Goal: Task Accomplishment & Management: Use online tool/utility

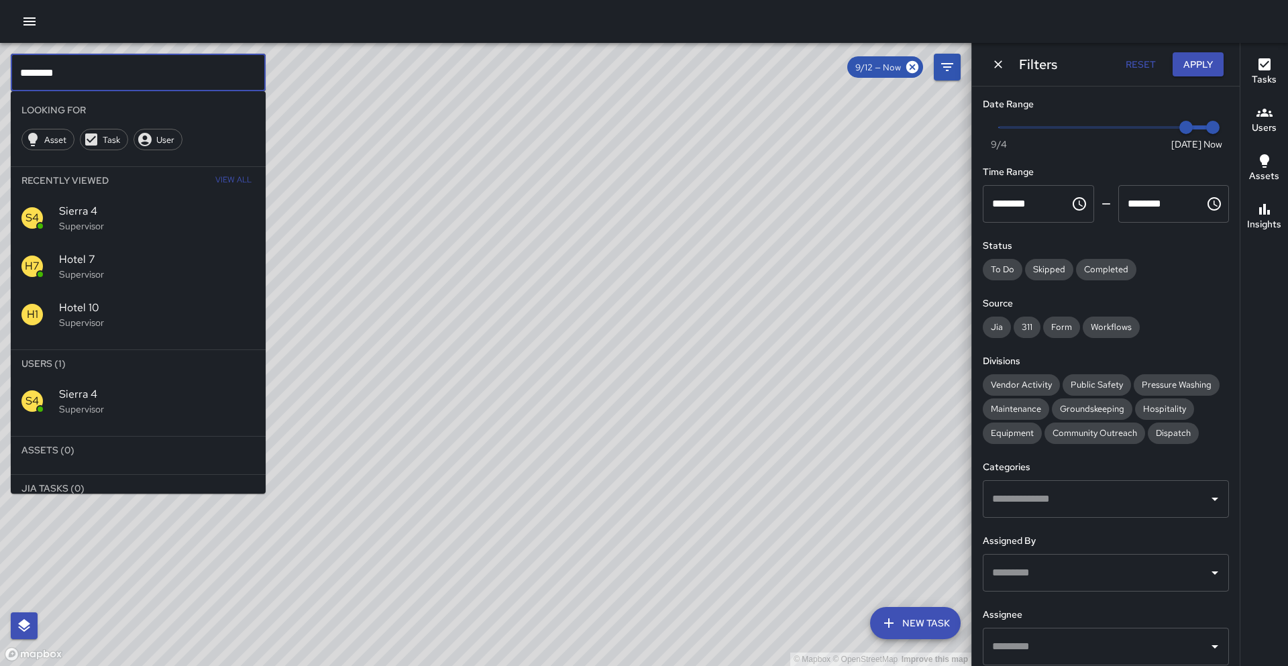
click at [57, 69] on input "********" at bounding box center [138, 73] width 255 height 38
type input "*"
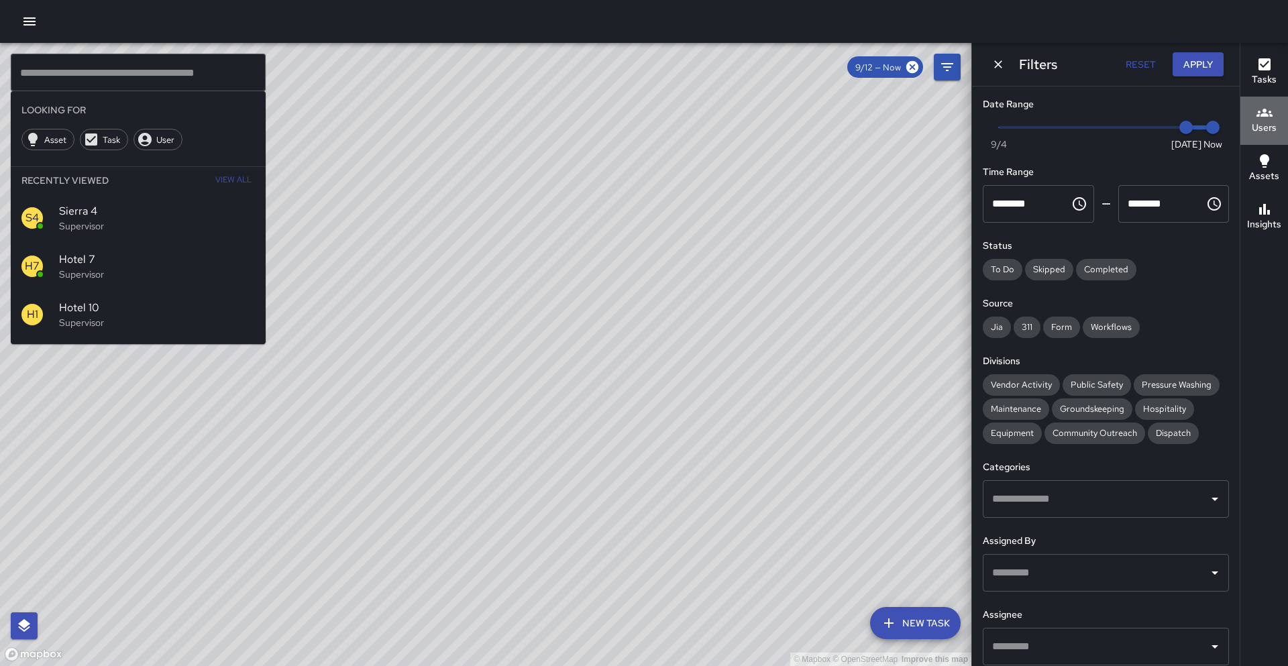
click at [1259, 117] on icon "button" at bounding box center [1264, 113] width 16 height 16
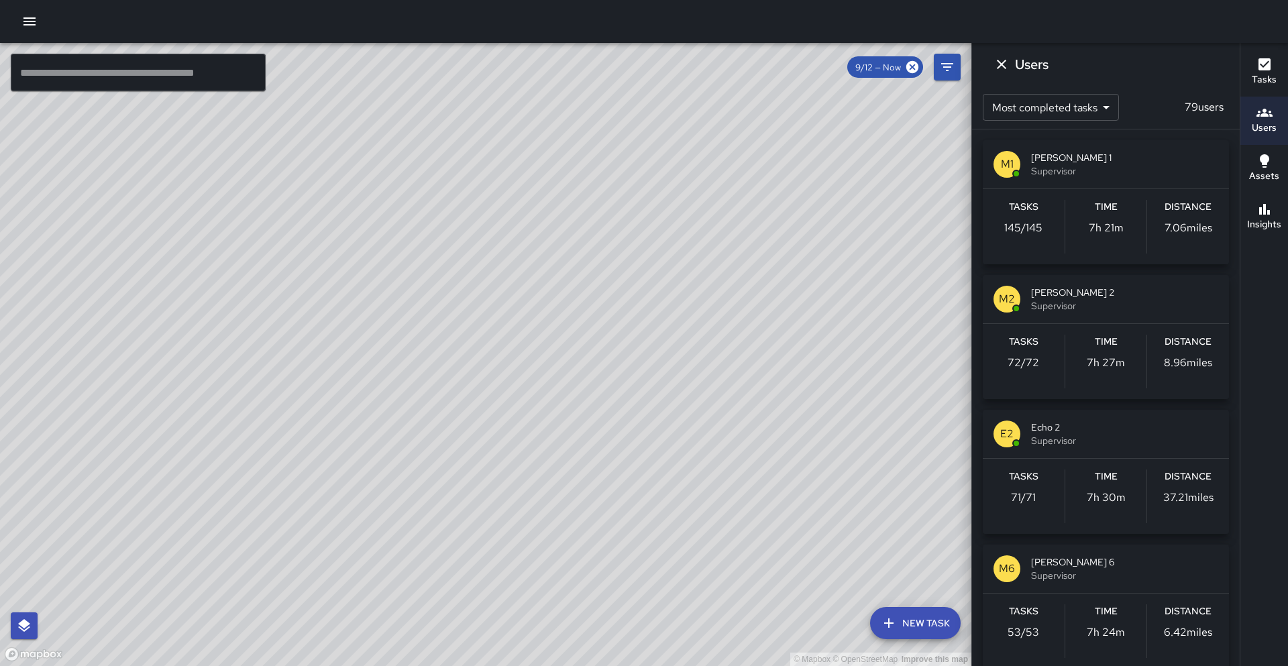
click at [1204, 170] on span "Supervisor" at bounding box center [1124, 170] width 187 height 13
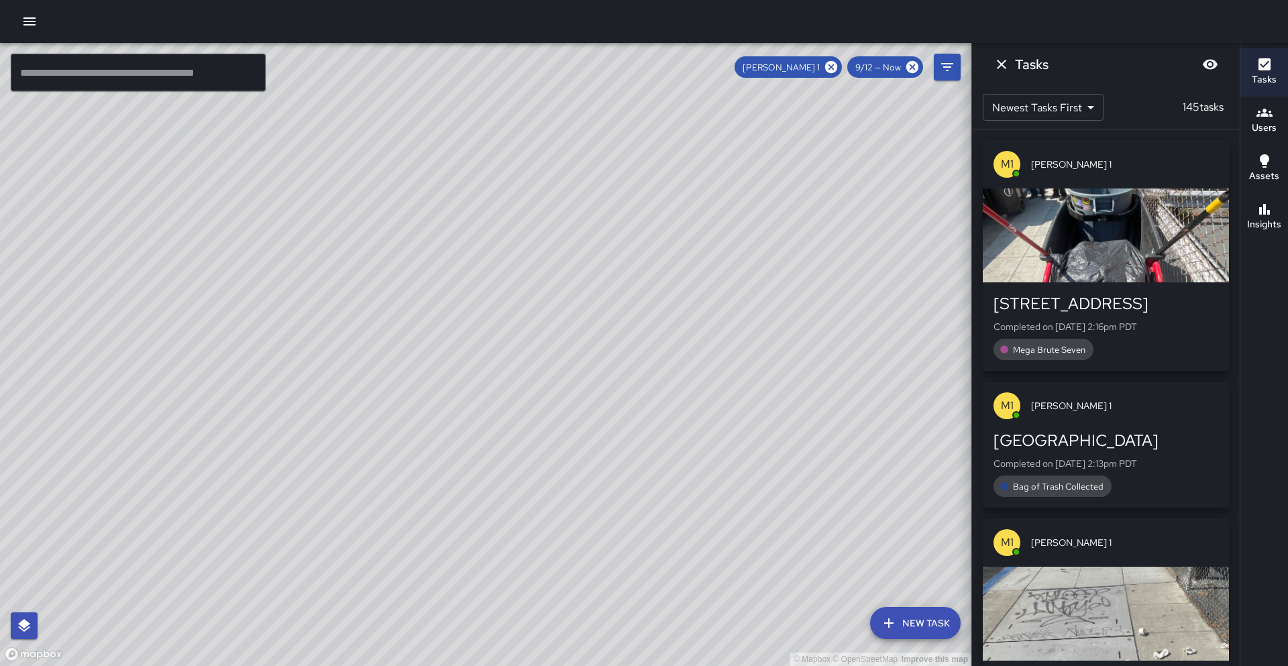
click at [836, 68] on icon at bounding box center [831, 67] width 12 height 12
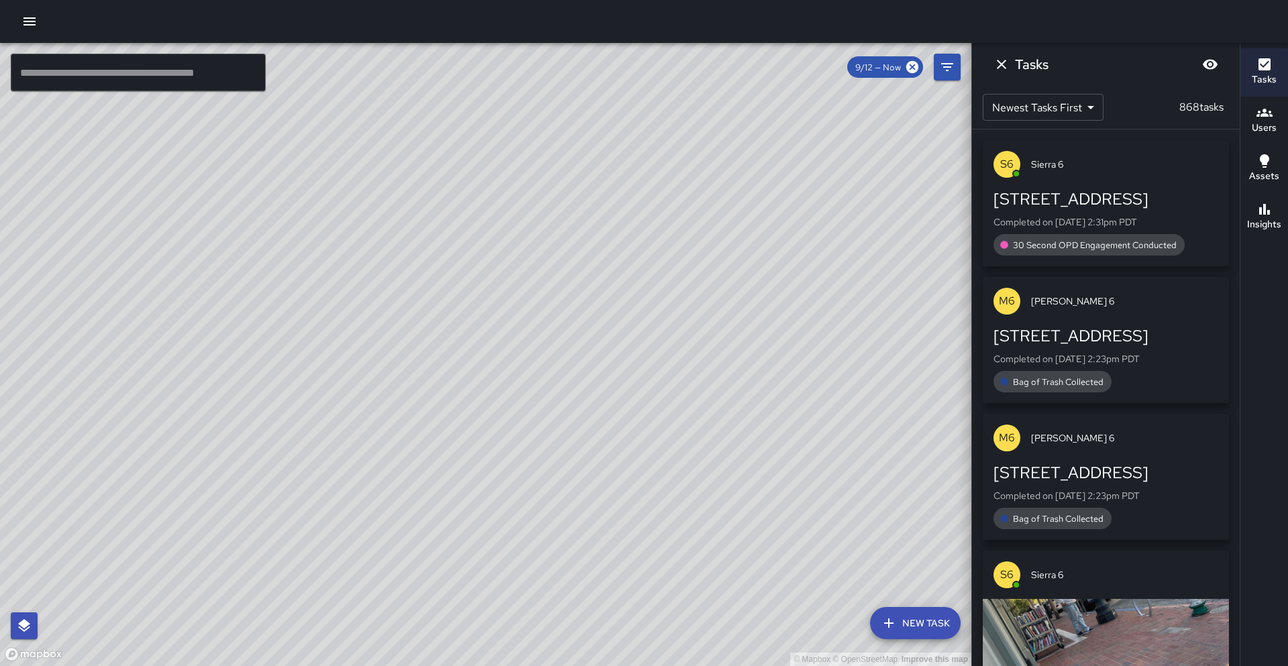
click at [66, 73] on input "text" at bounding box center [138, 73] width 255 height 38
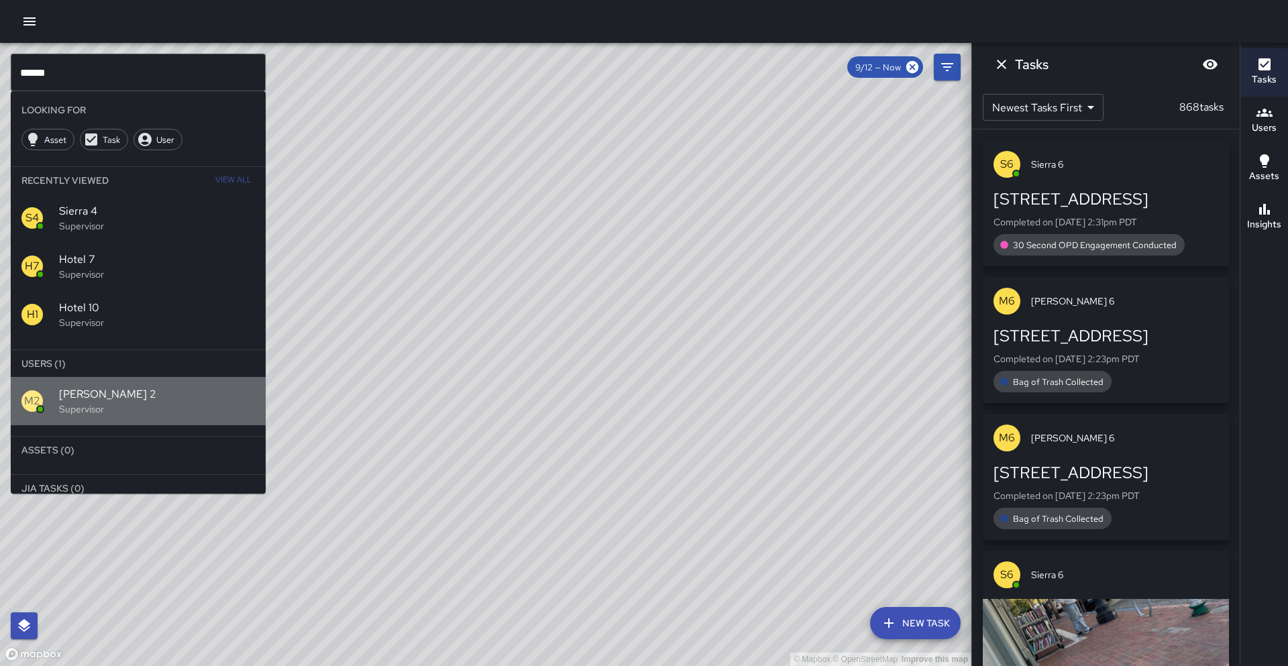
click at [113, 388] on span "[PERSON_NAME] 2" at bounding box center [157, 394] width 196 height 16
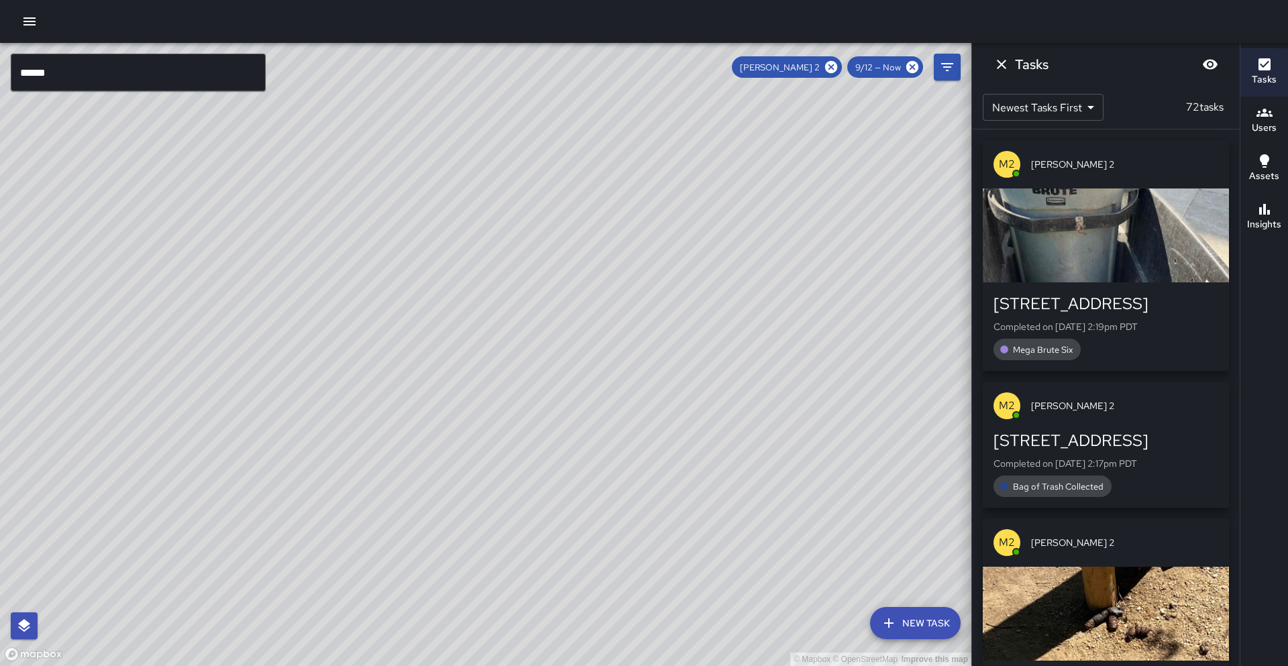
click at [99, 74] on input "******" at bounding box center [138, 73] width 255 height 38
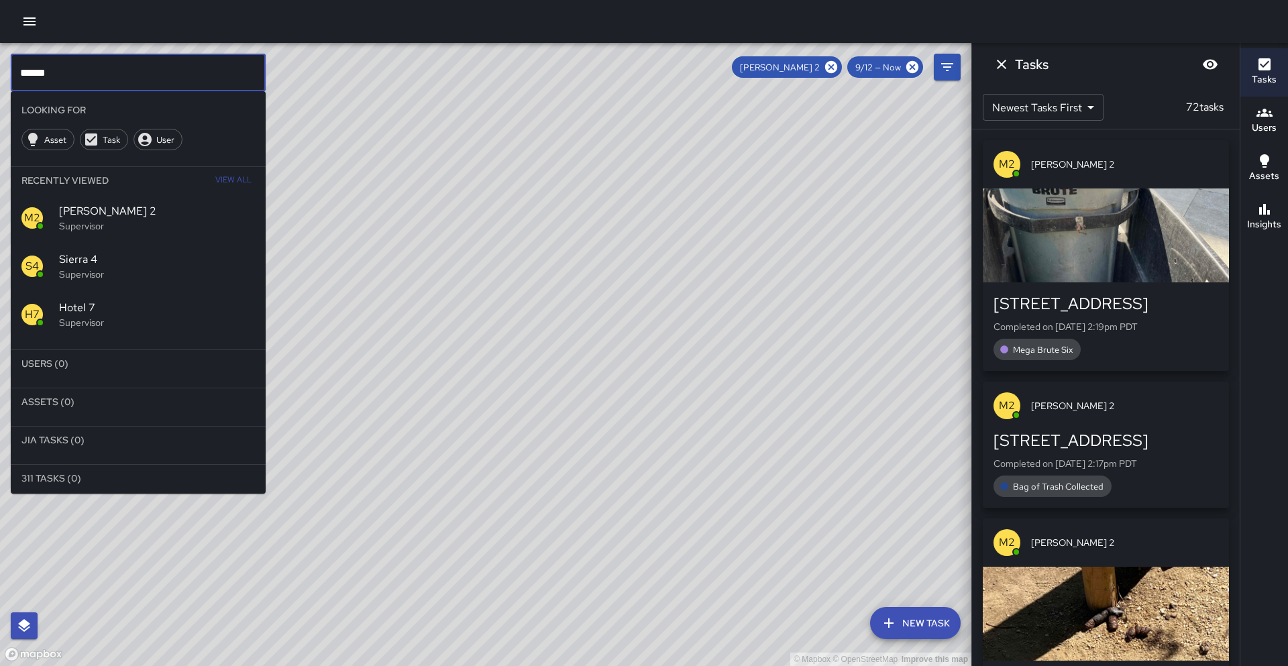
click at [833, 63] on icon at bounding box center [831, 67] width 12 height 12
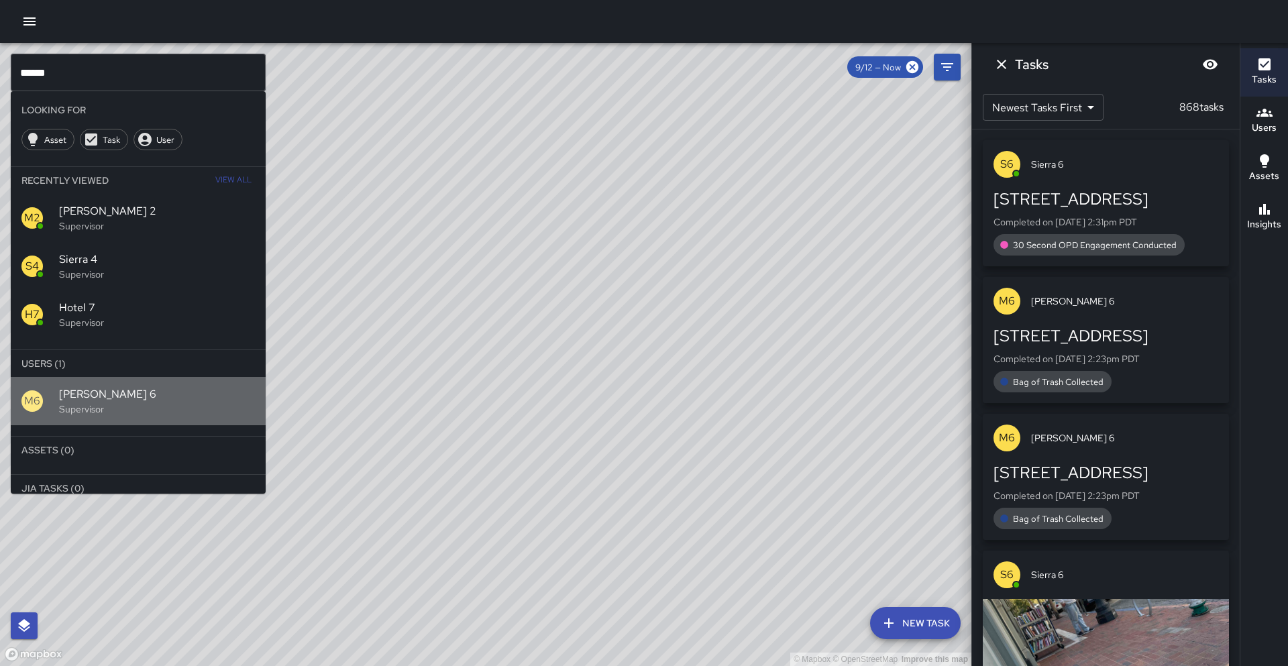
click at [107, 394] on span "[PERSON_NAME] 6" at bounding box center [157, 394] width 196 height 16
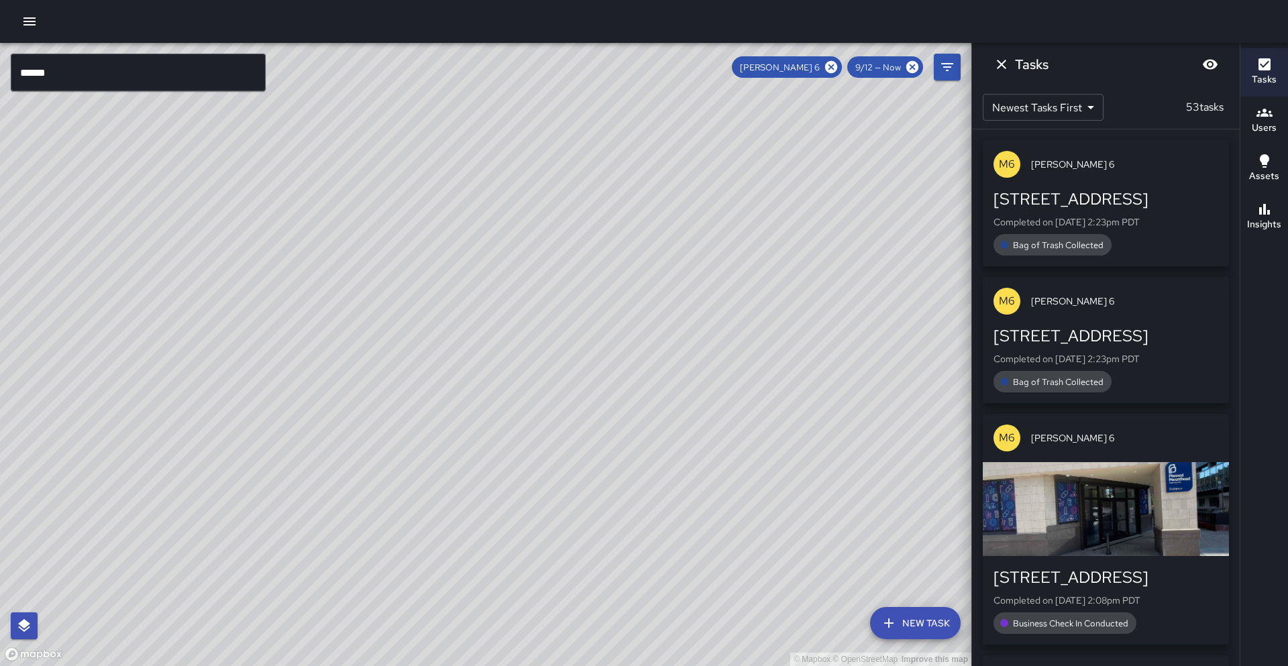
click at [62, 63] on input "******" at bounding box center [138, 73] width 255 height 38
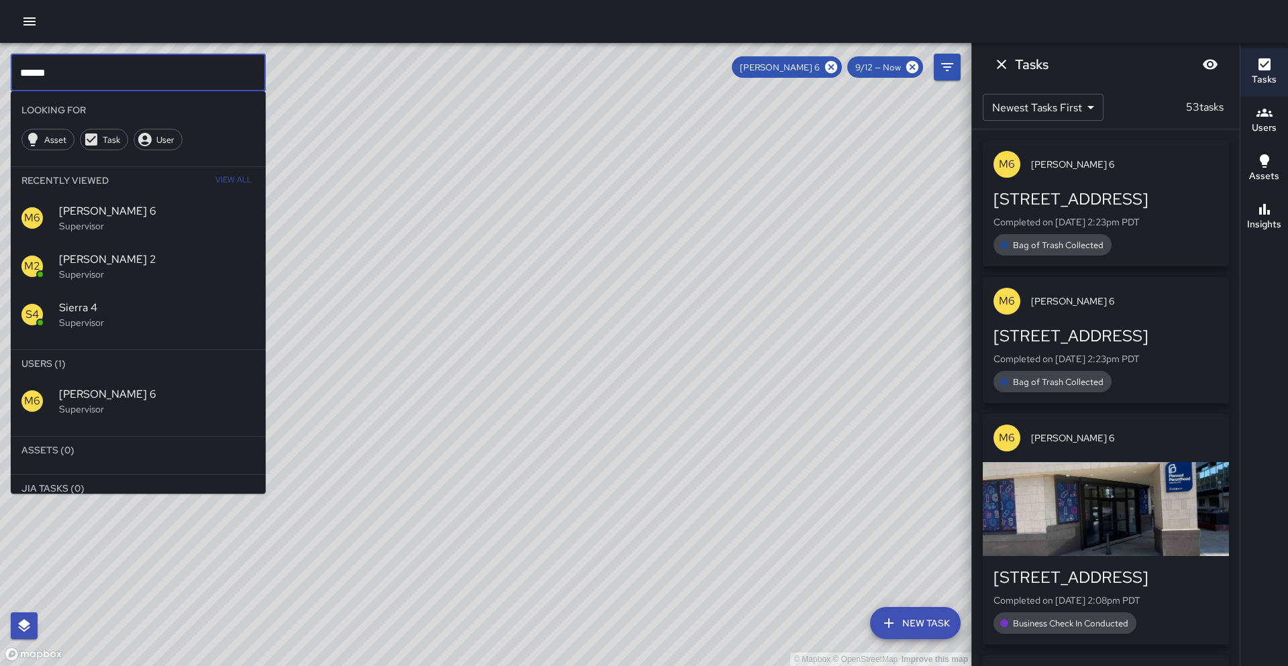
click at [60, 64] on input "******" at bounding box center [138, 73] width 255 height 38
click at [66, 72] on input "******" at bounding box center [138, 73] width 255 height 38
click at [831, 69] on icon at bounding box center [831, 67] width 12 height 12
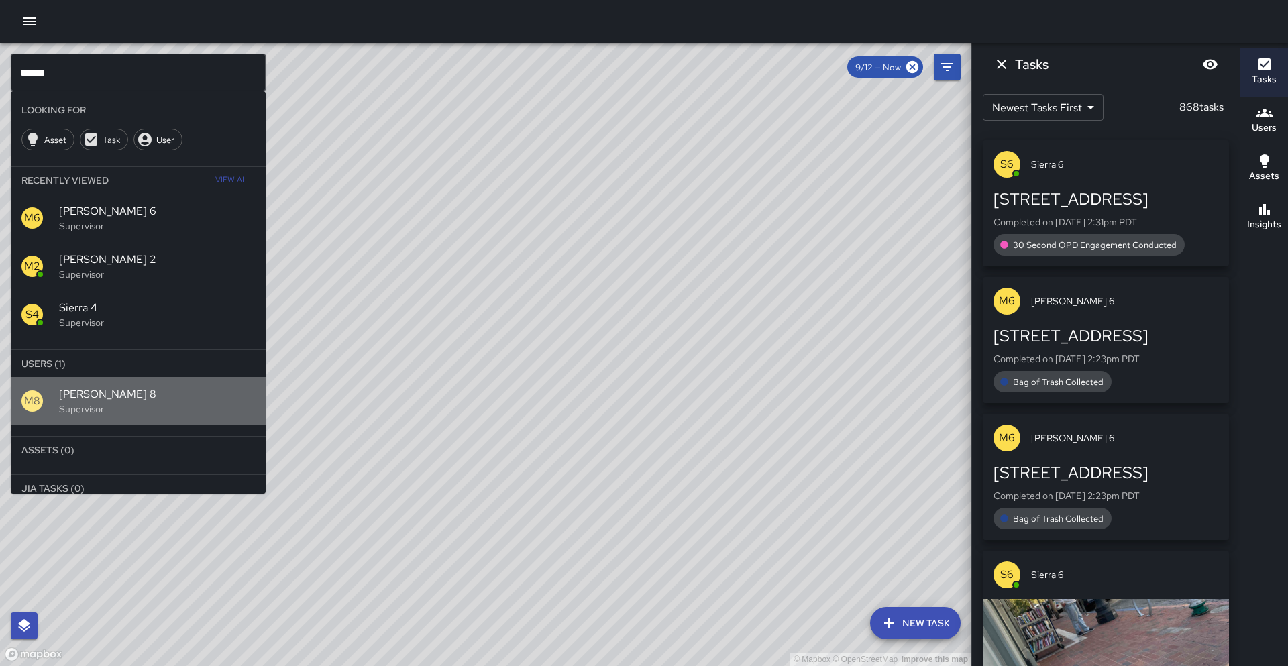
click at [101, 411] on p "Supervisor" at bounding box center [157, 408] width 196 height 13
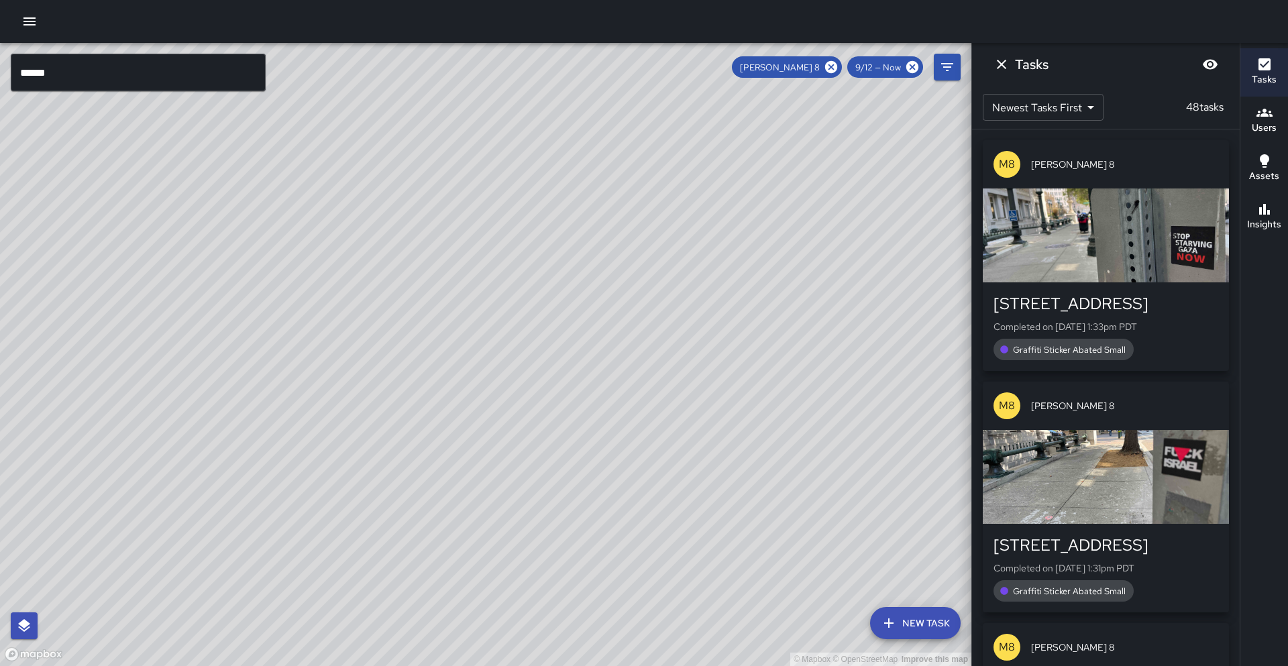
drag, startPoint x: 64, startPoint y: 90, endPoint x: 62, endPoint y: 70, distance: 20.2
click at [62, 70] on div "© Mapbox © OpenStreetMap Improve this map ****** ​ New Task [PERSON_NAME] 8 9/1…" at bounding box center [485, 354] width 971 height 623
click at [62, 70] on input "******" at bounding box center [138, 73] width 255 height 38
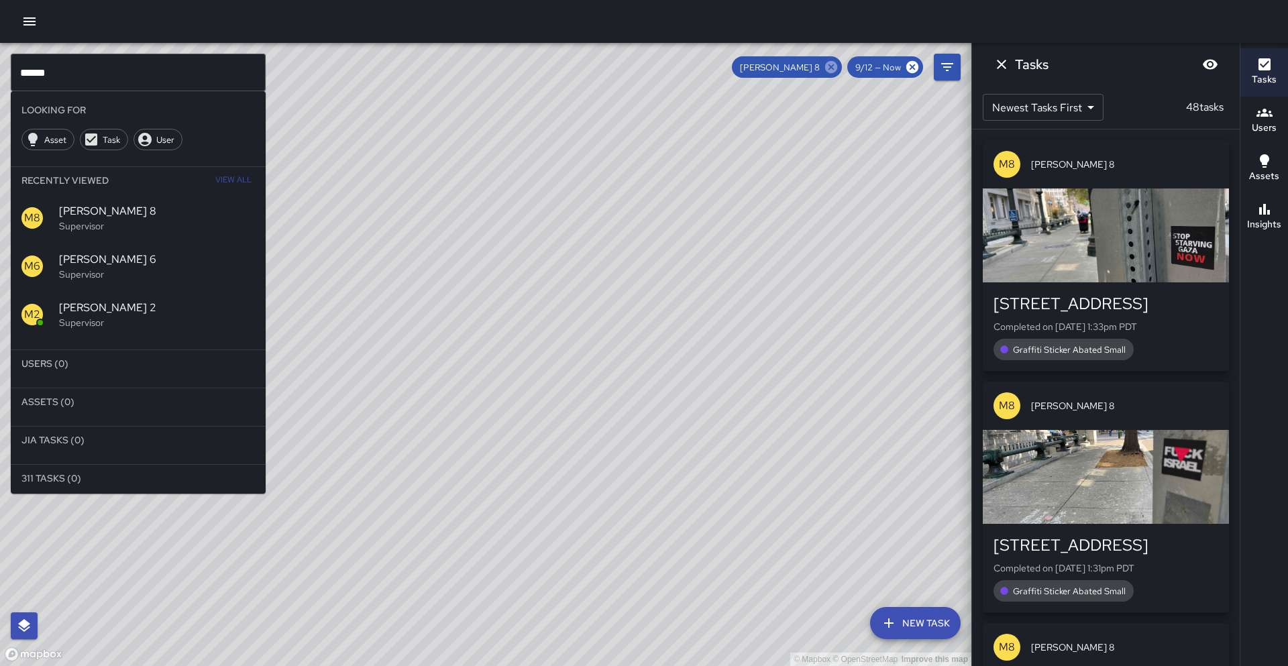
click at [834, 69] on icon at bounding box center [831, 67] width 15 height 15
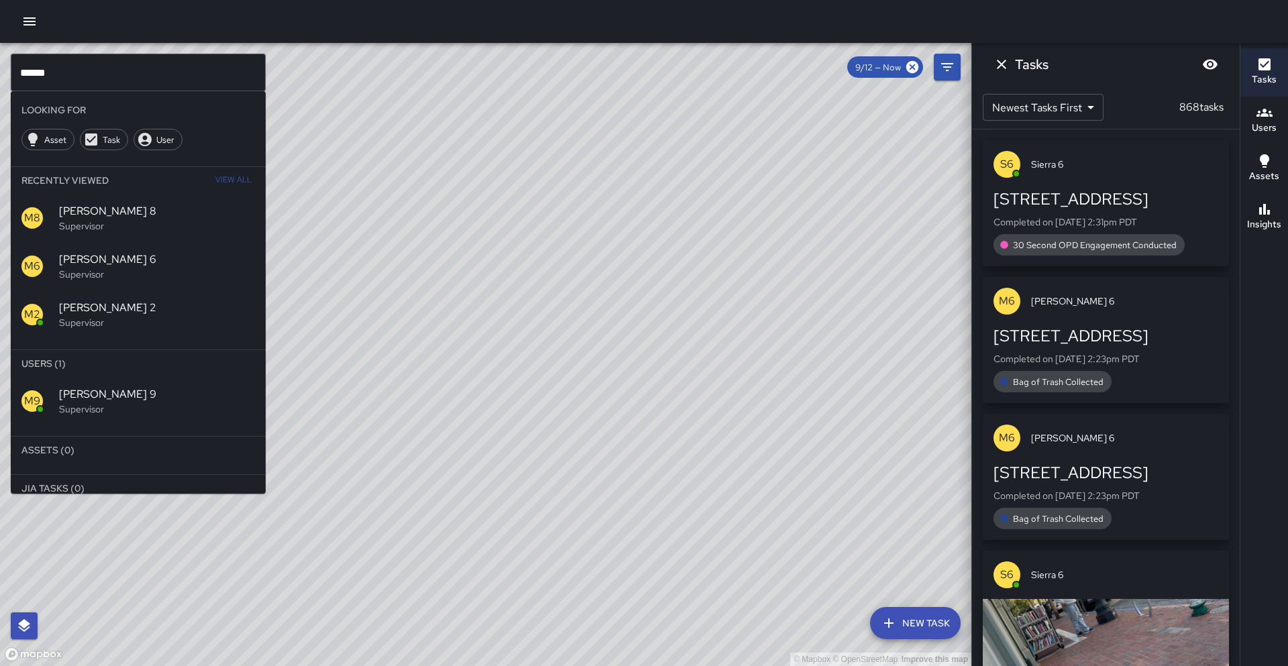
click at [117, 402] on p "Supervisor" at bounding box center [157, 408] width 196 height 13
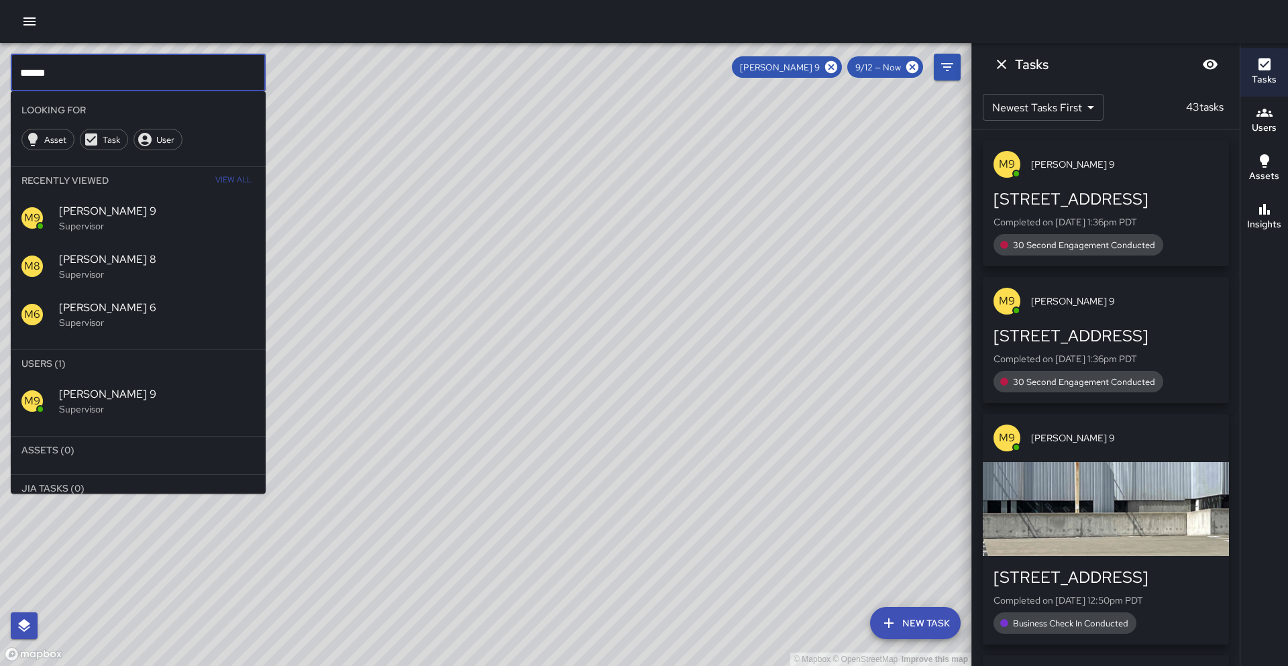
click at [87, 72] on input "******" at bounding box center [138, 73] width 255 height 38
click at [51, 70] on input "**********" at bounding box center [138, 73] width 255 height 38
click at [54, 69] on input "**********" at bounding box center [138, 73] width 255 height 38
click at [53, 70] on input "**********" at bounding box center [138, 73] width 255 height 38
click at [832, 69] on icon at bounding box center [831, 67] width 12 height 12
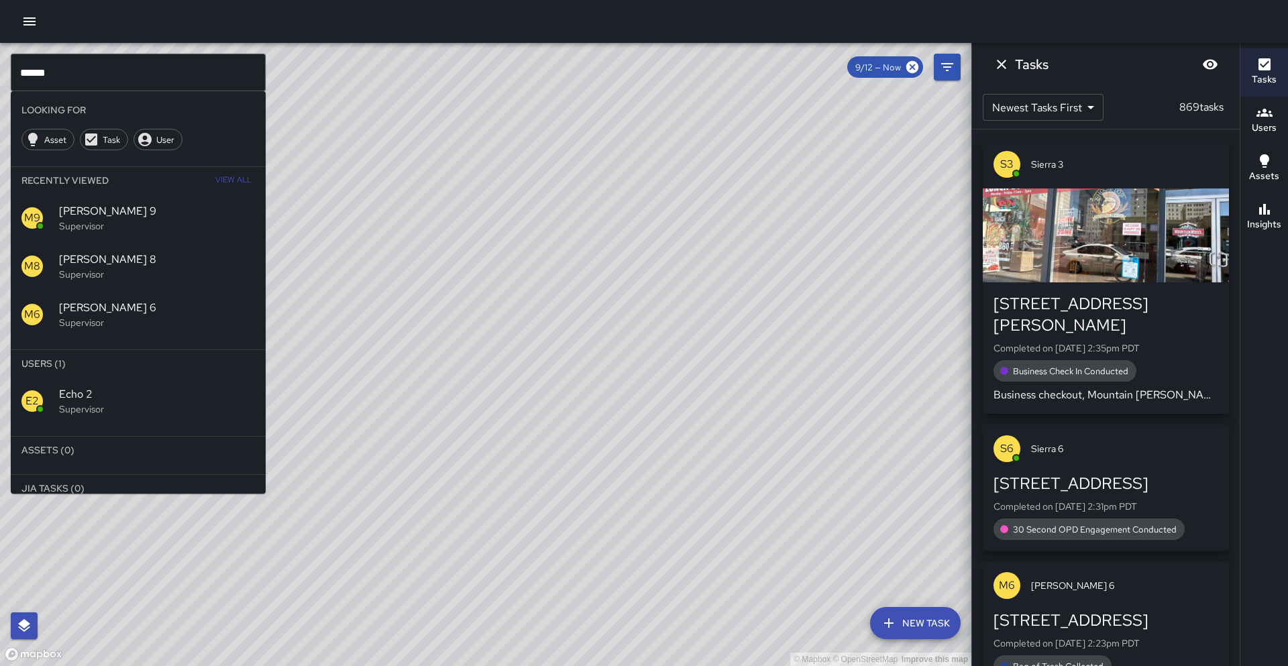
click at [129, 400] on span "Echo 2" at bounding box center [157, 394] width 196 height 16
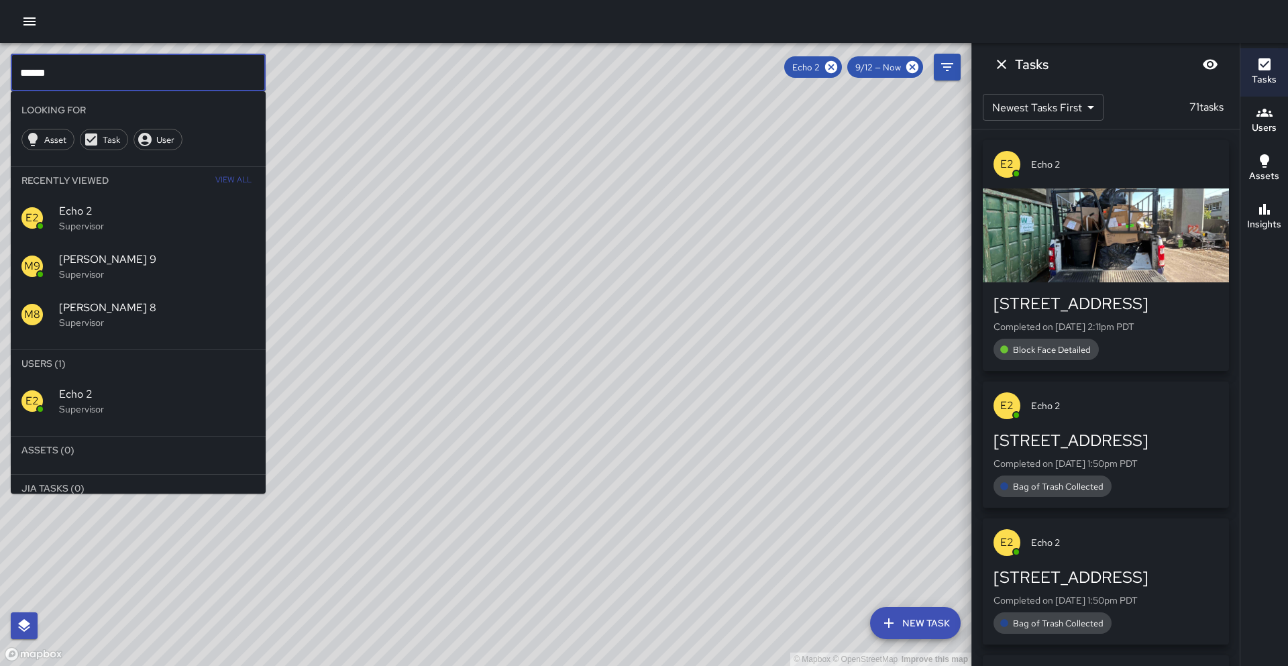
click at [64, 74] on input "******" at bounding box center [138, 73] width 255 height 38
type input "*"
click at [832, 63] on icon at bounding box center [831, 67] width 12 height 12
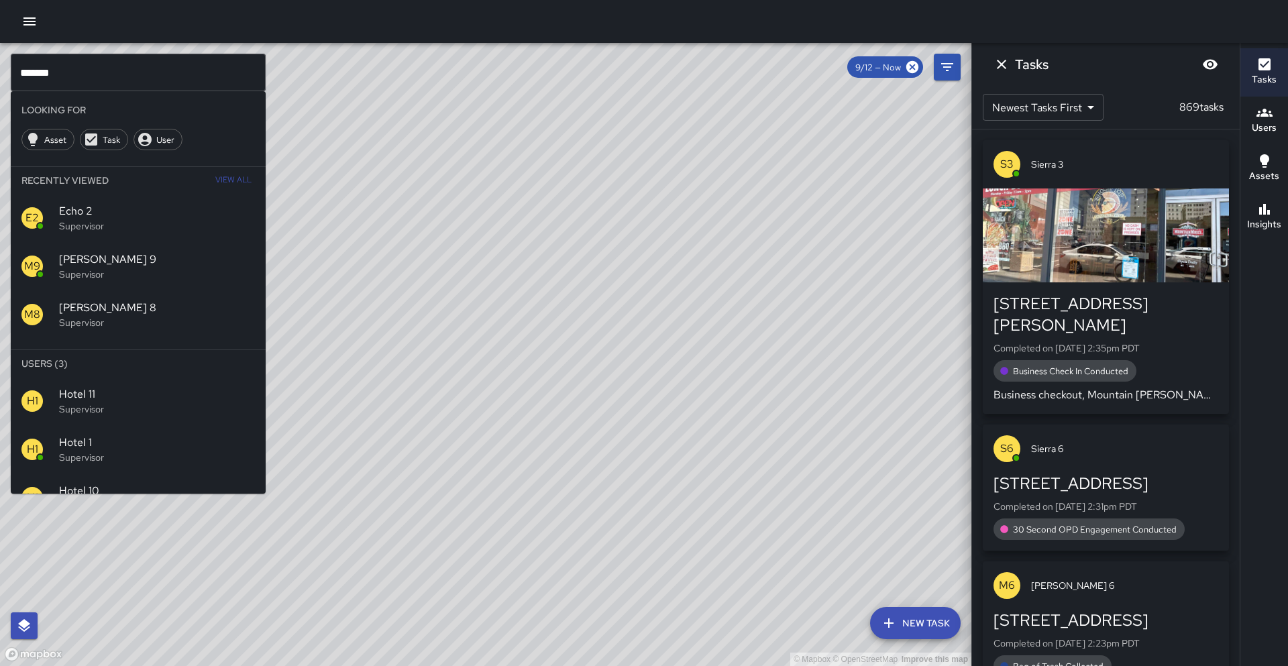
click at [125, 460] on div "H1 Hotel 1 Supervisor" at bounding box center [138, 449] width 255 height 48
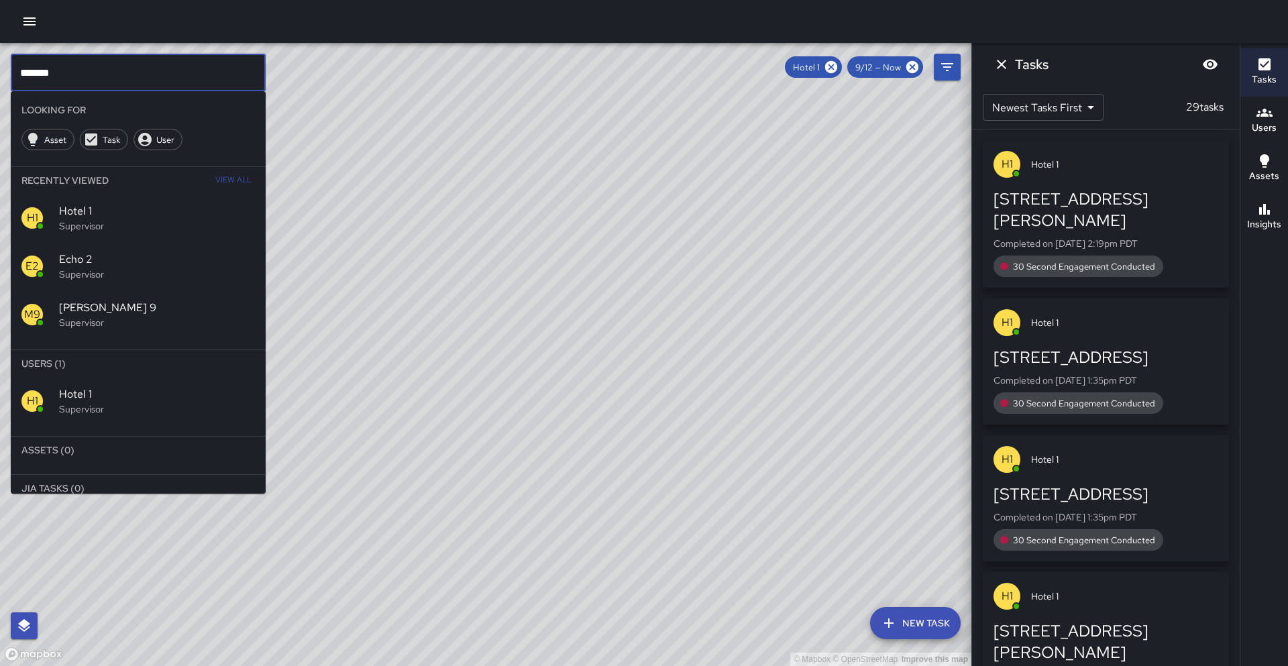
click at [64, 69] on input "*******" at bounding box center [138, 73] width 255 height 38
click at [830, 66] on icon at bounding box center [831, 67] width 15 height 15
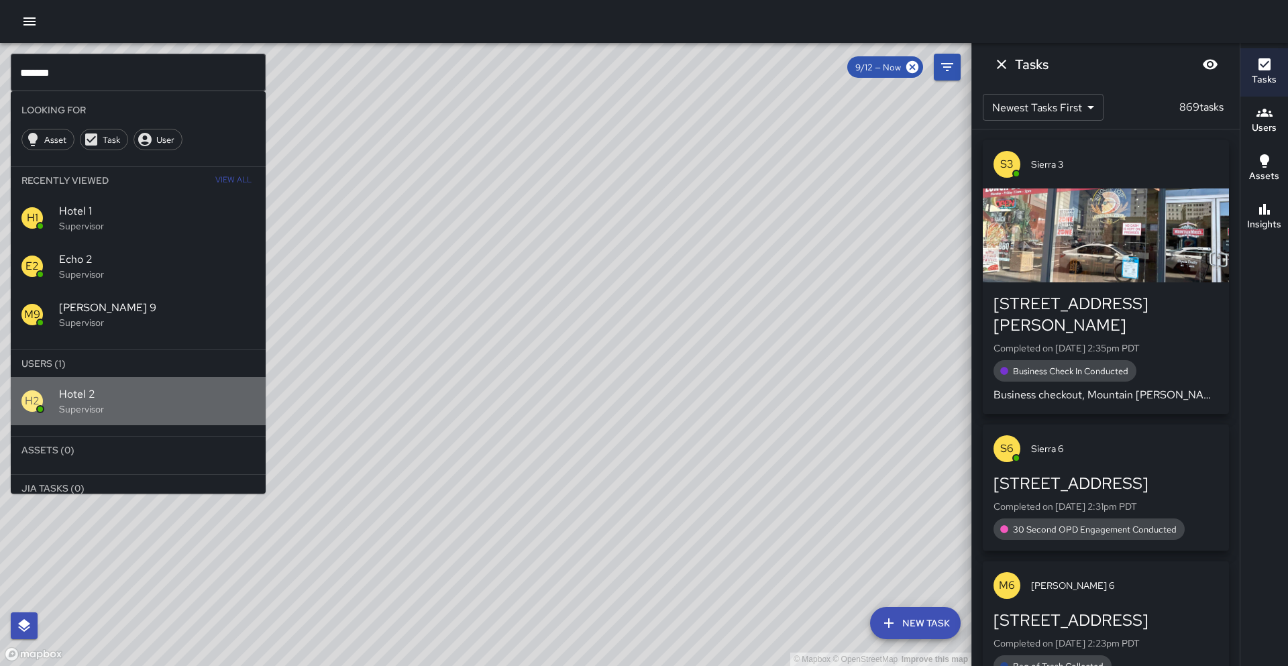
click at [105, 395] on span "Hotel 2" at bounding box center [157, 394] width 196 height 16
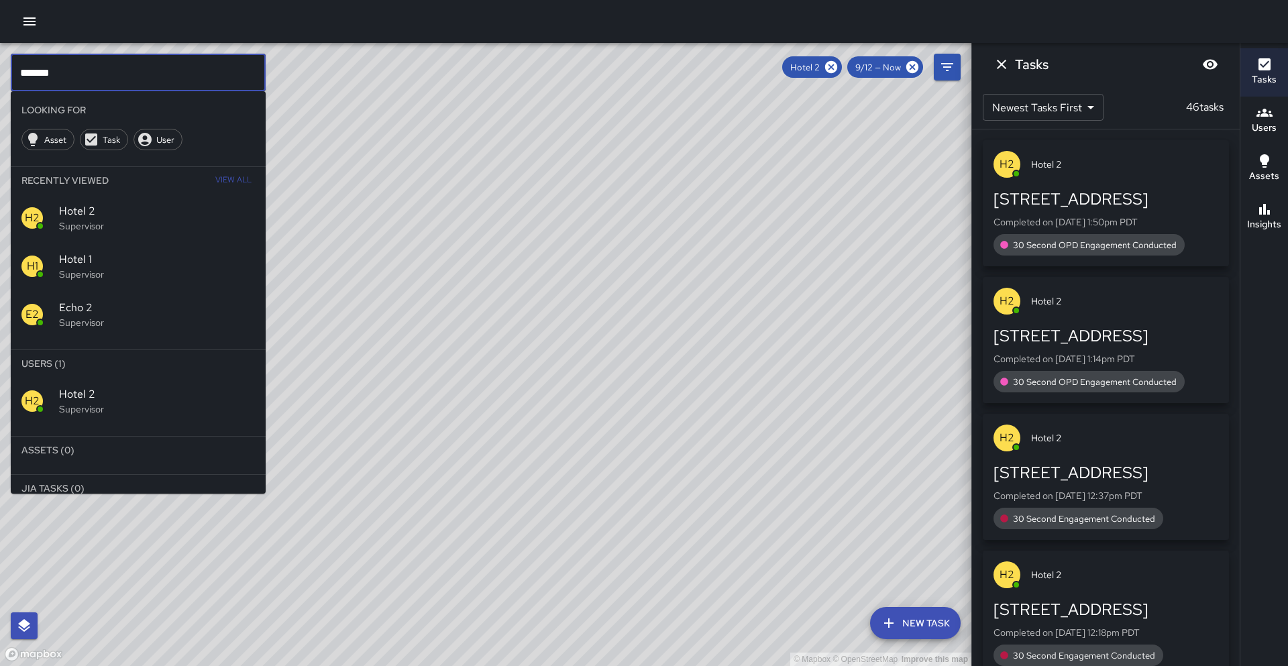
drag, startPoint x: 42, startPoint y: 70, endPoint x: 51, endPoint y: 71, distance: 9.4
click at [42, 70] on input "*******" at bounding box center [138, 73] width 255 height 38
click at [55, 67] on input "*******" at bounding box center [138, 73] width 255 height 38
click at [831, 67] on icon at bounding box center [831, 67] width 15 height 15
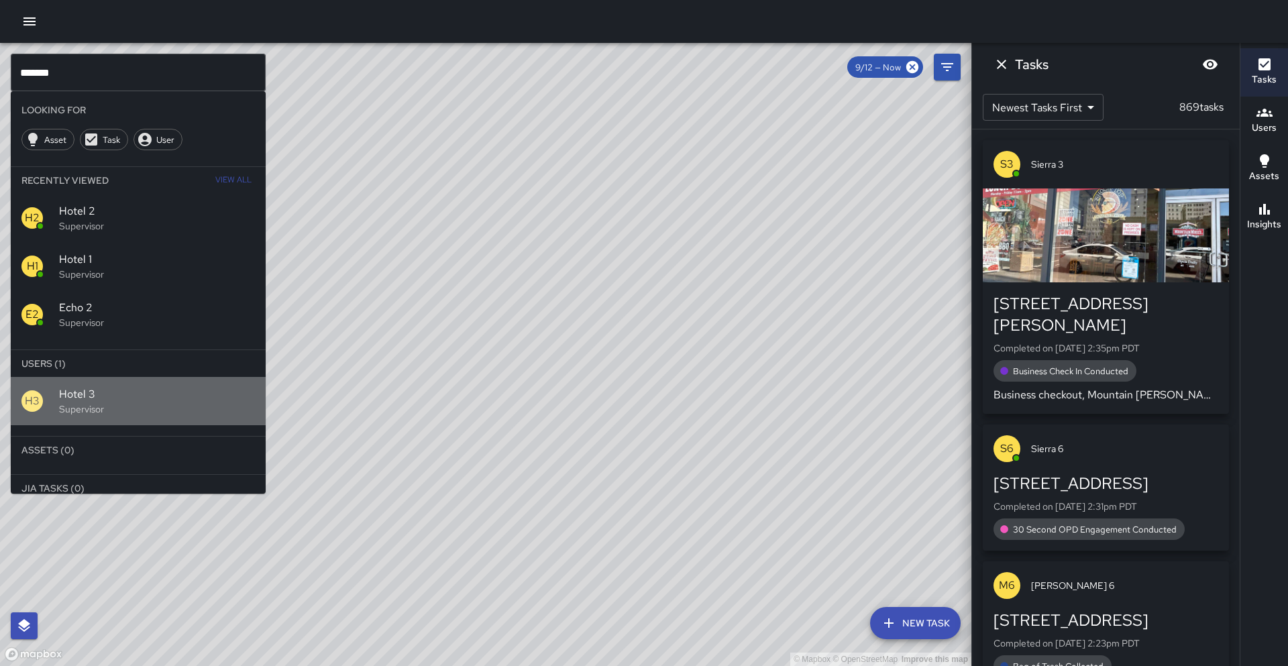
click at [93, 410] on p "Supervisor" at bounding box center [157, 408] width 196 height 13
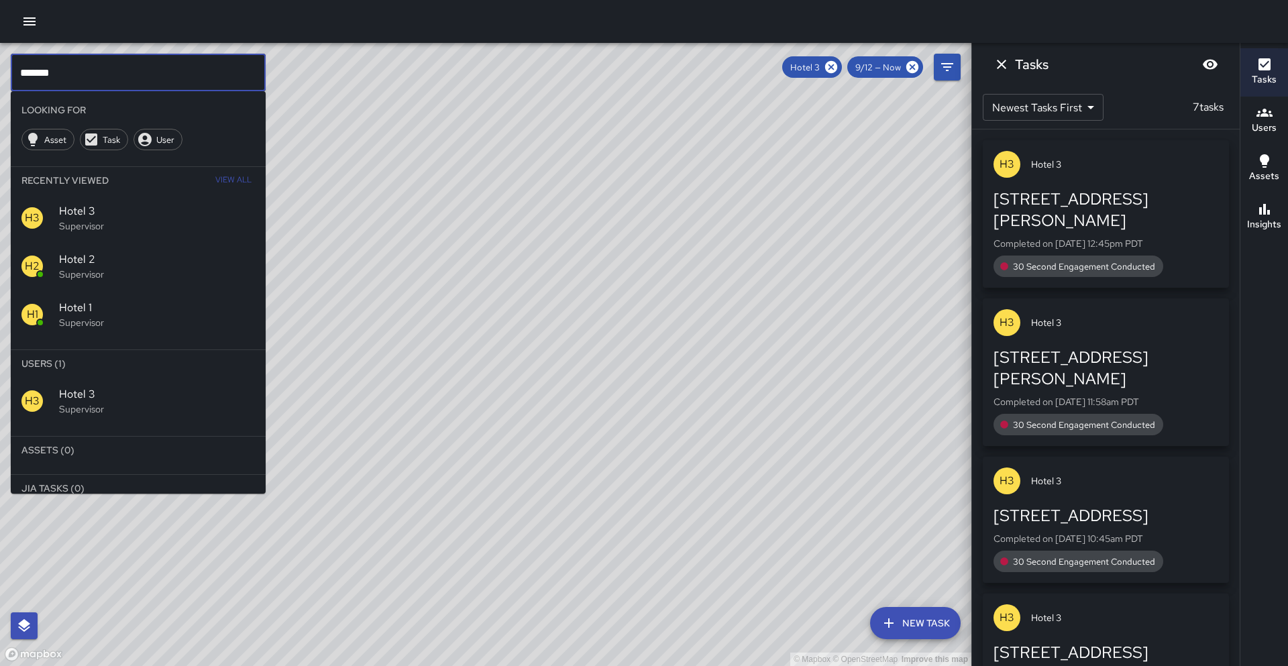
click at [72, 69] on input "*******" at bounding box center [138, 73] width 255 height 38
click at [835, 69] on icon at bounding box center [831, 67] width 12 height 12
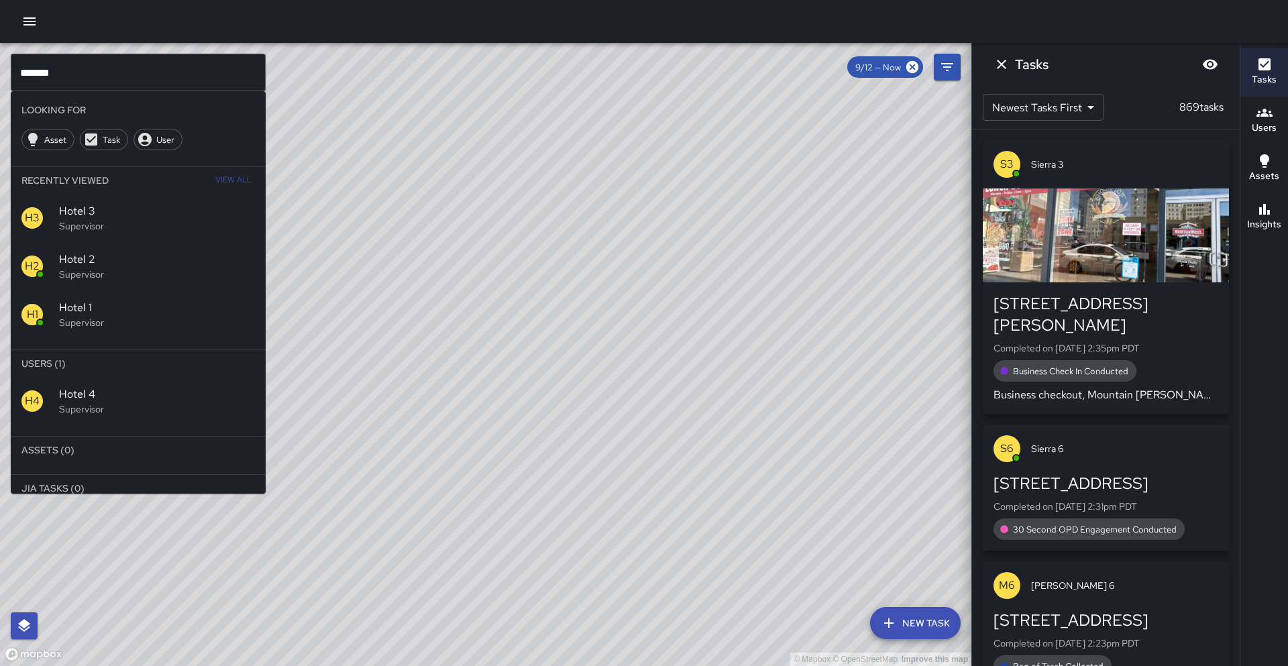
click at [115, 392] on span "Hotel 4" at bounding box center [157, 394] width 196 height 16
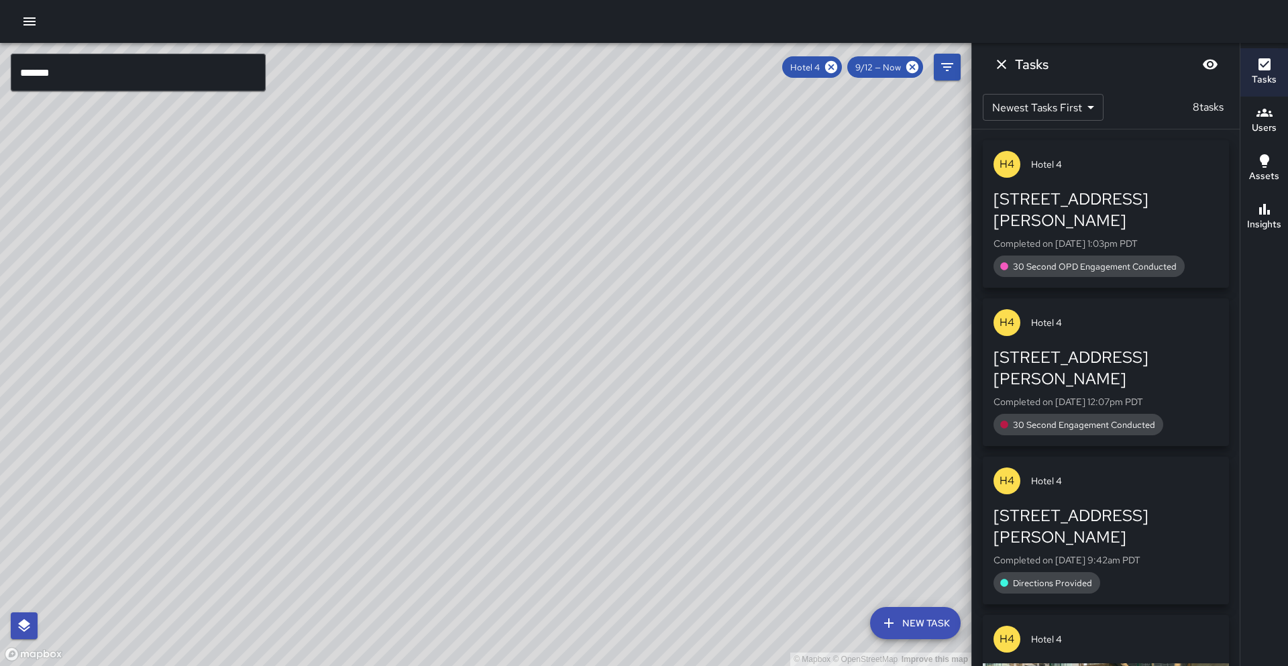
click at [82, 74] on input "*******" at bounding box center [138, 73] width 255 height 38
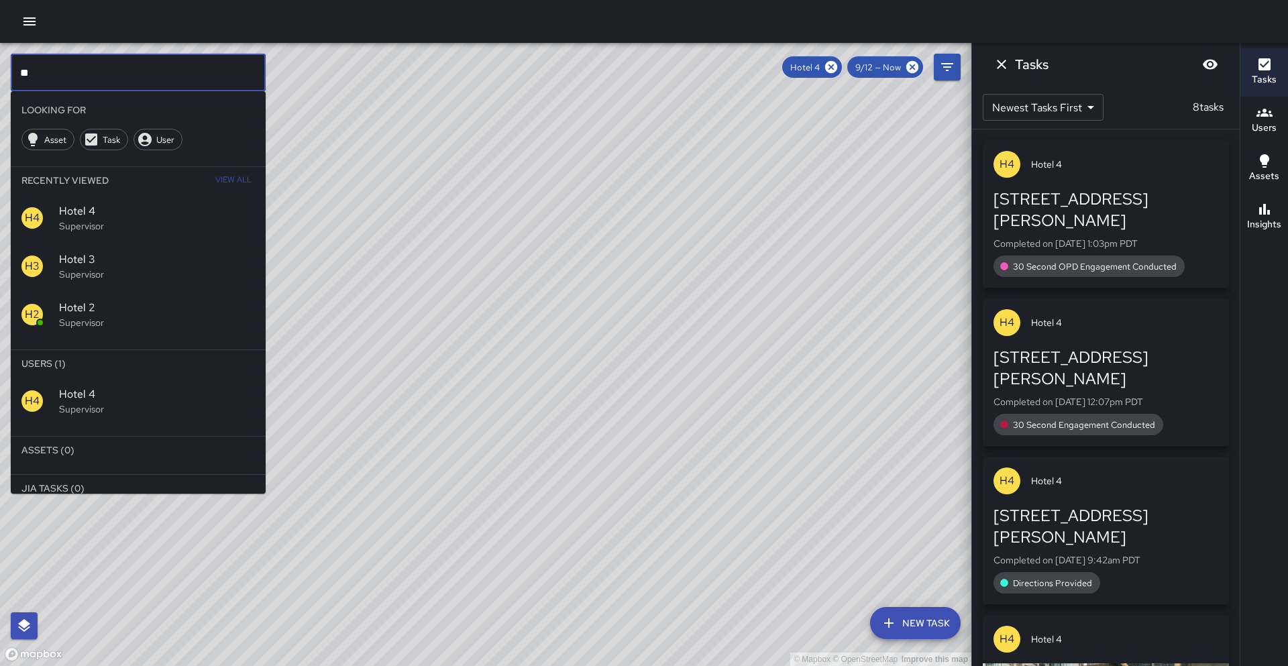
type input "*"
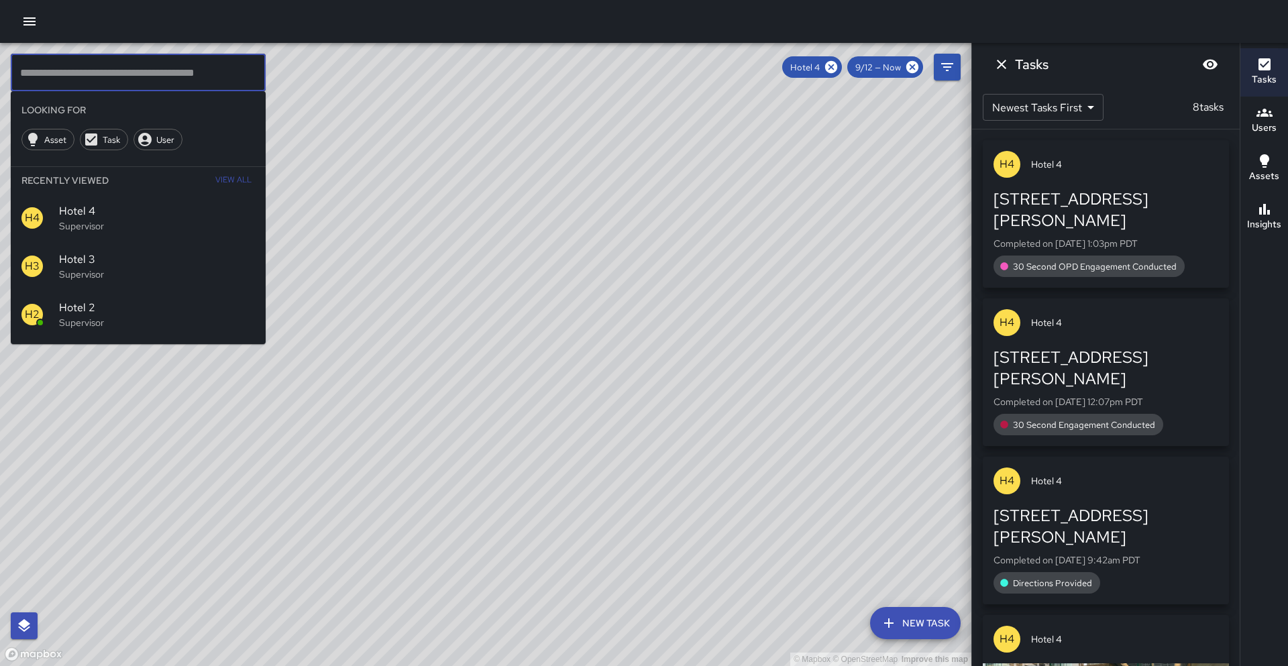
click at [199, 79] on input "text" at bounding box center [138, 73] width 255 height 38
click at [835, 70] on icon at bounding box center [831, 67] width 12 height 12
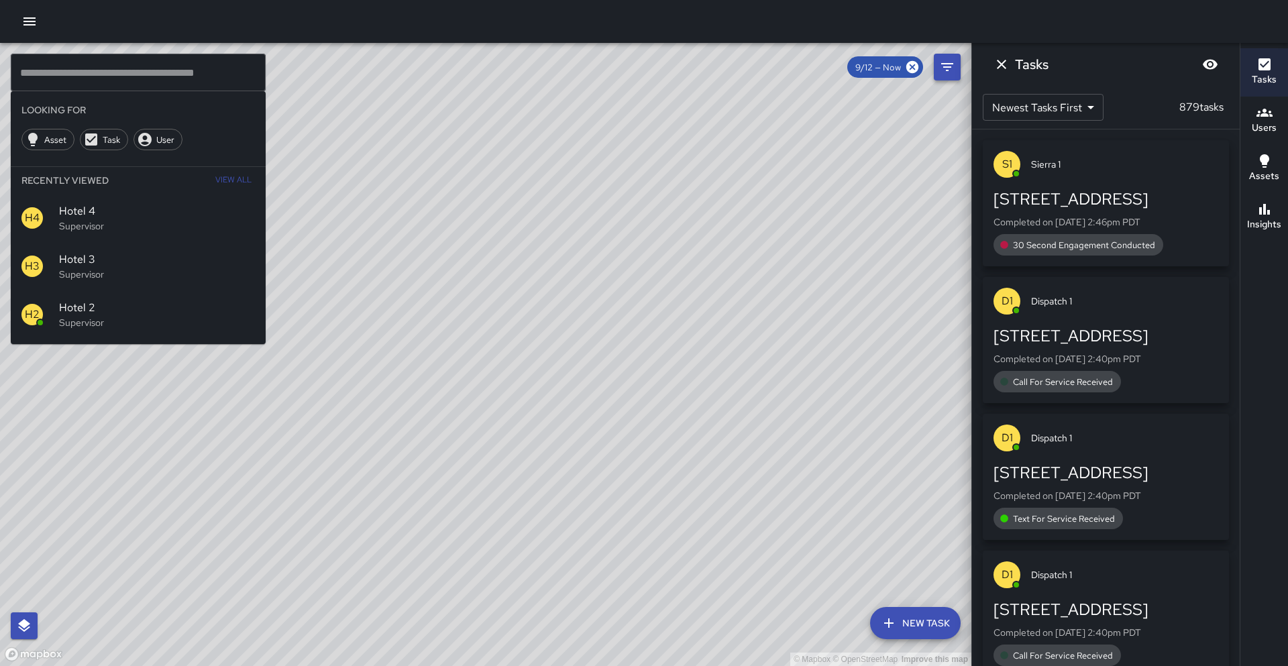
click at [950, 70] on icon "Filters" at bounding box center [947, 67] width 16 height 16
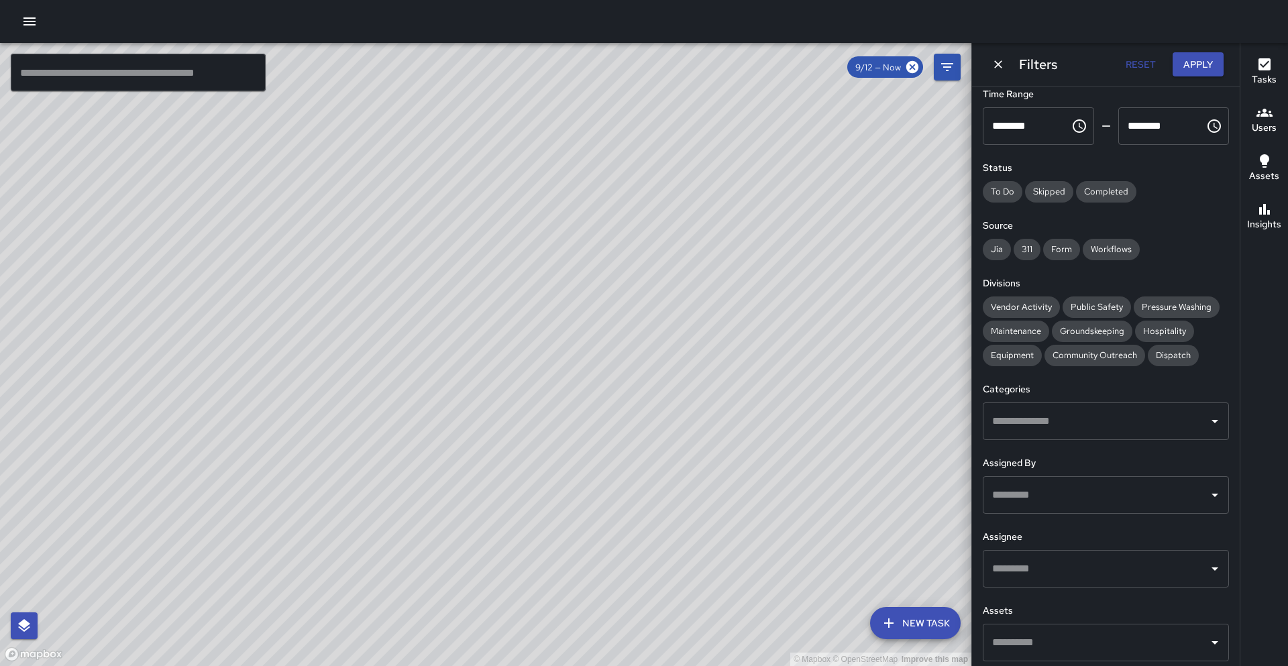
scroll to position [84, 0]
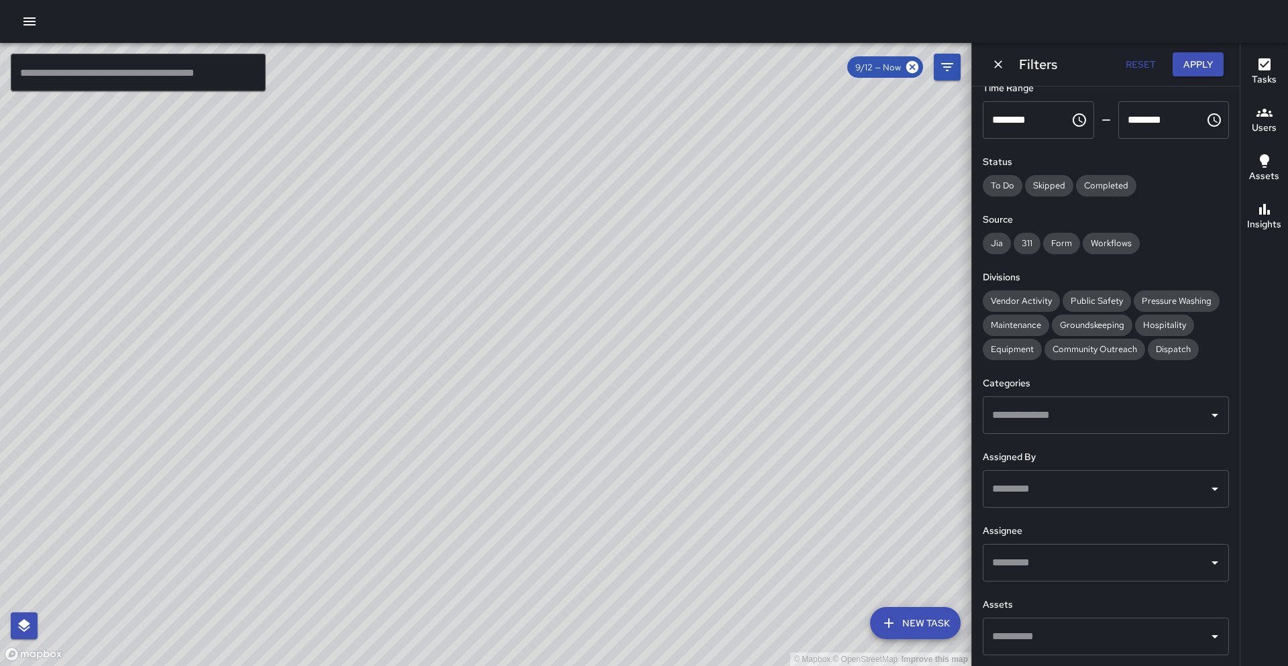
click at [1094, 644] on input "text" at bounding box center [1095, 636] width 214 height 25
click at [1082, 574] on input "text" at bounding box center [1095, 562] width 214 height 25
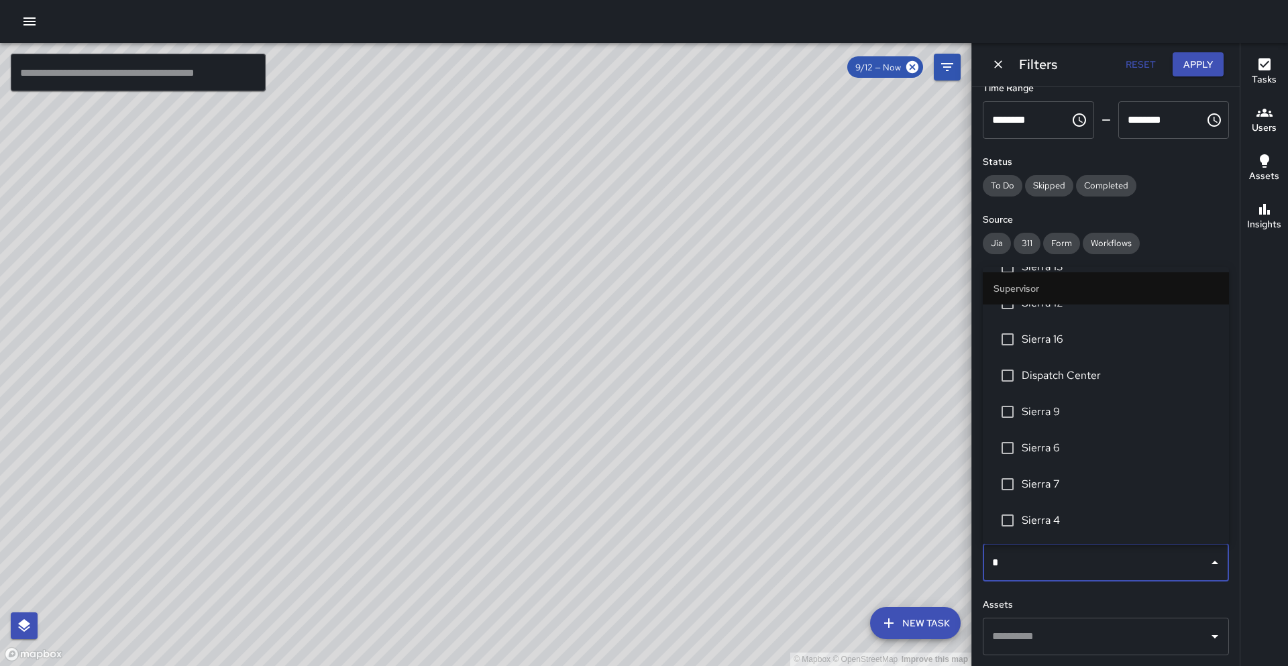
scroll to position [0, 0]
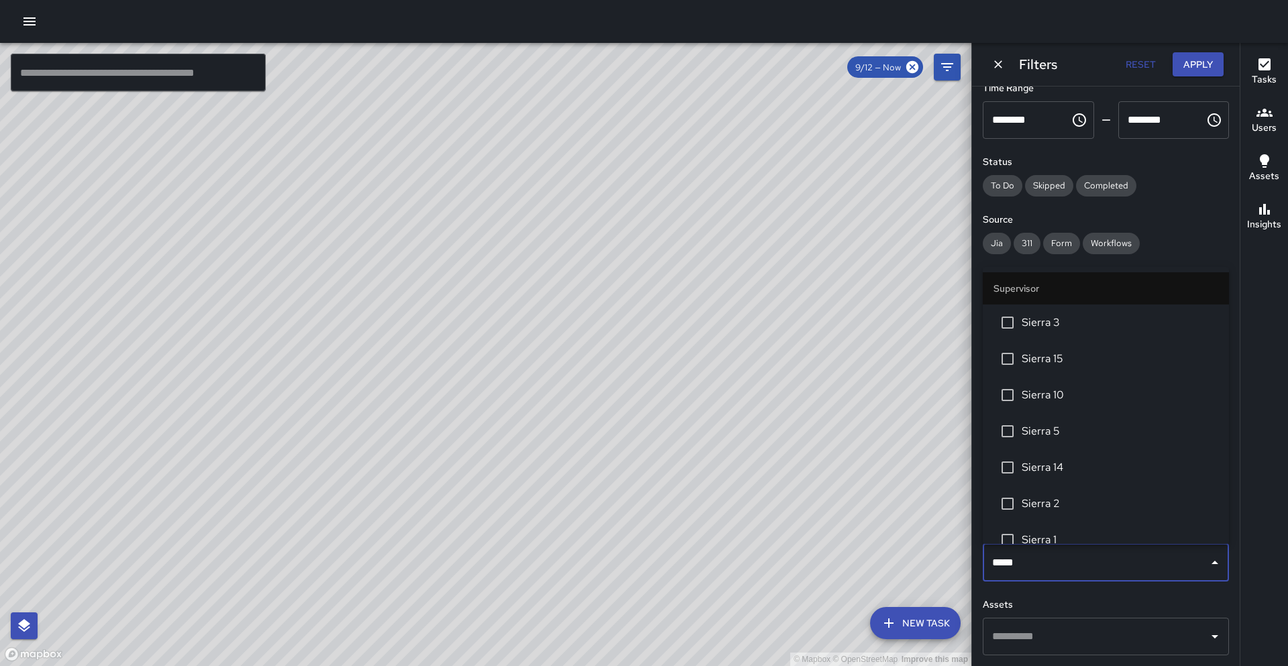
type input "******"
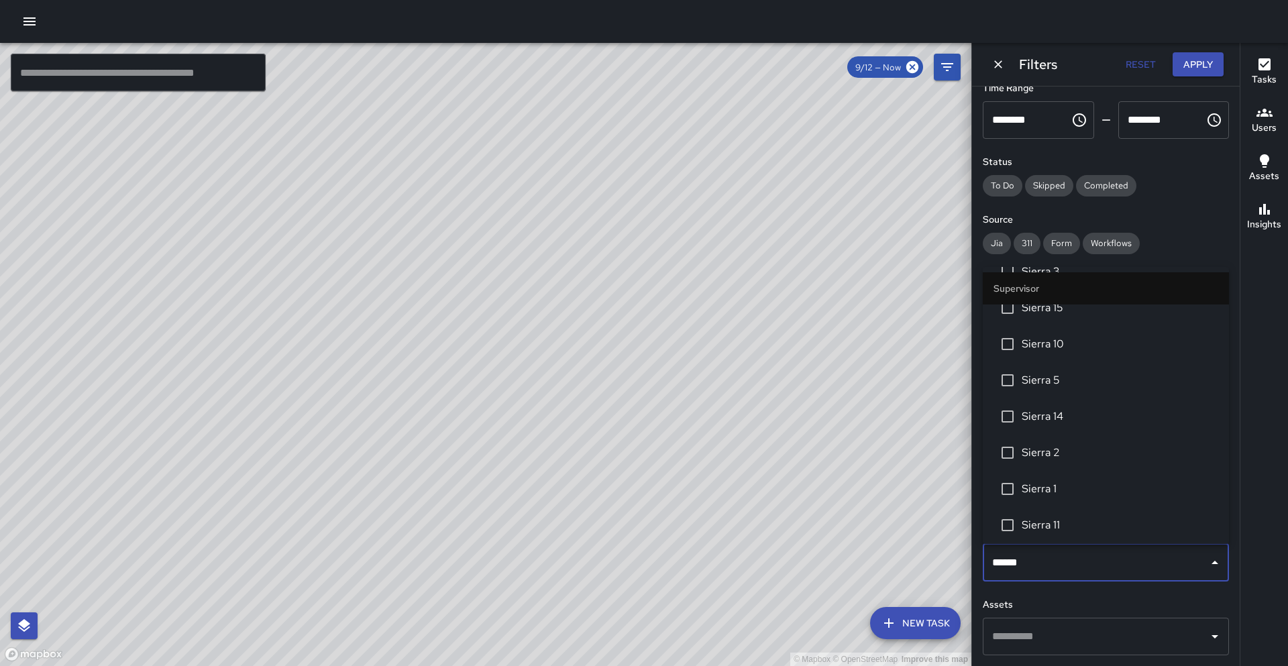
click at [1054, 488] on span "Sierra 1" at bounding box center [1119, 489] width 196 height 16
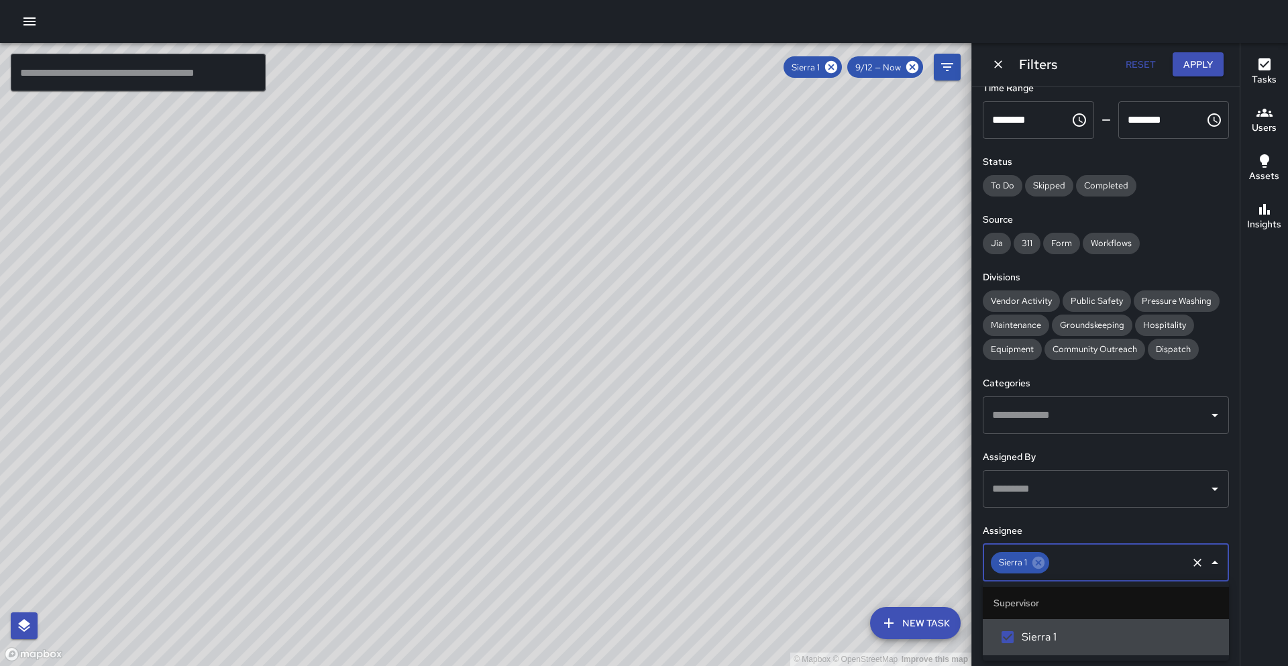
scroll to position [0, 0]
click at [1129, 563] on input "text" at bounding box center [1118, 562] width 134 height 25
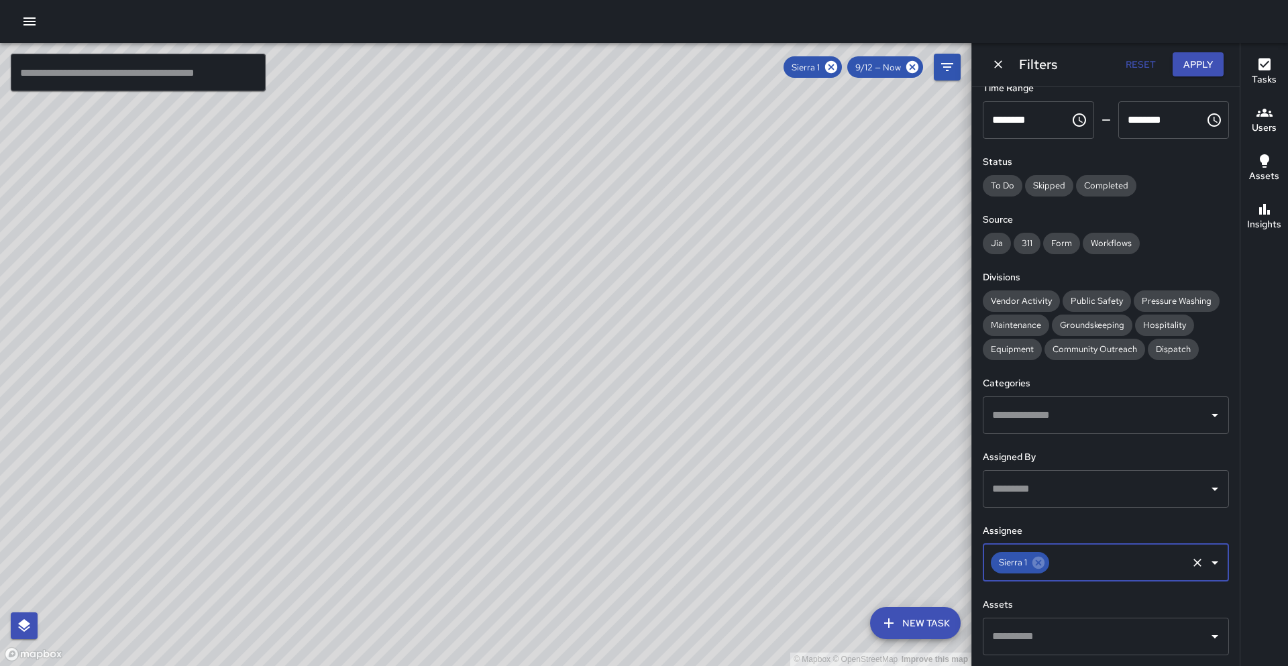
click at [1121, 559] on input "text" at bounding box center [1118, 562] width 134 height 25
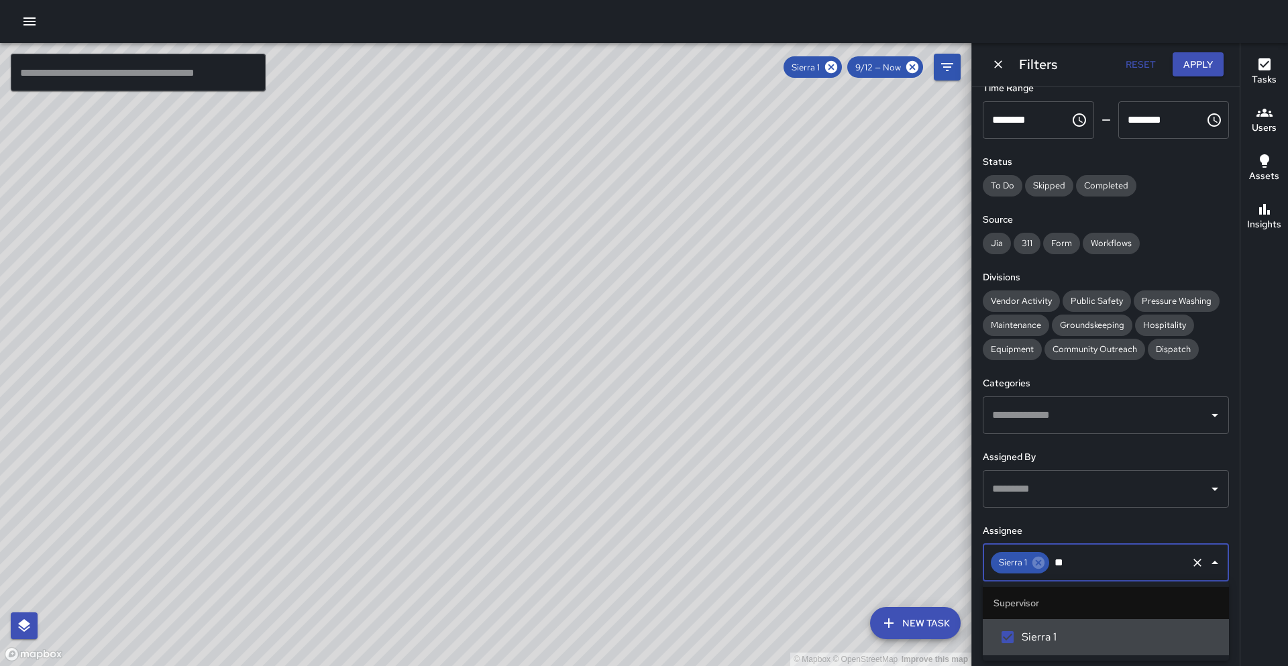
type input "*"
click at [808, 403] on div "© Mapbox © OpenStreetMap Improve this map" at bounding box center [485, 354] width 971 height 623
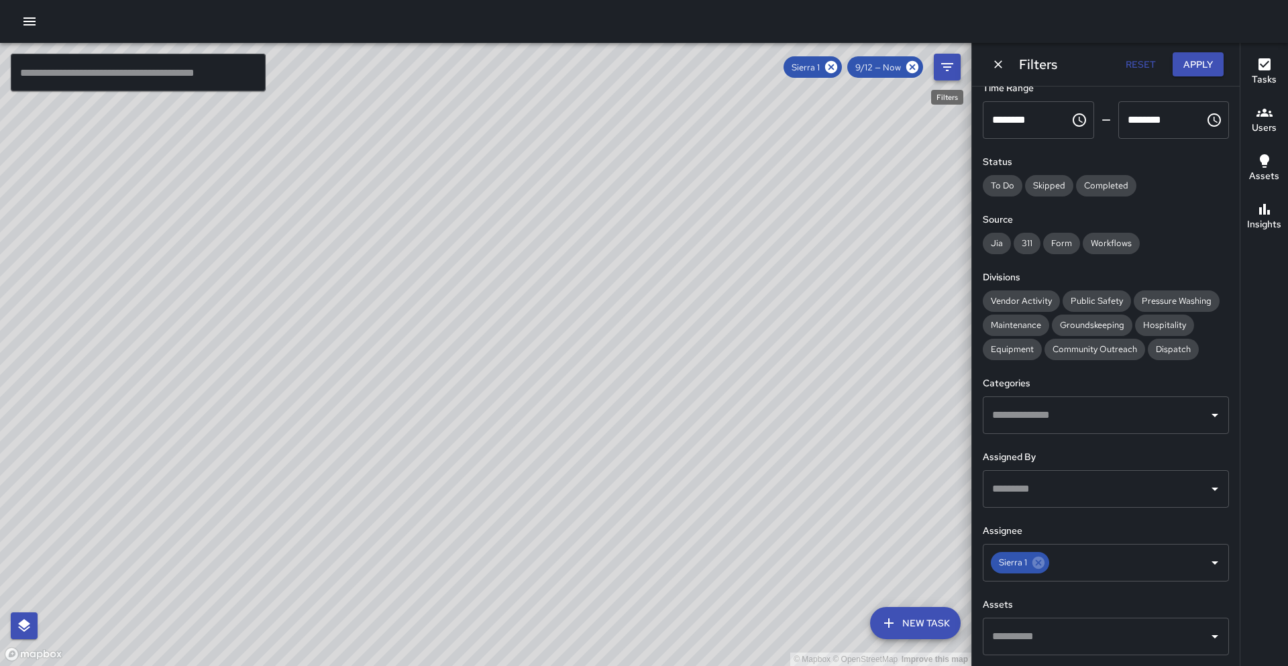
click at [954, 76] on button "Filters" at bounding box center [947, 67] width 27 height 27
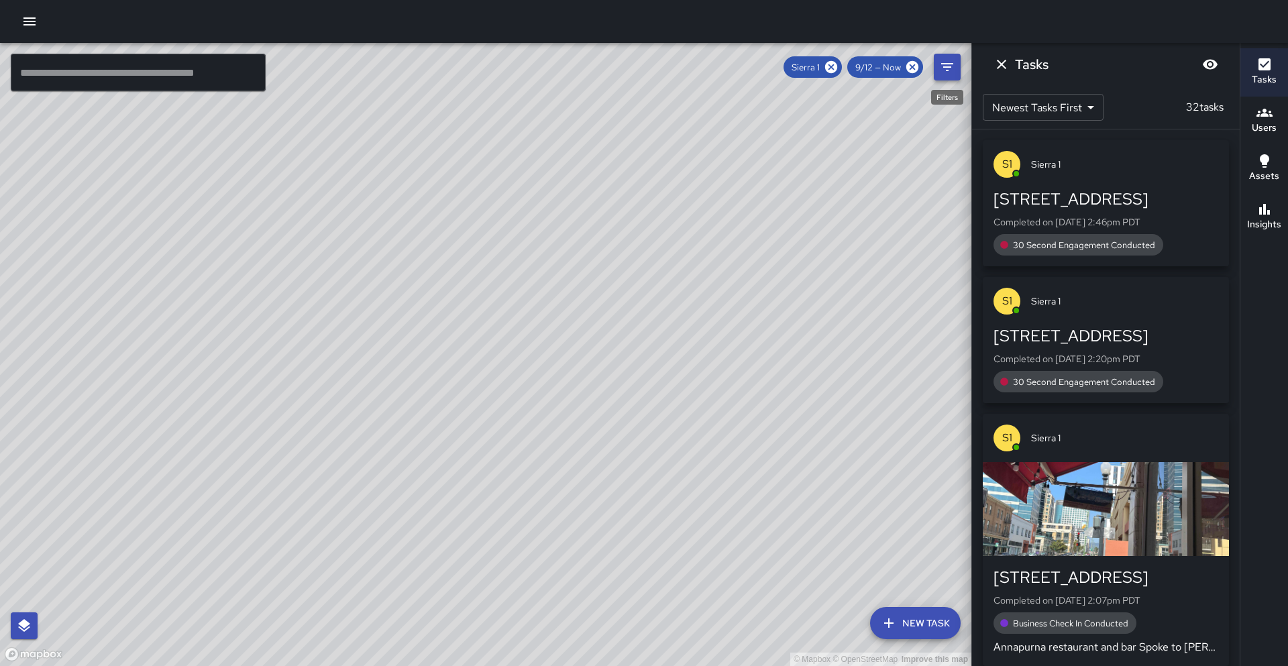
click at [954, 76] on button "Filters" at bounding box center [947, 67] width 27 height 27
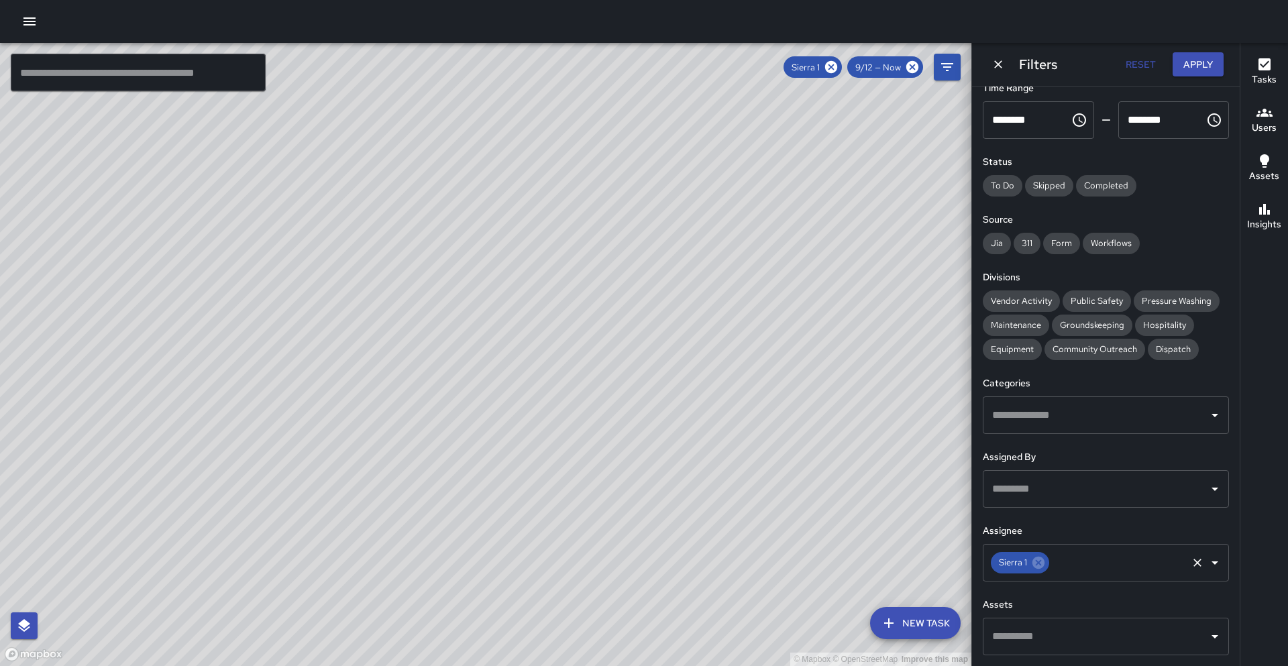
click at [1151, 574] on input "text" at bounding box center [1118, 562] width 134 height 25
type input "*"
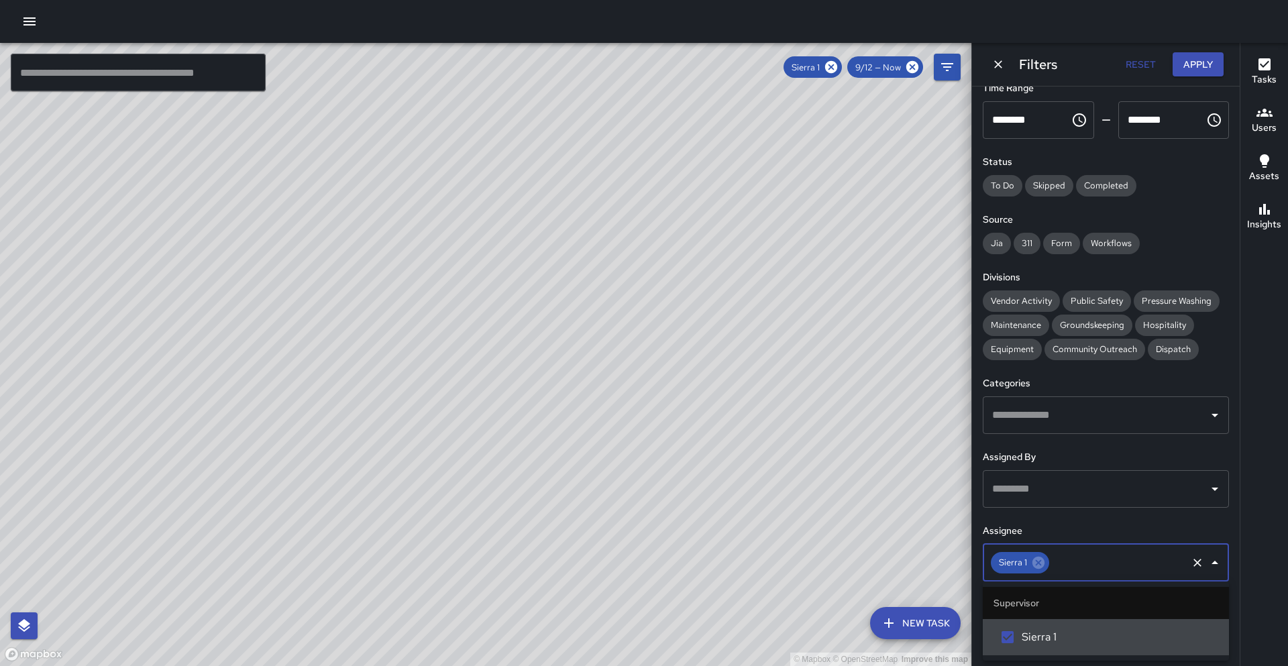
click at [1190, 562] on icon "Clear" at bounding box center [1196, 562] width 13 height 13
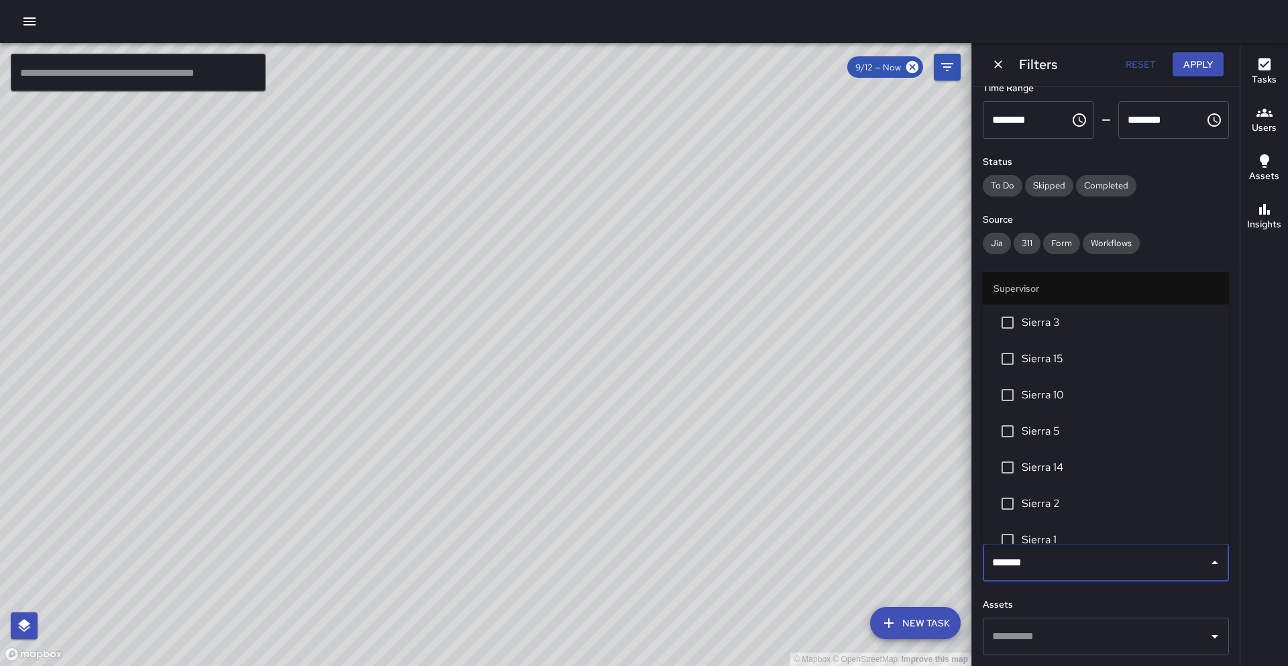
type input "********"
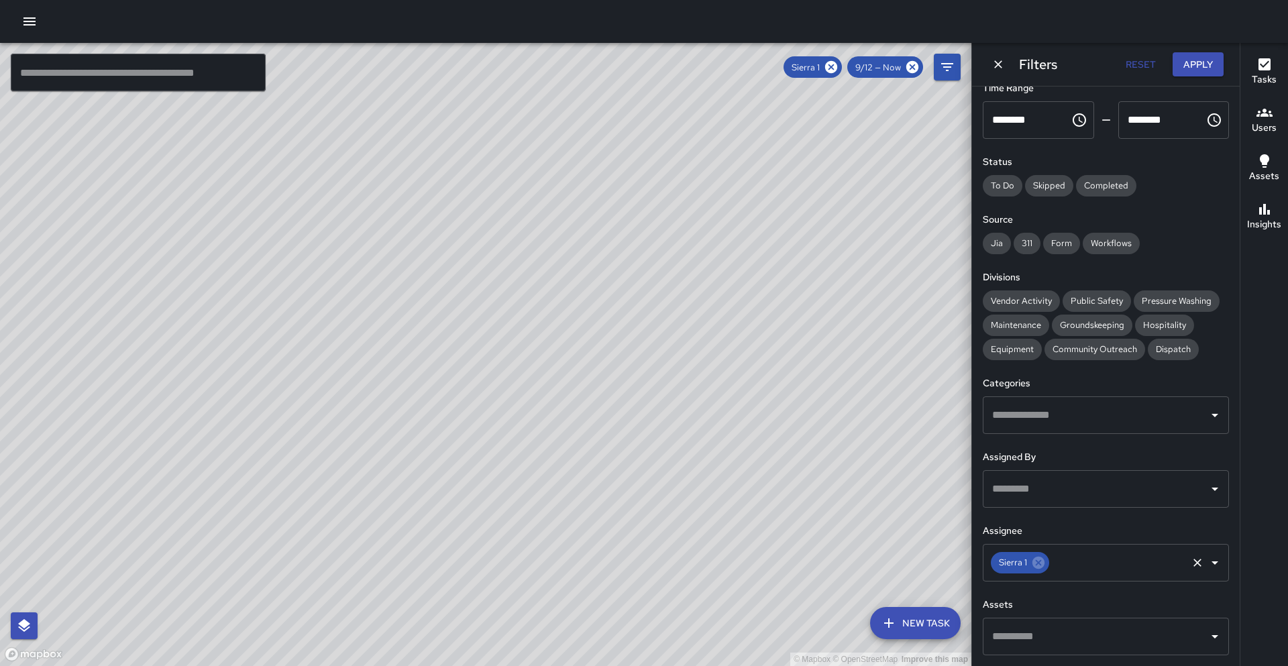
drag, startPoint x: 616, startPoint y: 440, endPoint x: 707, endPoint y: 282, distance: 182.7
click at [707, 282] on div "© Mapbox © OpenStreetMap Improve this map" at bounding box center [485, 354] width 971 height 623
drag, startPoint x: 615, startPoint y: 376, endPoint x: 562, endPoint y: 398, distance: 57.2
click at [772, 326] on div "© Mapbox © OpenStreetMap Improve this map" at bounding box center [485, 354] width 971 height 623
drag, startPoint x: 563, startPoint y: 398, endPoint x: 772, endPoint y: 324, distance: 221.9
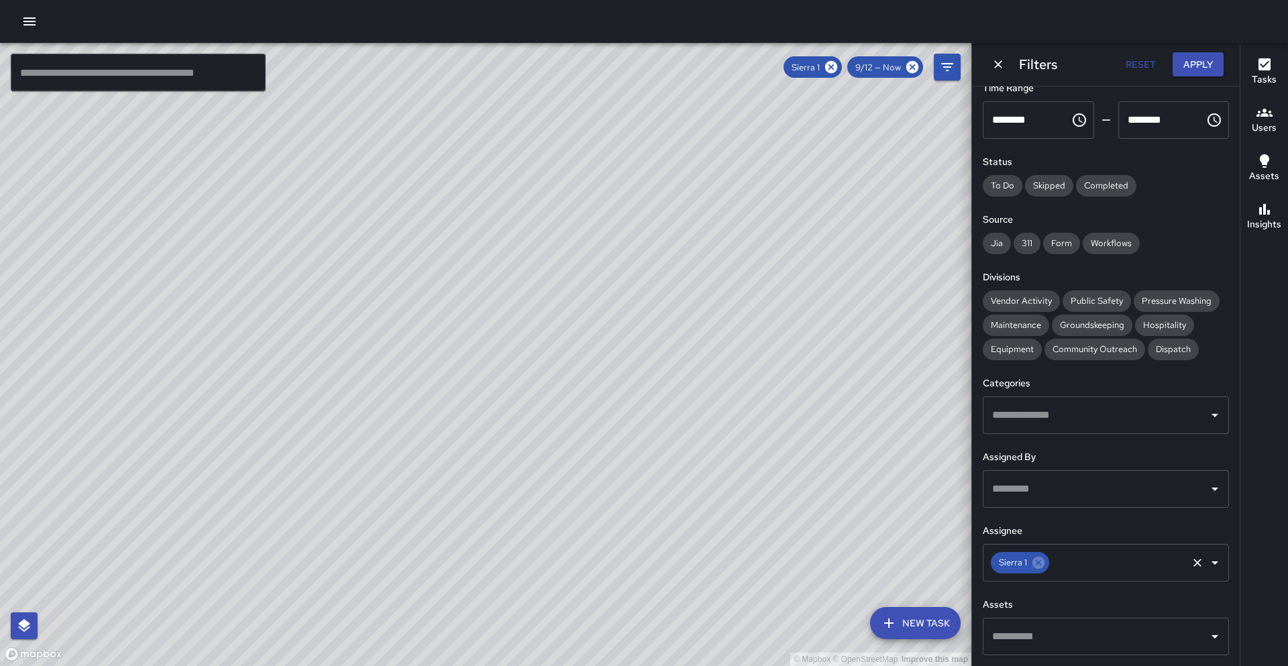
click at [772, 324] on div "© Mapbox © OpenStreetMap Improve this map" at bounding box center [485, 354] width 971 height 623
drag, startPoint x: 776, startPoint y: 305, endPoint x: 635, endPoint y: 321, distance: 141.7
click at [700, 331] on div "© Mapbox © OpenStreetMap Improve this map" at bounding box center [485, 354] width 971 height 623
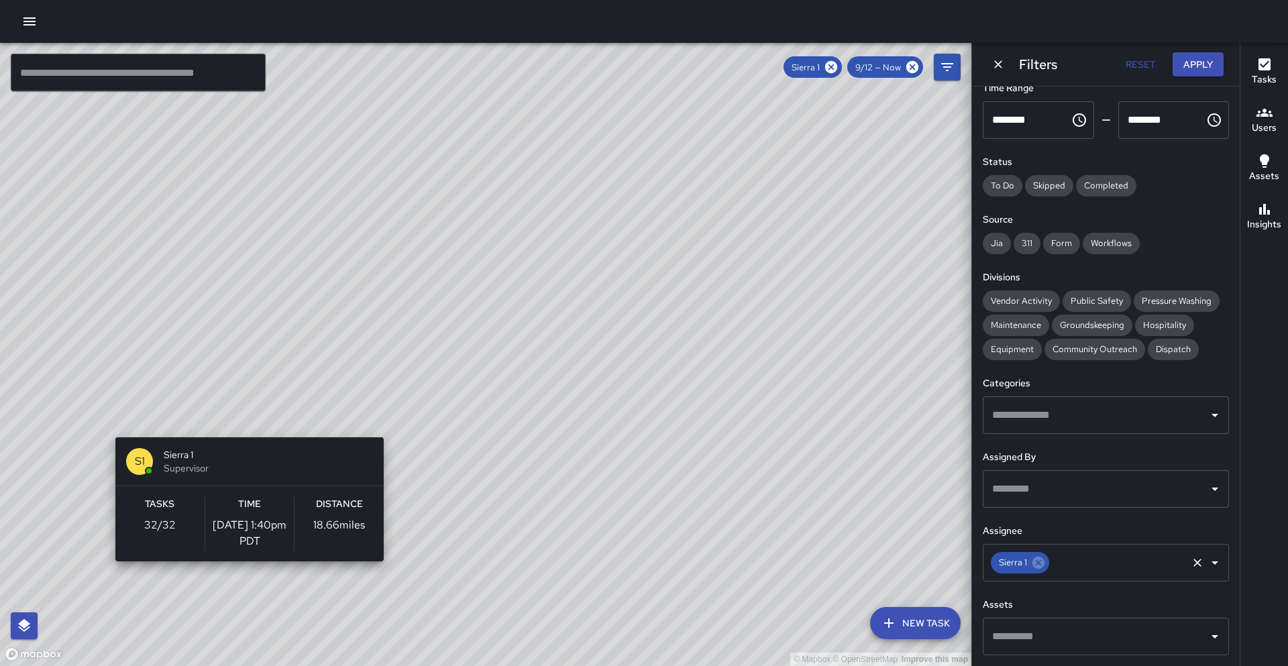
click at [244, 429] on div "© Mapbox © OpenStreetMap Improve this map S1 Sierra 1 Supervisor Tasks 32 / 32 …" at bounding box center [485, 354] width 971 height 623
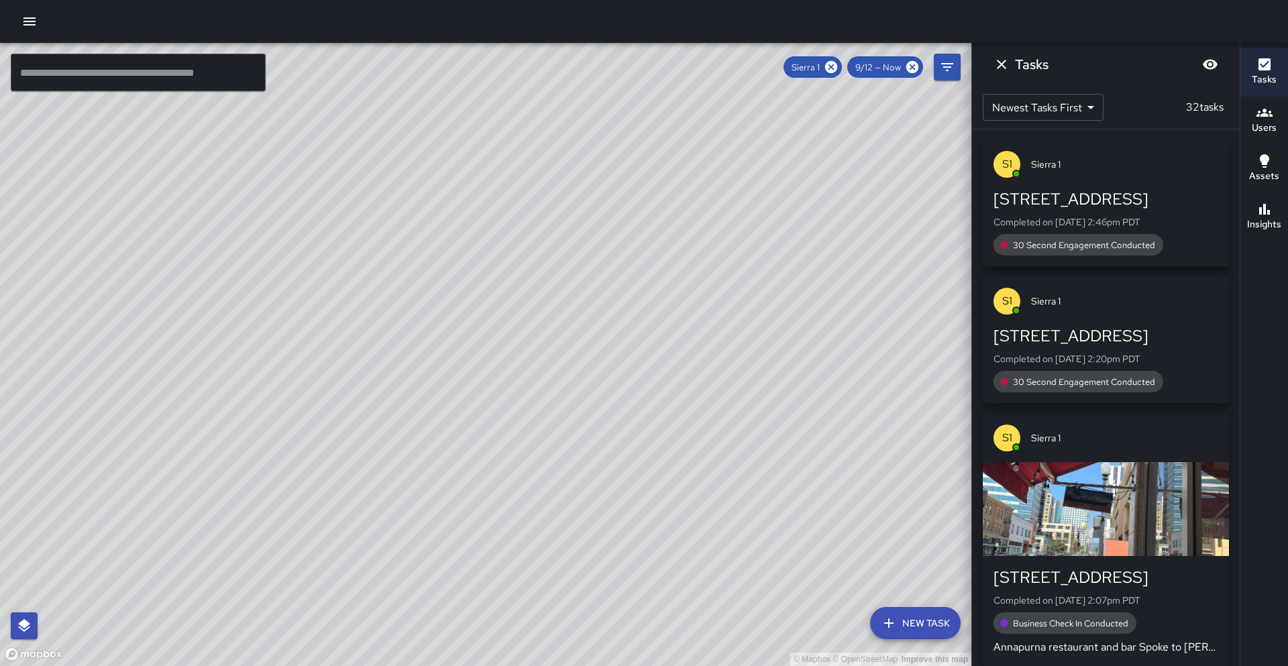
click at [1267, 215] on icon "button" at bounding box center [1264, 209] width 16 height 16
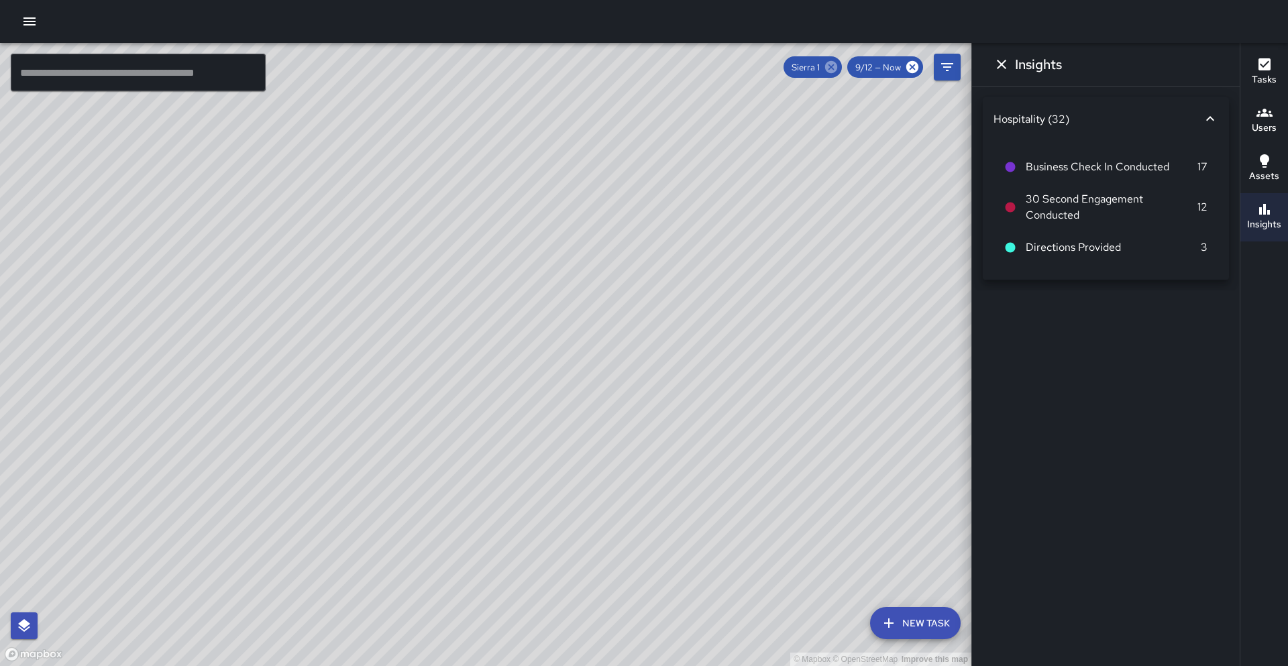
click at [837, 65] on icon at bounding box center [831, 67] width 12 height 12
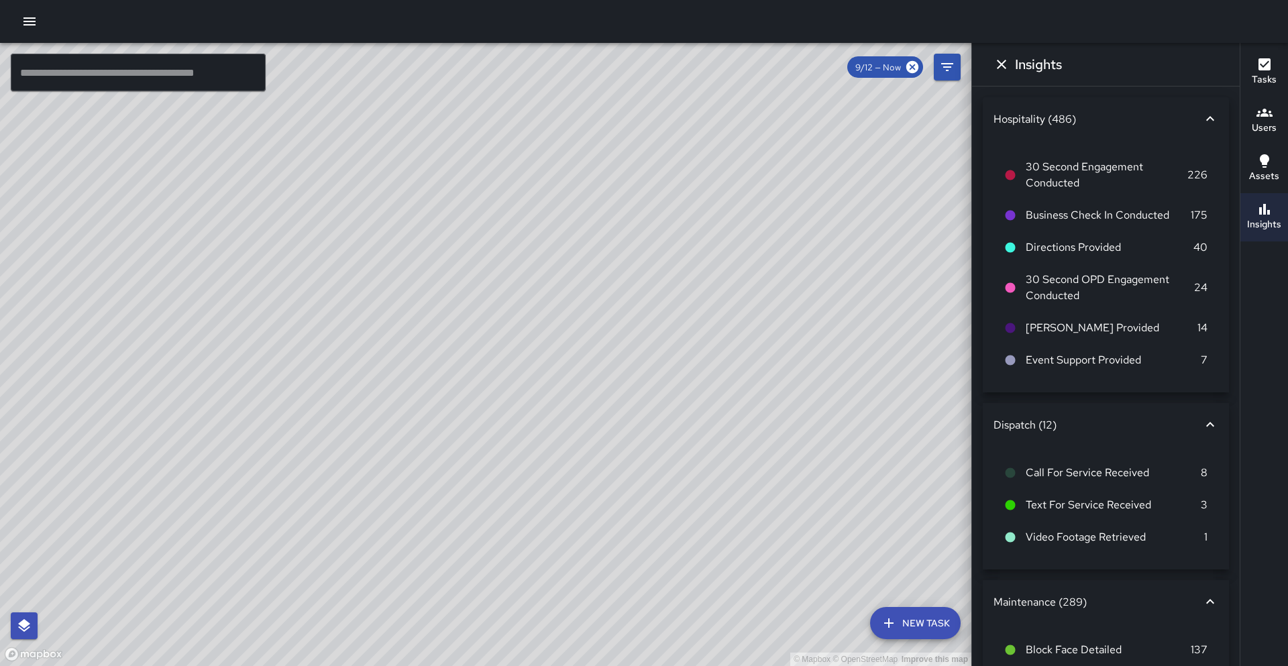
click at [206, 71] on input "text" at bounding box center [138, 73] width 255 height 38
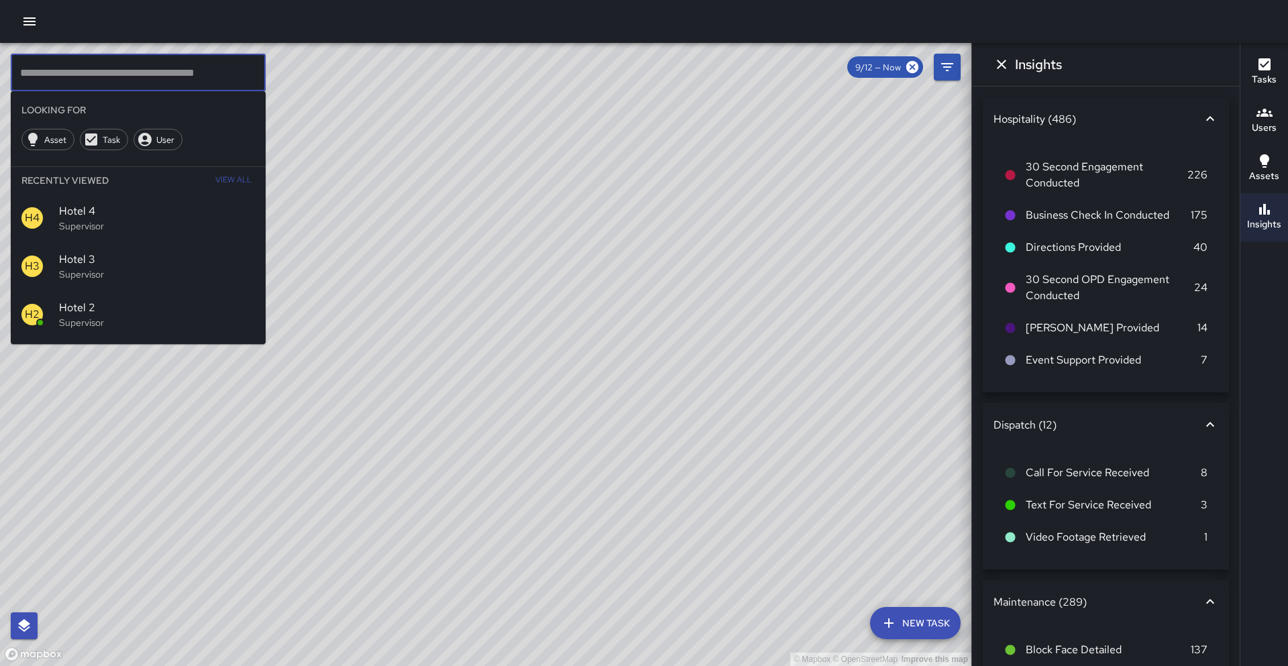
type input "*"
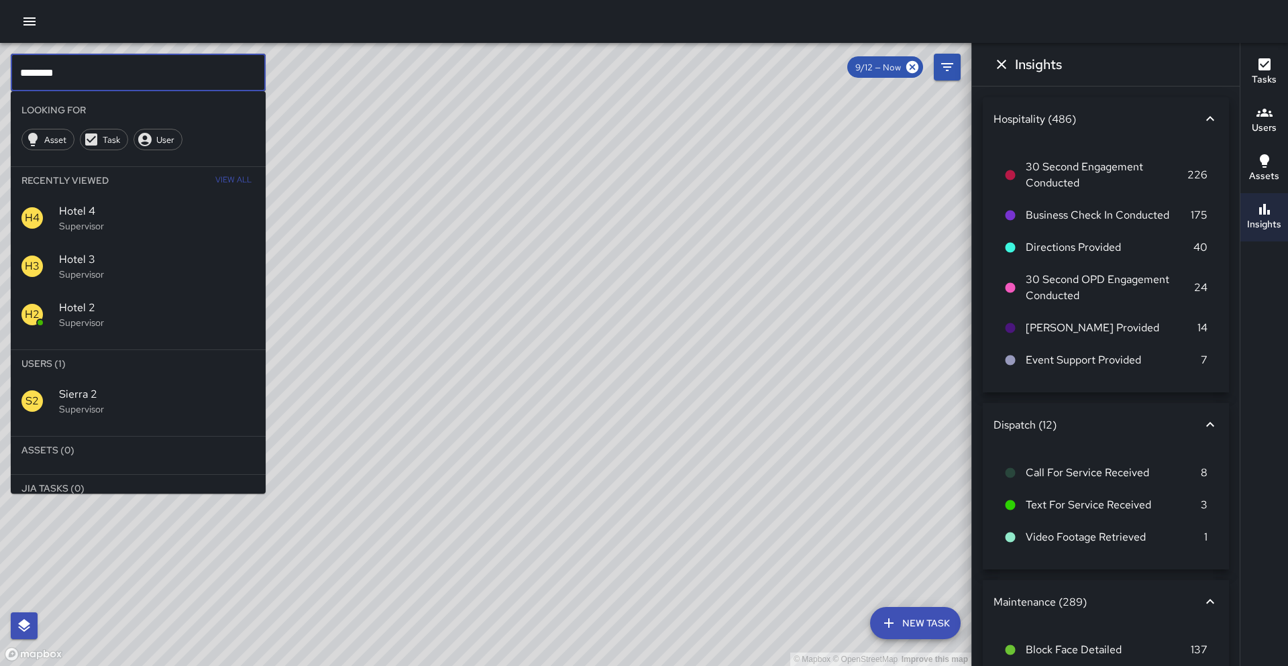
click at [142, 399] on span "Sierra 2" at bounding box center [157, 394] width 196 height 16
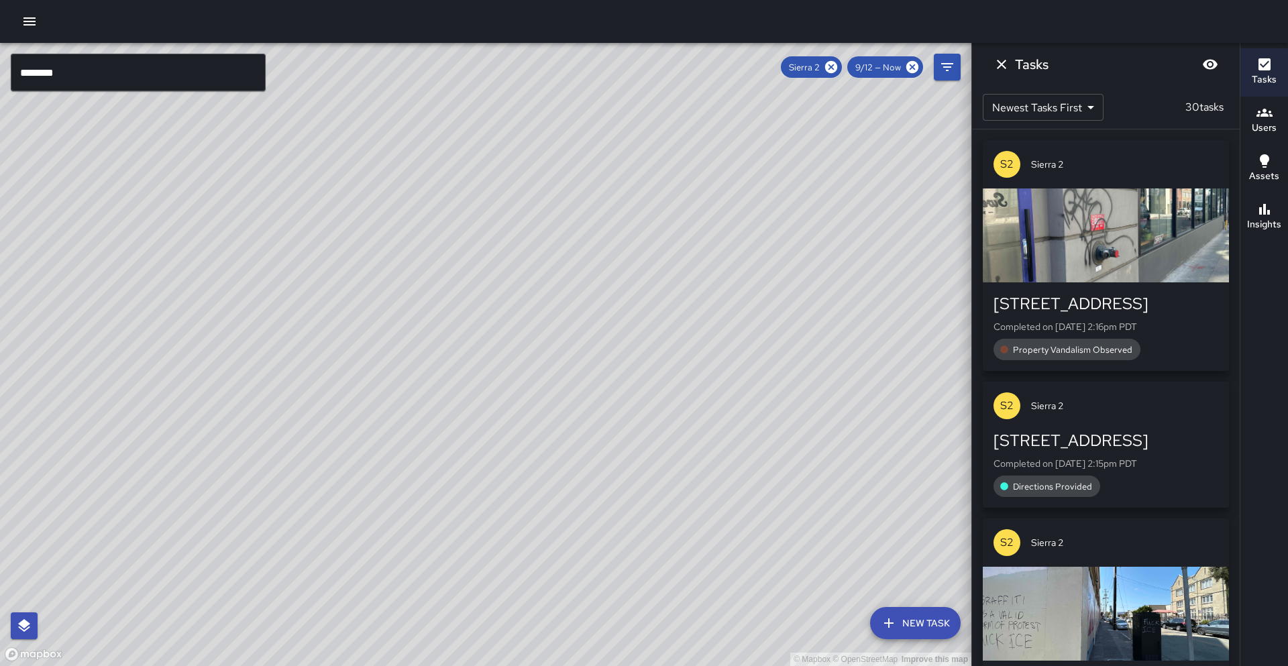
drag, startPoint x: 386, startPoint y: 351, endPoint x: 274, endPoint y: 529, distance: 210.4
click at [247, 547] on div "© Mapbox © OpenStreetMap Improve this map" at bounding box center [485, 354] width 971 height 623
drag, startPoint x: 423, startPoint y: 392, endPoint x: 300, endPoint y: 534, distance: 188.8
click at [300, 534] on div "© Mapbox © OpenStreetMap Improve this map" at bounding box center [485, 354] width 971 height 623
drag, startPoint x: 343, startPoint y: 505, endPoint x: 561, endPoint y: 418, distance: 235.1
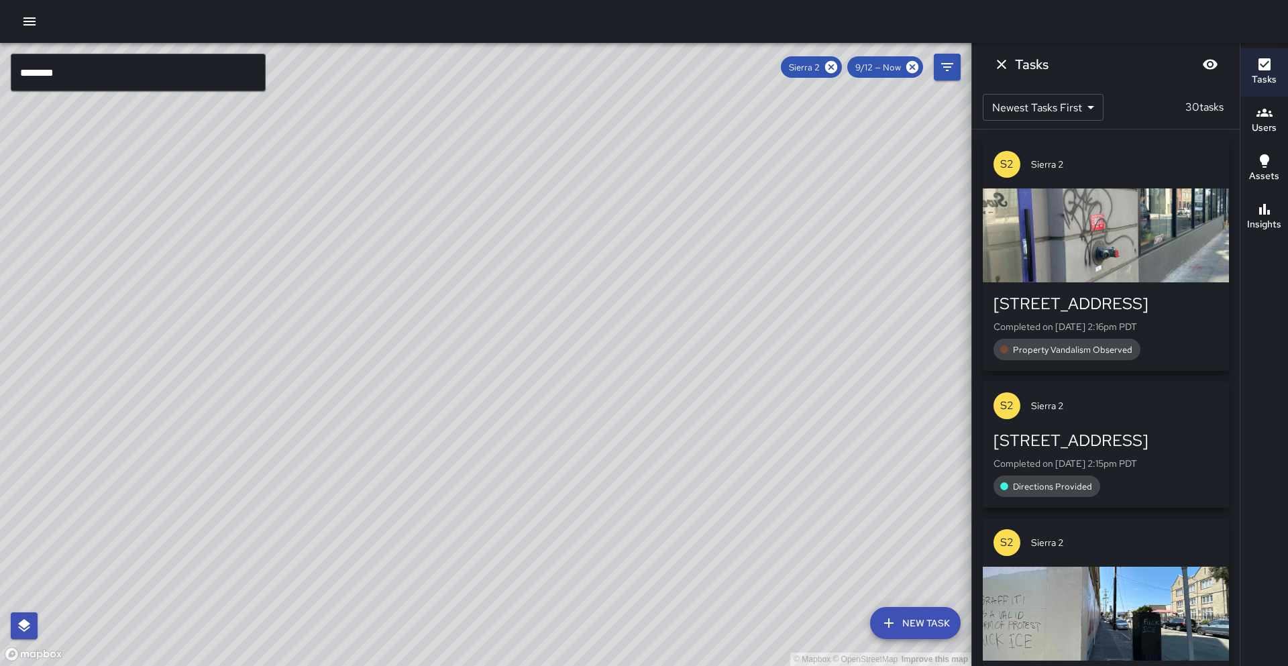
click at [561, 418] on div "© Mapbox © OpenStreetMap Improve this map" at bounding box center [485, 354] width 971 height 623
drag, startPoint x: 394, startPoint y: 469, endPoint x: 349, endPoint y: 407, distance: 76.3
click at [349, 407] on div "© Mapbox © OpenStreetMap Improve this map" at bounding box center [485, 354] width 971 height 623
click at [1267, 209] on icon "button" at bounding box center [1264, 209] width 16 height 16
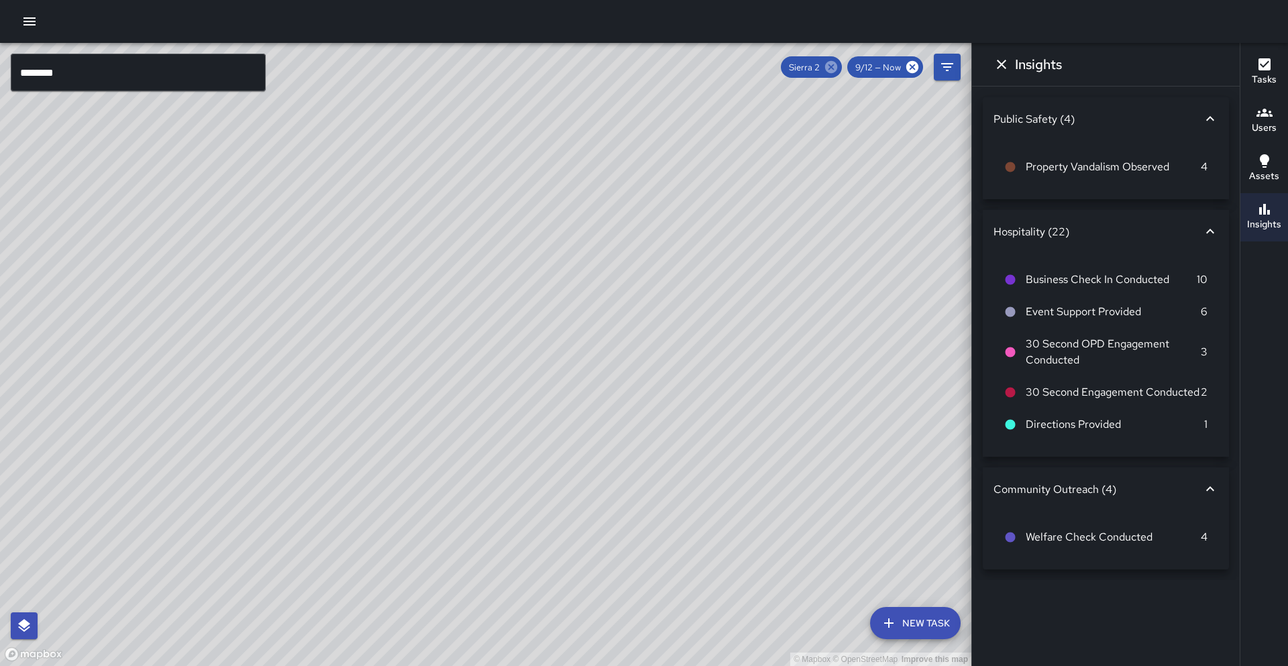
click at [828, 66] on icon at bounding box center [831, 67] width 12 height 12
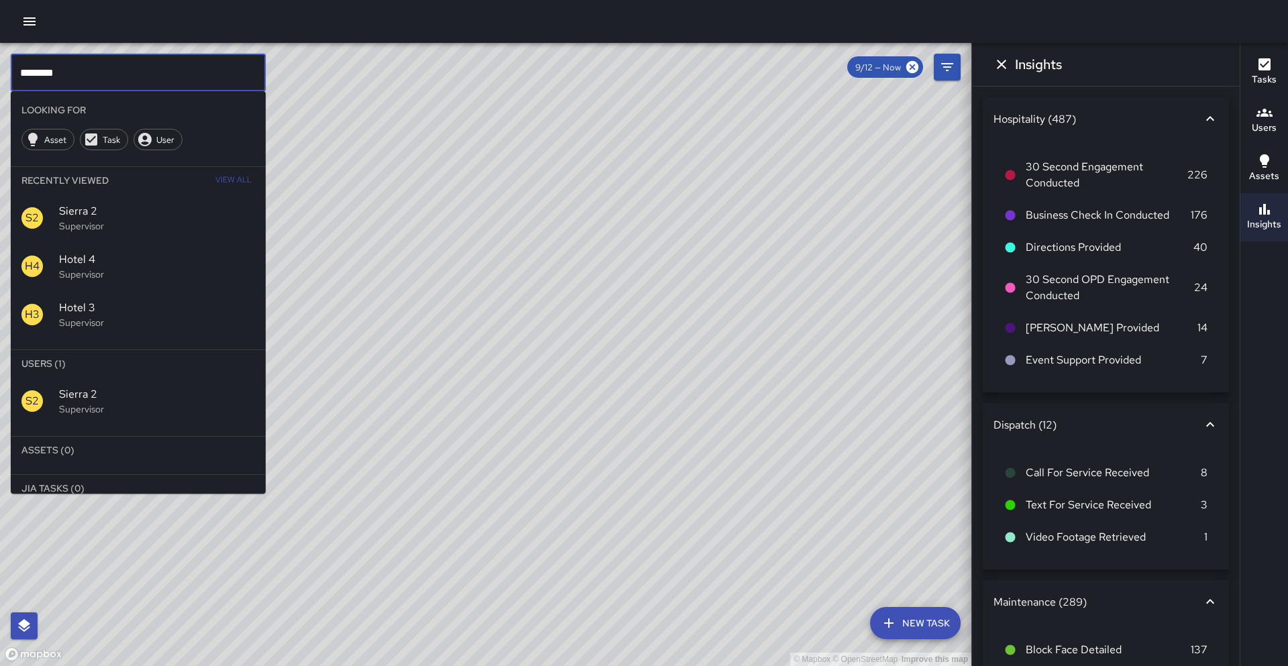
click at [164, 69] on input "********" at bounding box center [138, 73] width 255 height 38
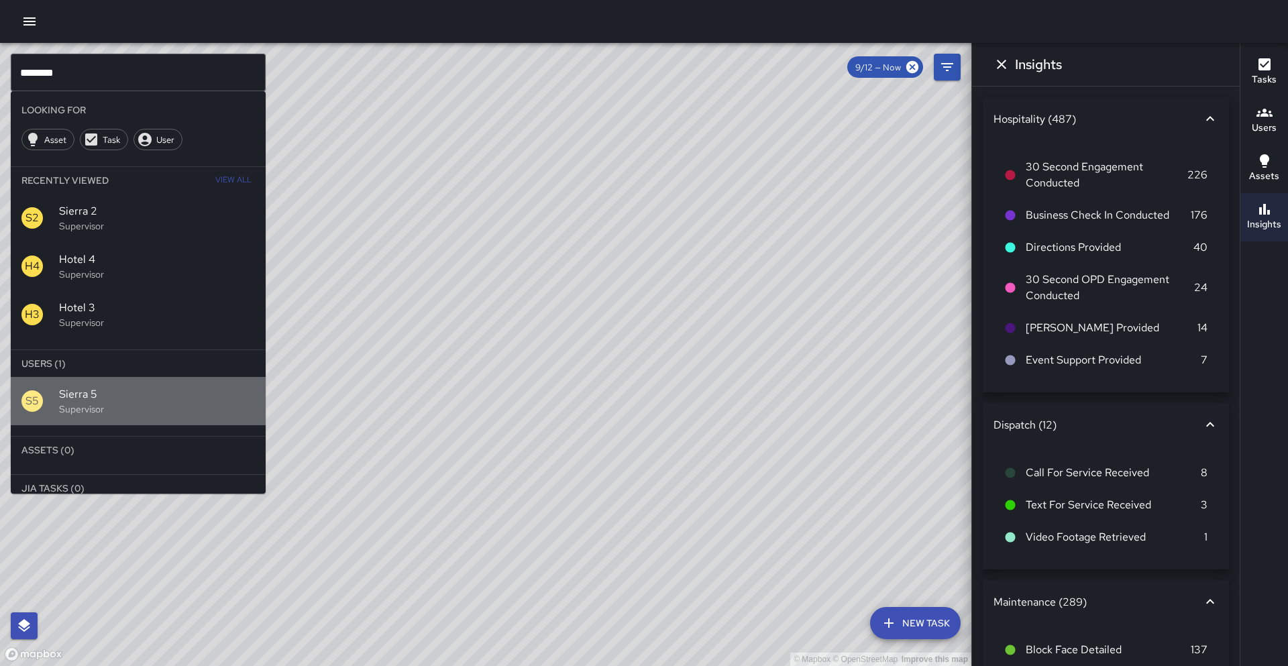
click at [183, 390] on span "Sierra 5" at bounding box center [157, 394] width 196 height 16
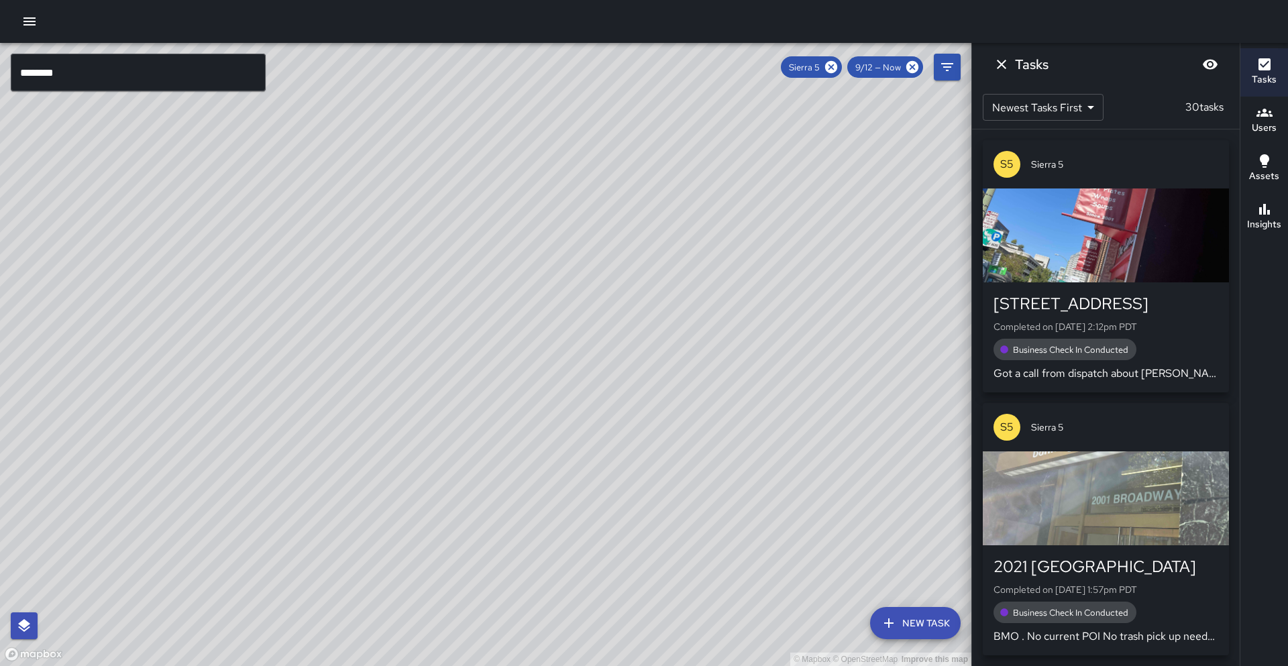
drag, startPoint x: 424, startPoint y: 308, endPoint x: 299, endPoint y: 469, distance: 203.1
click at [294, 473] on div "© Mapbox © OpenStreetMap Improve this map" at bounding box center [485, 354] width 971 height 623
click at [1250, 225] on h6 "Insights" at bounding box center [1264, 224] width 34 height 15
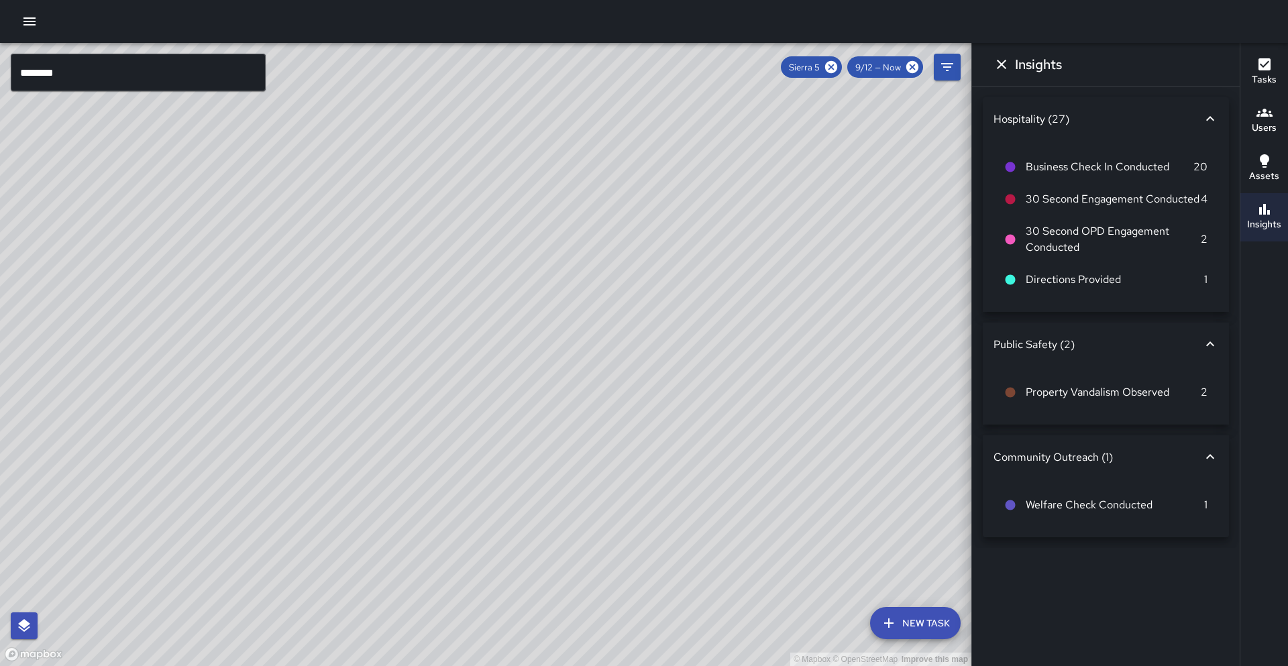
click at [1264, 75] on h6 "Tasks" at bounding box center [1263, 79] width 25 height 15
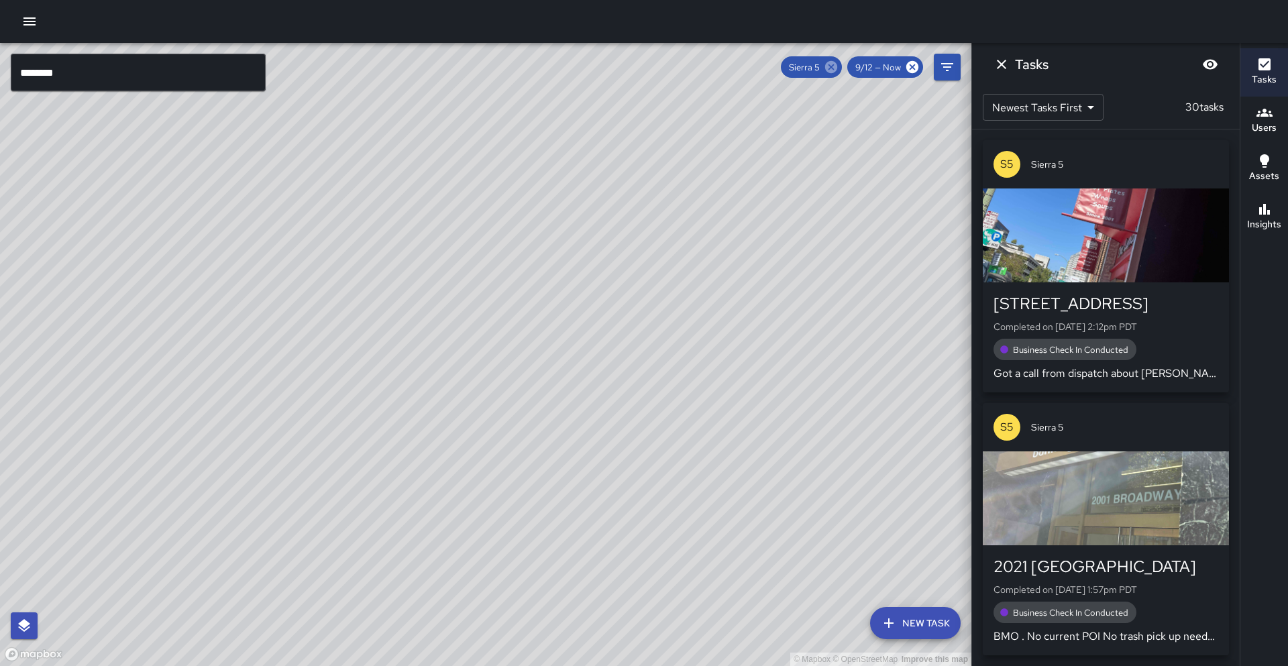
click at [830, 68] on icon at bounding box center [831, 67] width 15 height 15
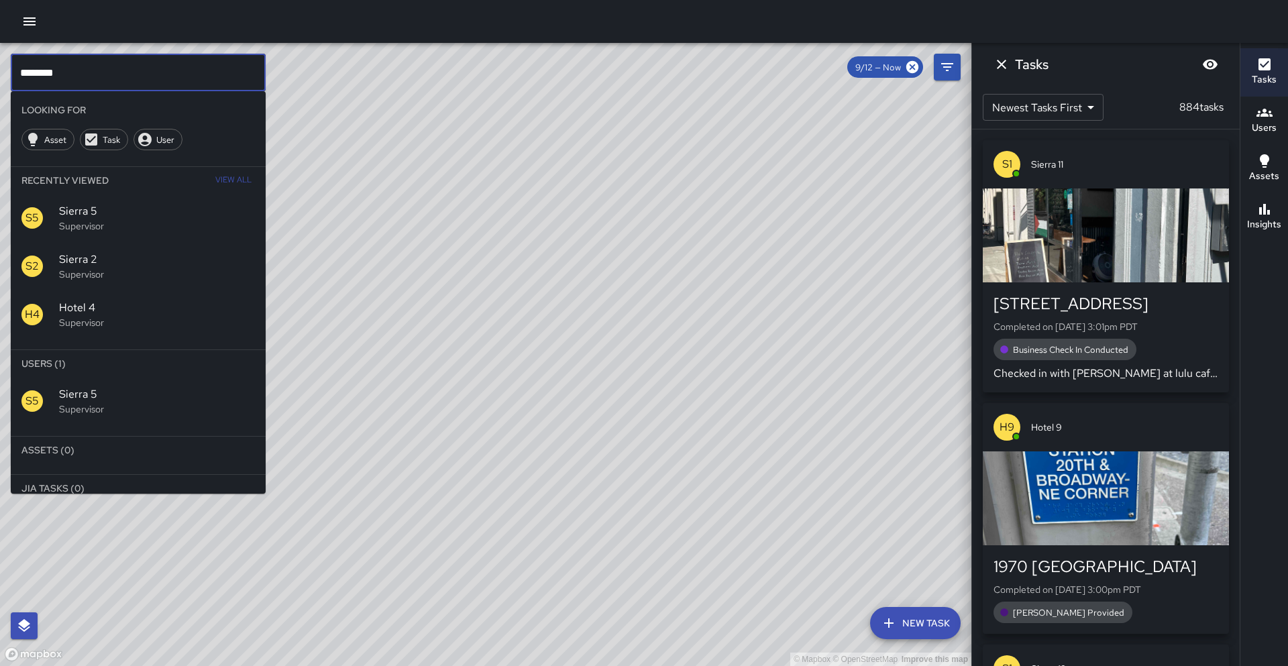
click at [142, 80] on input "********" at bounding box center [138, 73] width 255 height 38
click at [142, 400] on span "Sierra 3" at bounding box center [157, 394] width 196 height 16
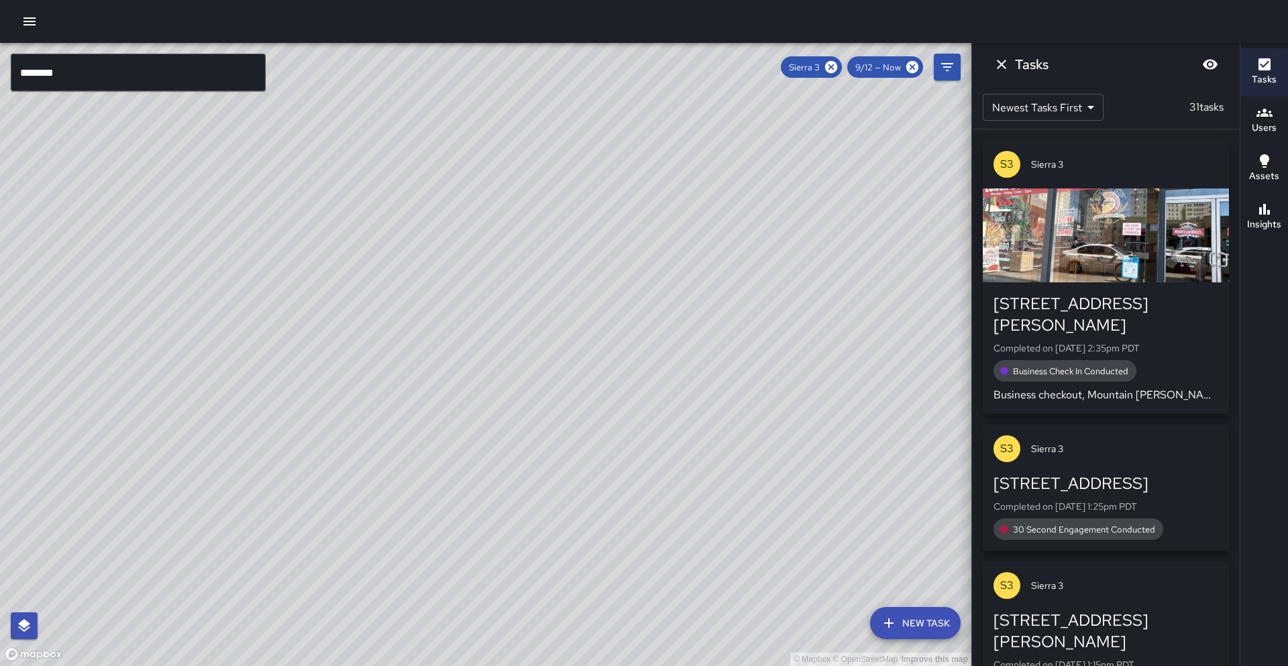
drag, startPoint x: 165, startPoint y: 427, endPoint x: 278, endPoint y: 319, distance: 157.0
click at [277, 319] on div "© Mapbox © OpenStreetMap Improve this map" at bounding box center [485, 354] width 971 height 623
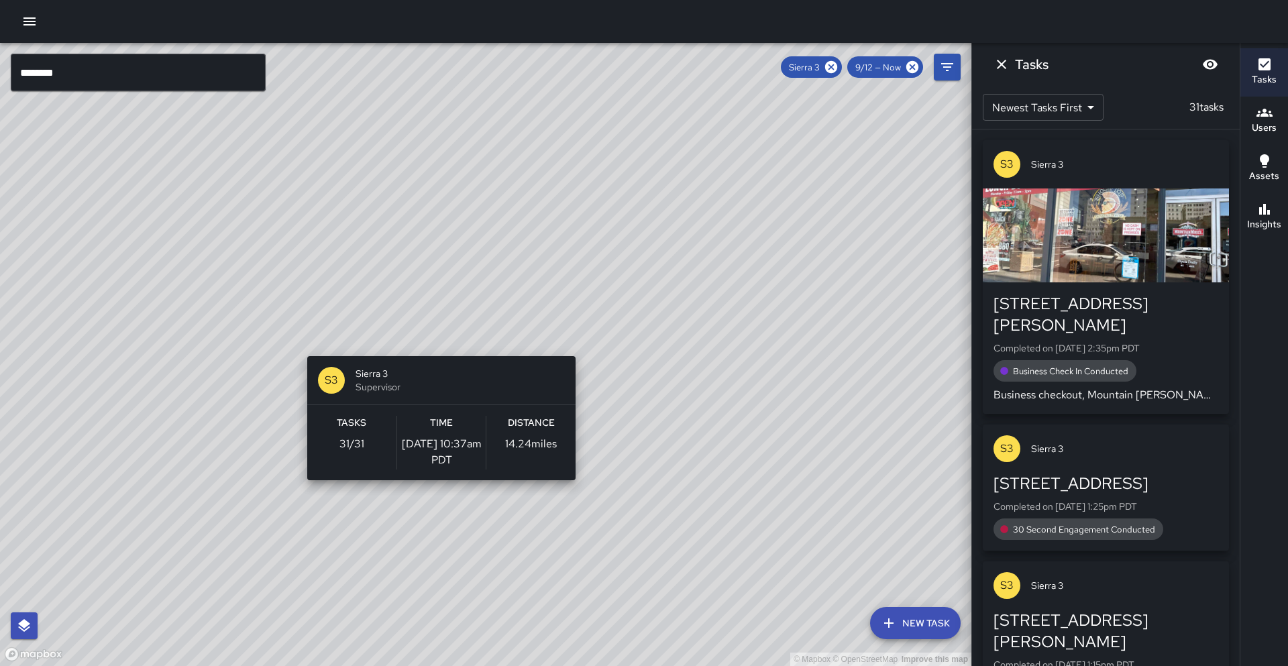
click at [436, 348] on div "© Mapbox © OpenStreetMap Improve this map S3 Sierra 3 Supervisor Tasks 31 / 31 …" at bounding box center [485, 354] width 971 height 623
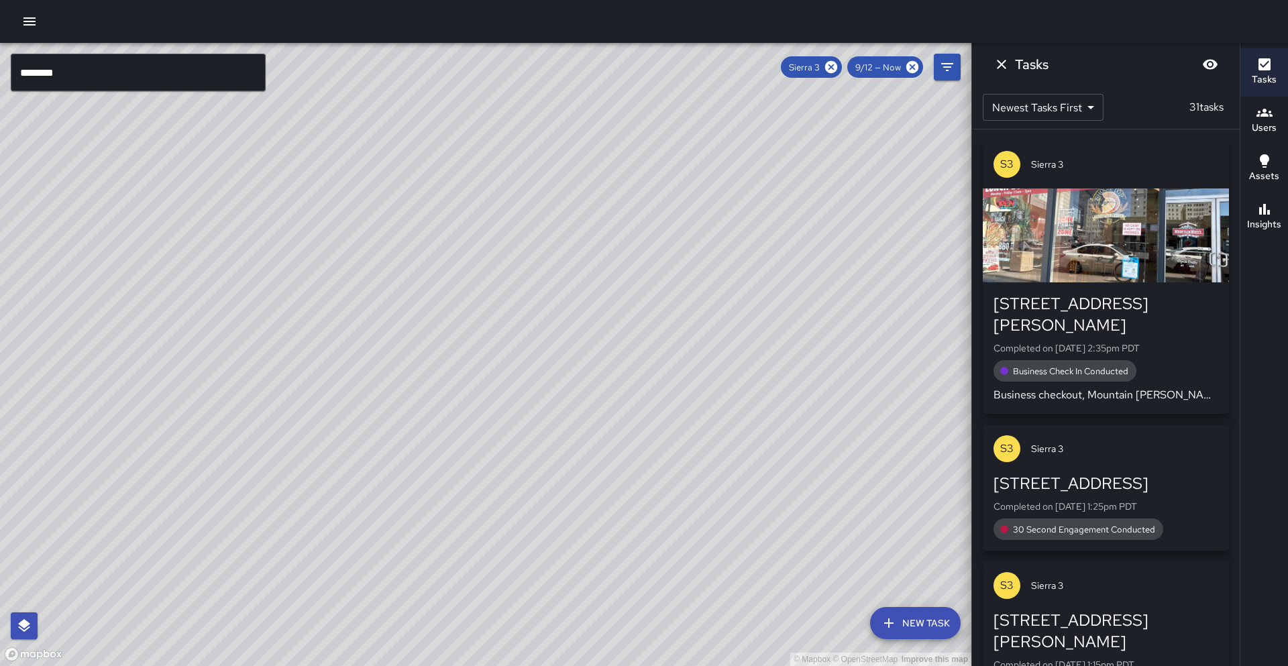
click at [1271, 224] on h6 "Insights" at bounding box center [1264, 224] width 34 height 15
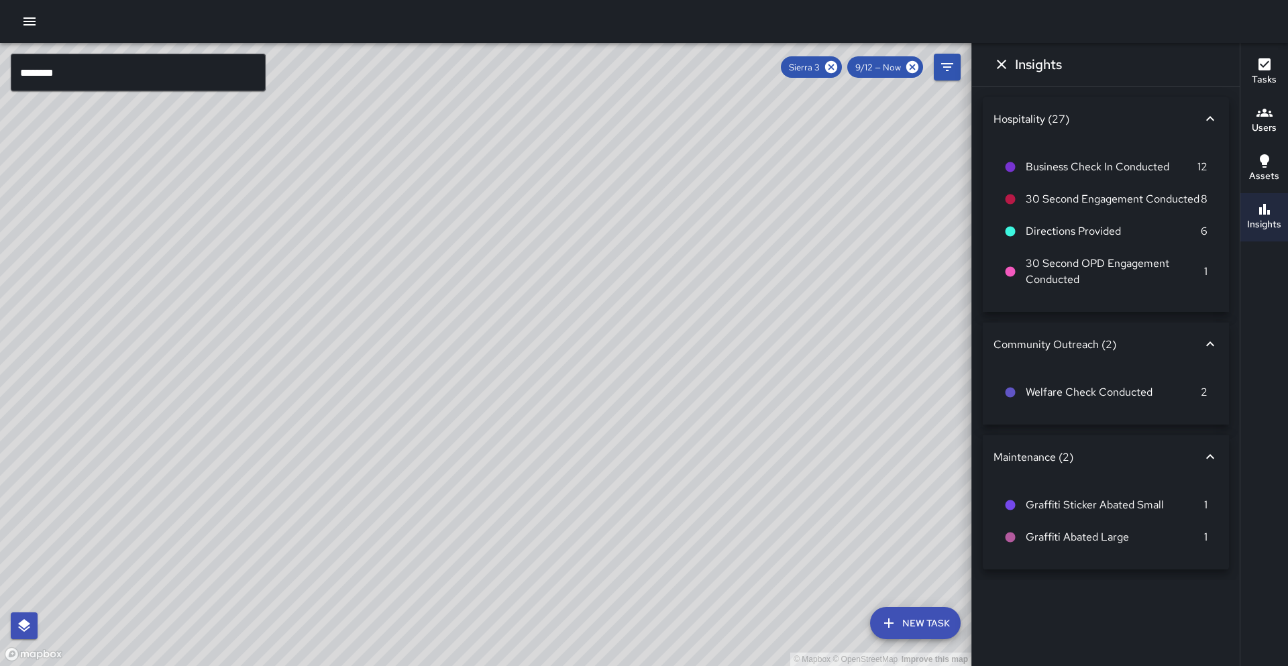
drag, startPoint x: 830, startPoint y: 64, endPoint x: 787, endPoint y: 68, distance: 43.2
click at [830, 64] on icon at bounding box center [831, 67] width 12 height 12
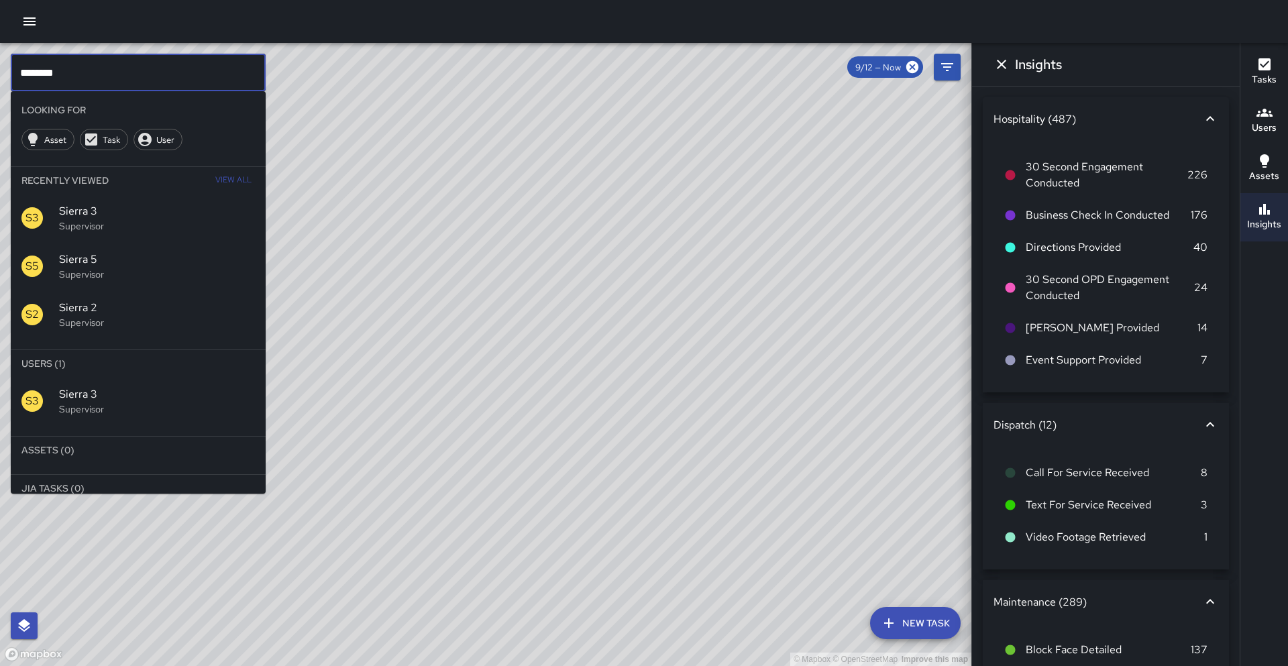
click at [169, 76] on input "********" at bounding box center [138, 73] width 255 height 38
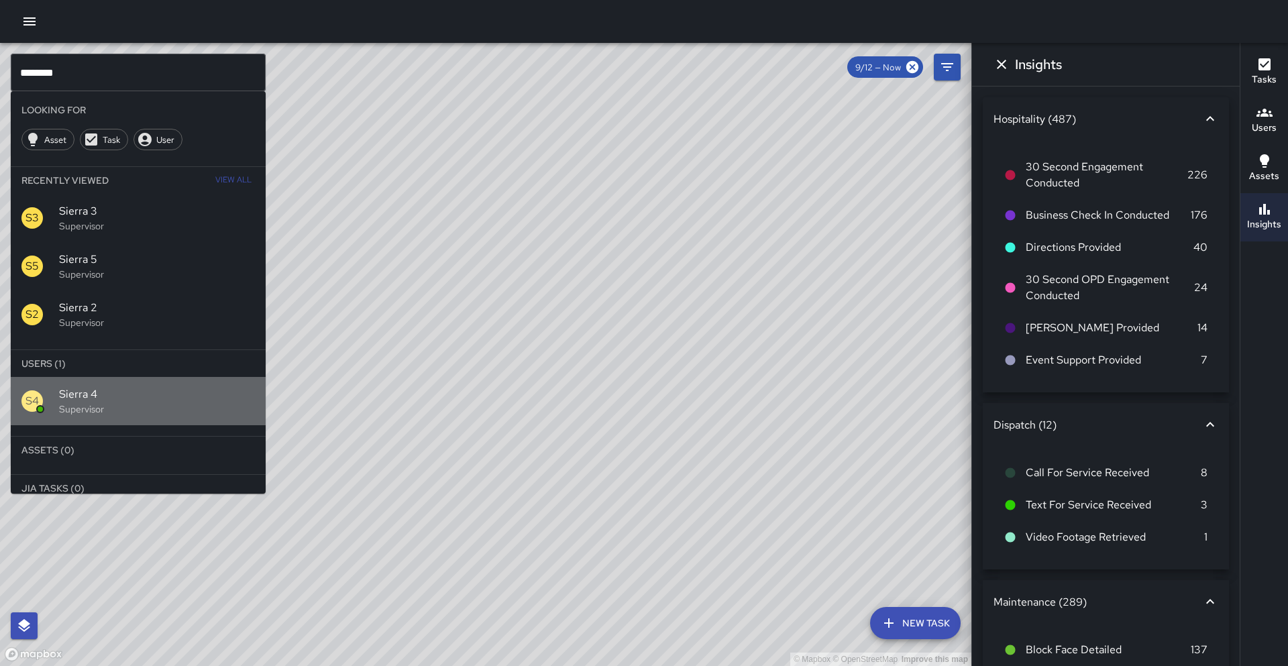
click at [239, 388] on span "Sierra 4" at bounding box center [157, 394] width 196 height 16
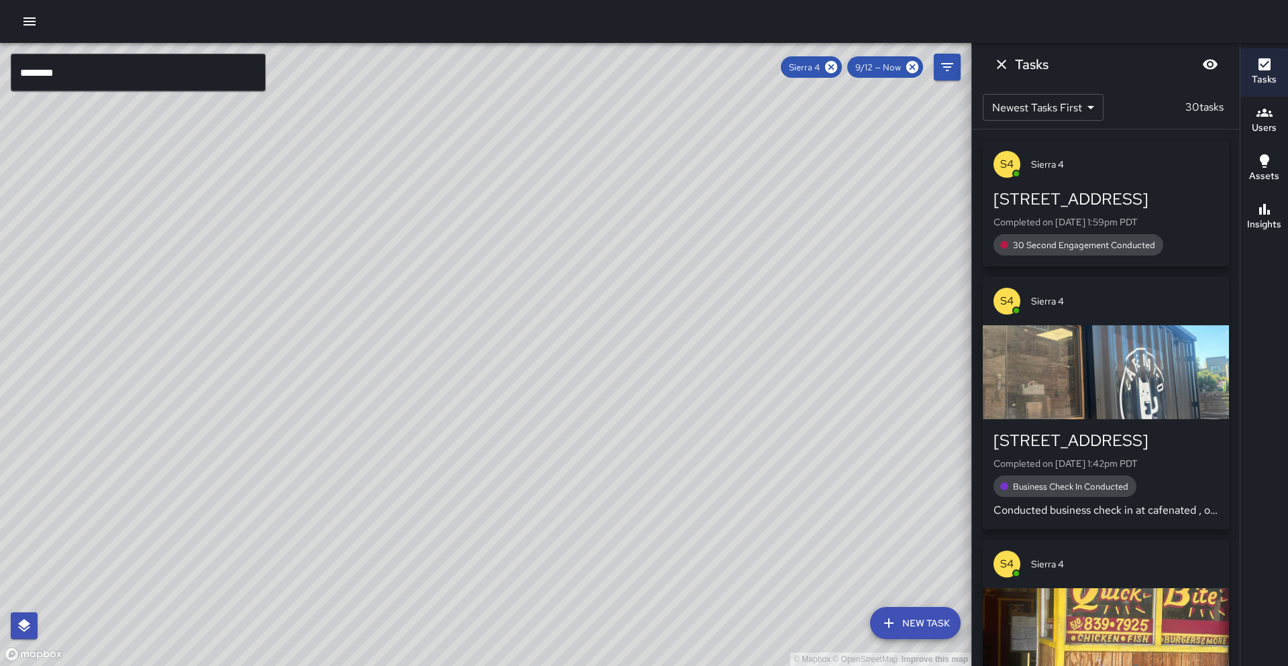
drag, startPoint x: 468, startPoint y: 406, endPoint x: 478, endPoint y: 413, distance: 12.5
click at [453, 425] on div "© Mapbox © OpenStreetMap Improve this map" at bounding box center [485, 354] width 971 height 623
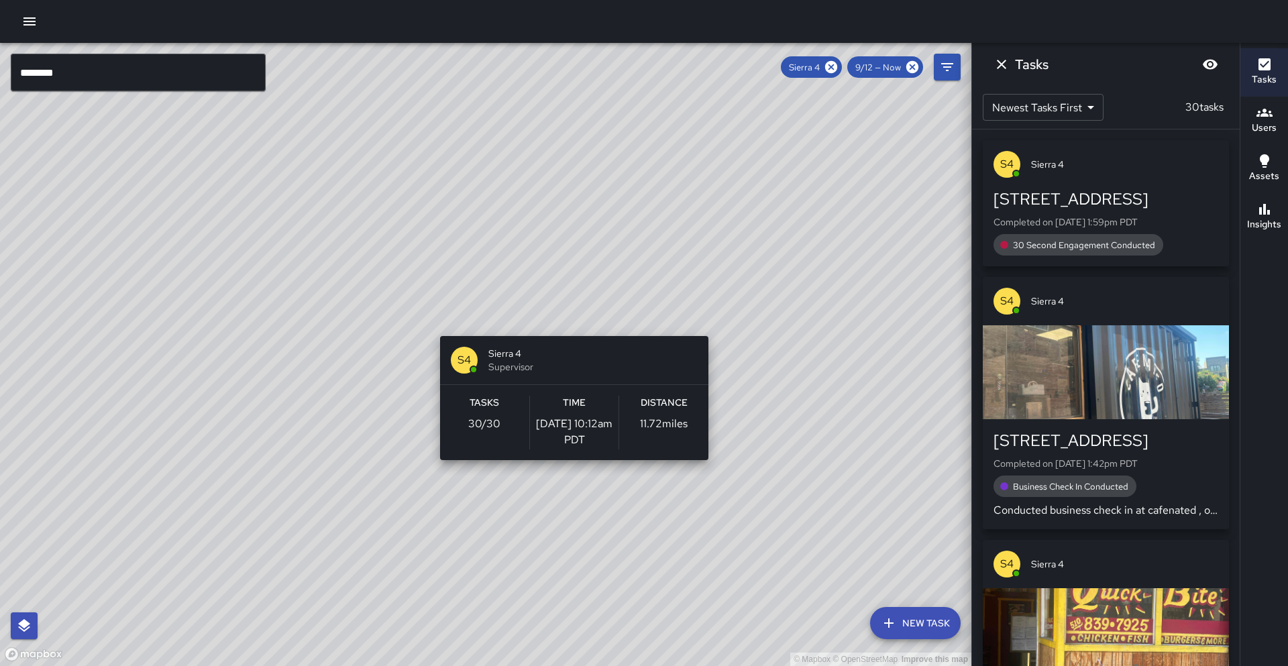
click at [569, 328] on div "© Mapbox © OpenStreetMap Improve this map S4 Sierra 4 Supervisor Tasks 30 / 30 …" at bounding box center [485, 354] width 971 height 623
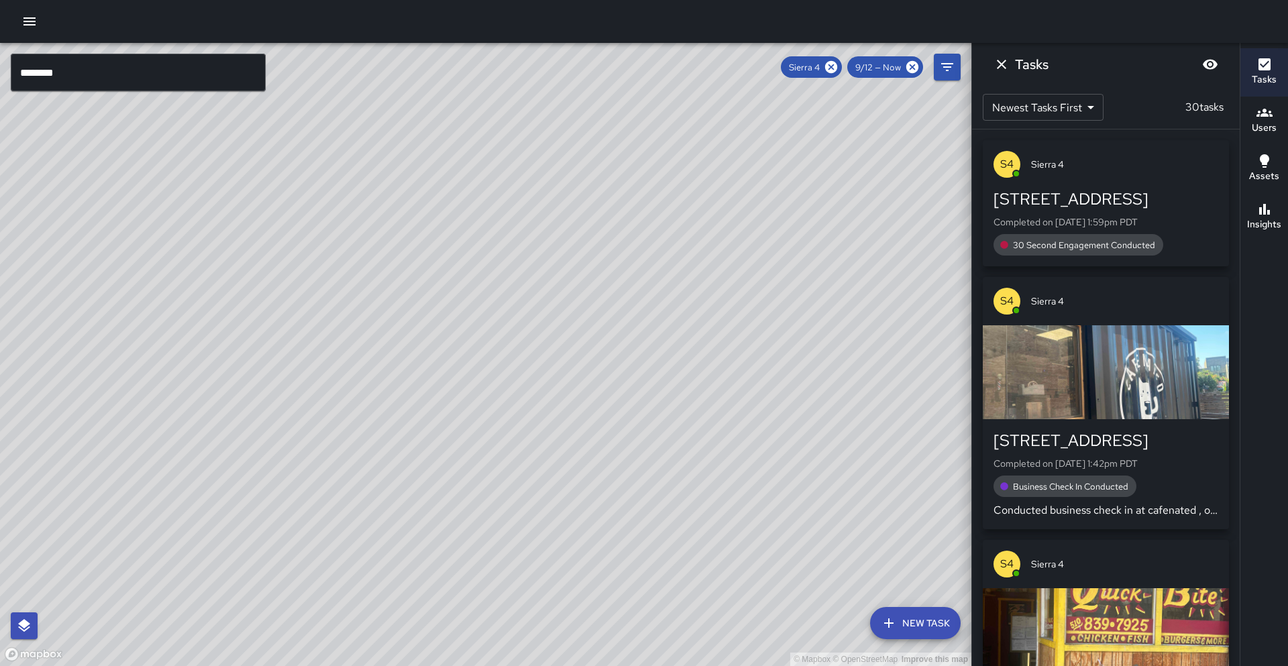
click at [1274, 234] on button "Insights" at bounding box center [1264, 217] width 48 height 48
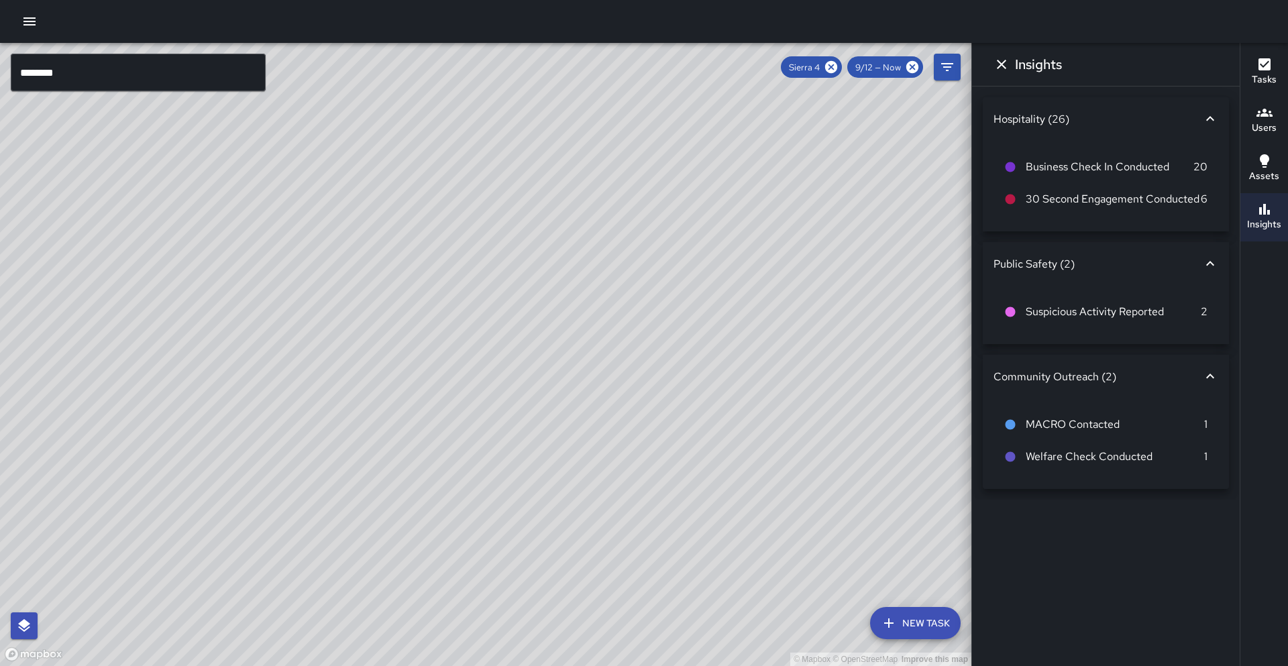
click at [1257, 81] on h6 "Tasks" at bounding box center [1263, 79] width 25 height 15
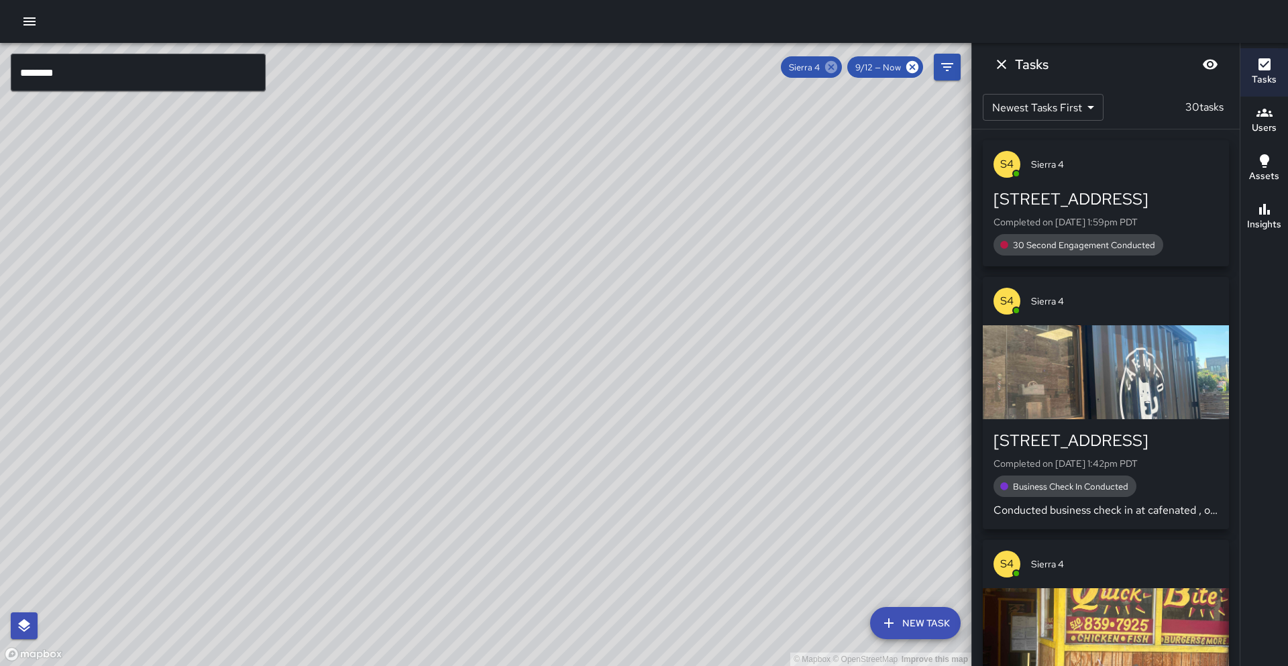
click at [833, 66] on icon at bounding box center [831, 67] width 15 height 15
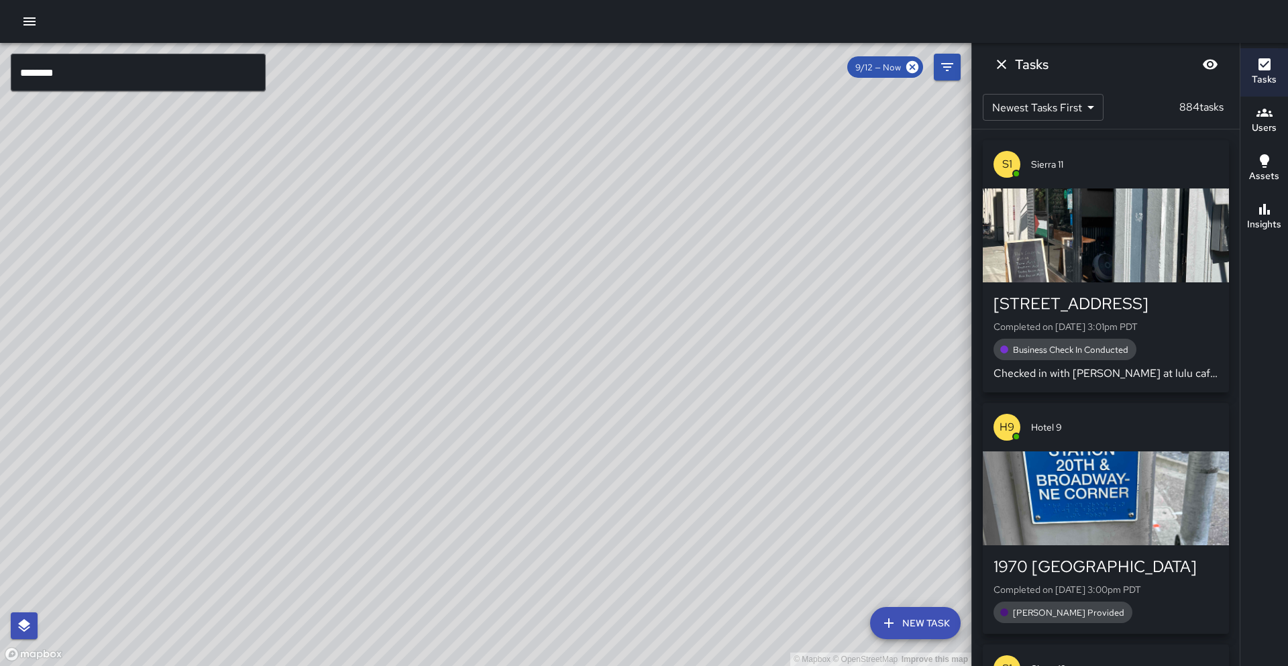
click at [146, 64] on input "********" at bounding box center [138, 73] width 255 height 38
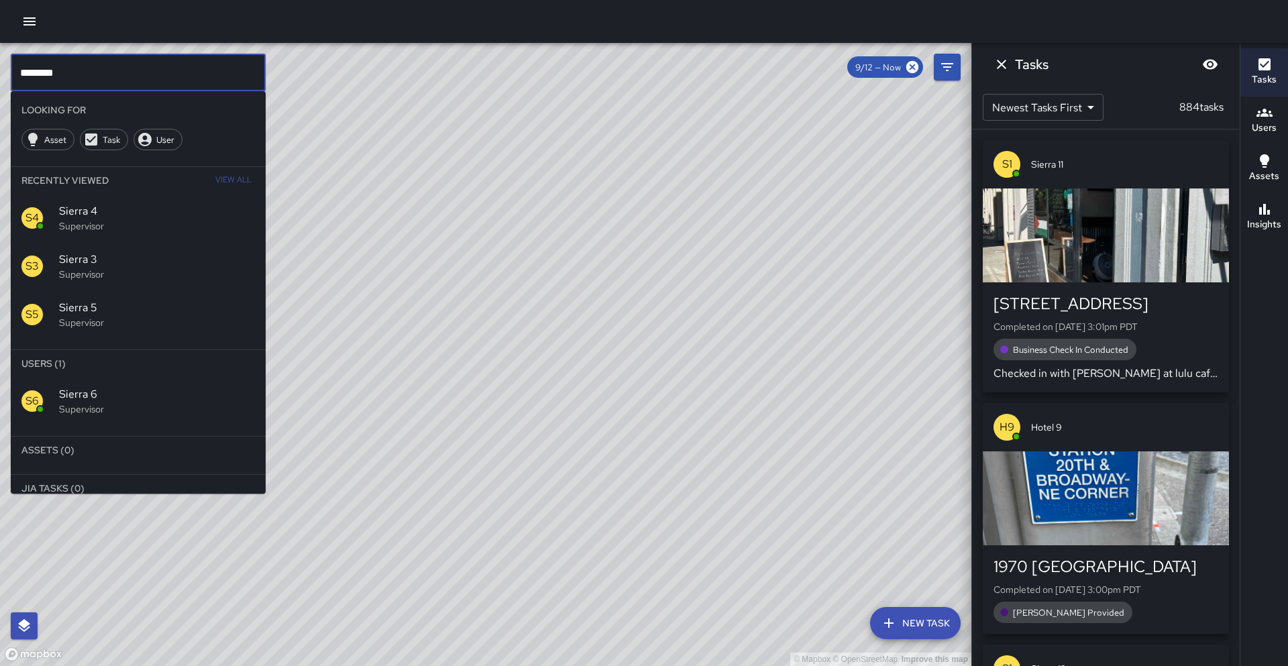
type input "********"
click at [196, 441] on li "Assets (0)" at bounding box center [138, 450] width 255 height 27
click at [186, 414] on p "Supervisor" at bounding box center [157, 408] width 196 height 13
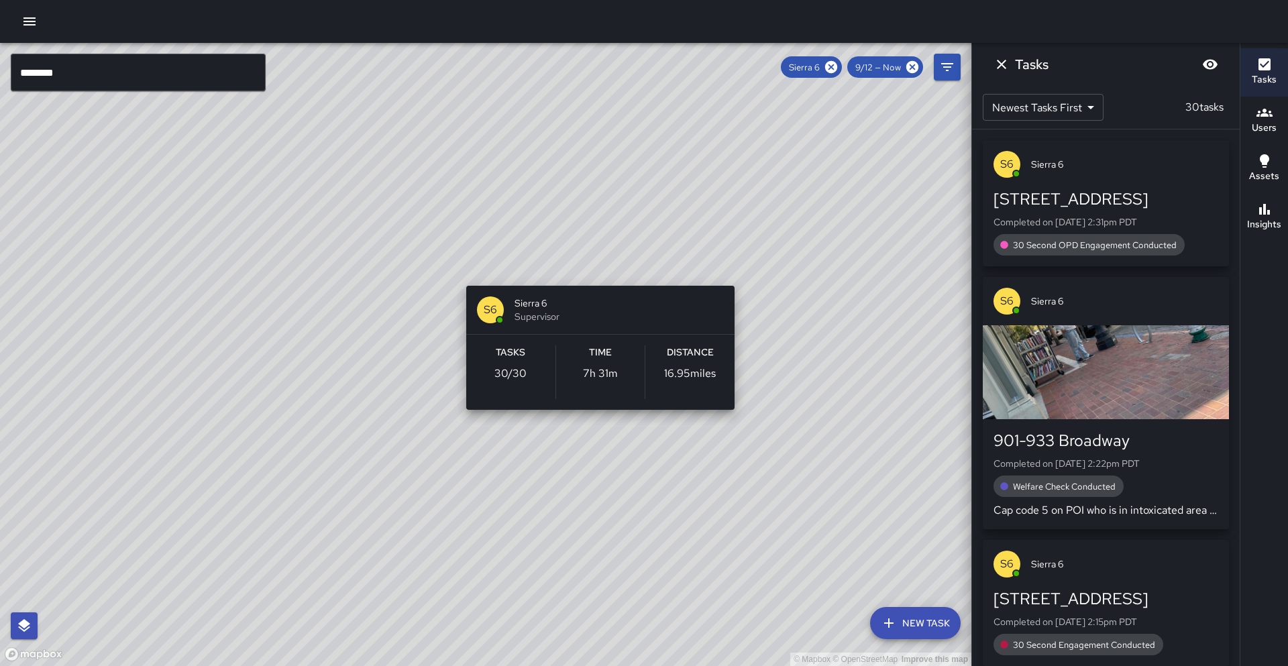
drag, startPoint x: 482, startPoint y: 375, endPoint x: 376, endPoint y: 449, distance: 129.1
click at [595, 282] on div "© Mapbox © OpenStreetMap Improve this map S6 Sierra 6 Supervisor Tasks 30 / 30 …" at bounding box center [485, 354] width 971 height 623
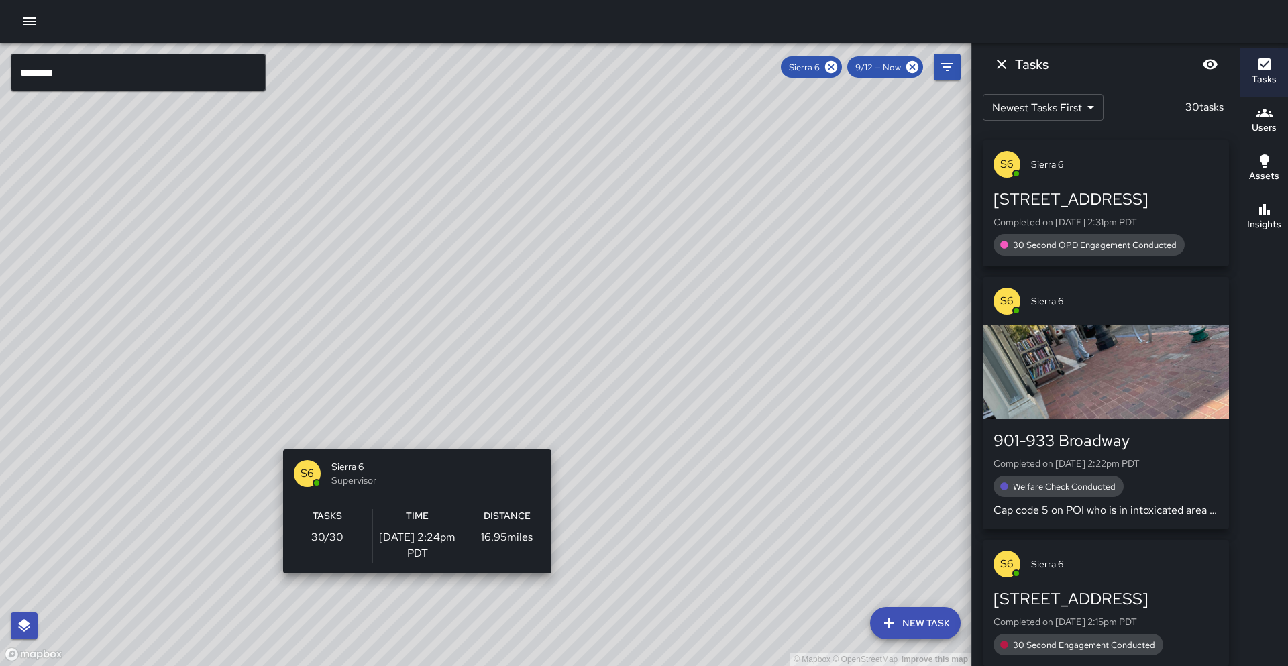
click at [412, 441] on div "© Mapbox © OpenStreetMap Improve this map S6 Sierra 6 Supervisor Tasks 30 / 30 …" at bounding box center [485, 354] width 971 height 623
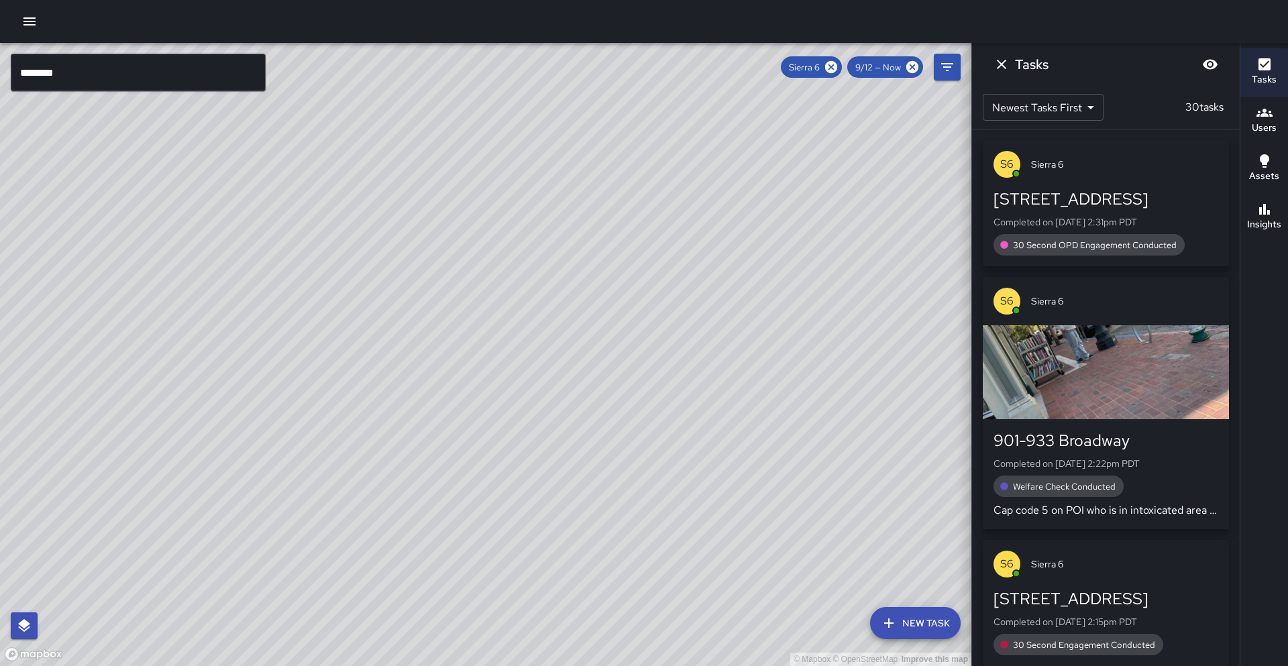
click at [1260, 233] on button "Insights" at bounding box center [1264, 217] width 48 height 48
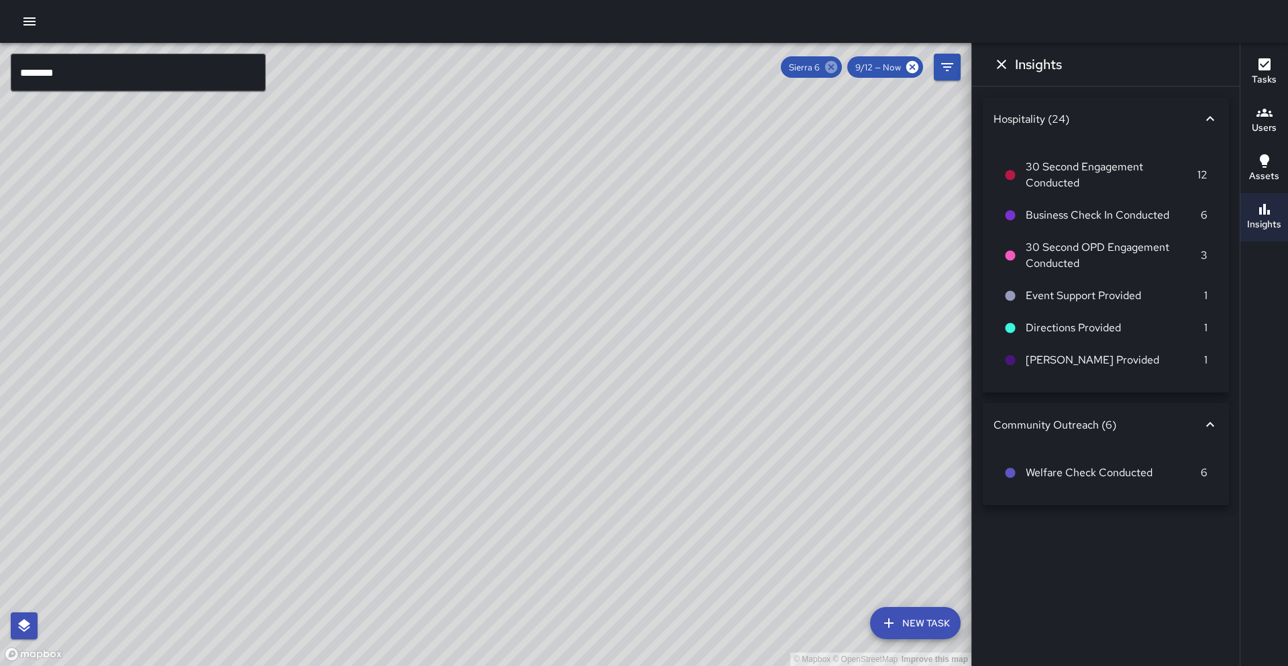
click at [830, 66] on icon at bounding box center [831, 67] width 12 height 12
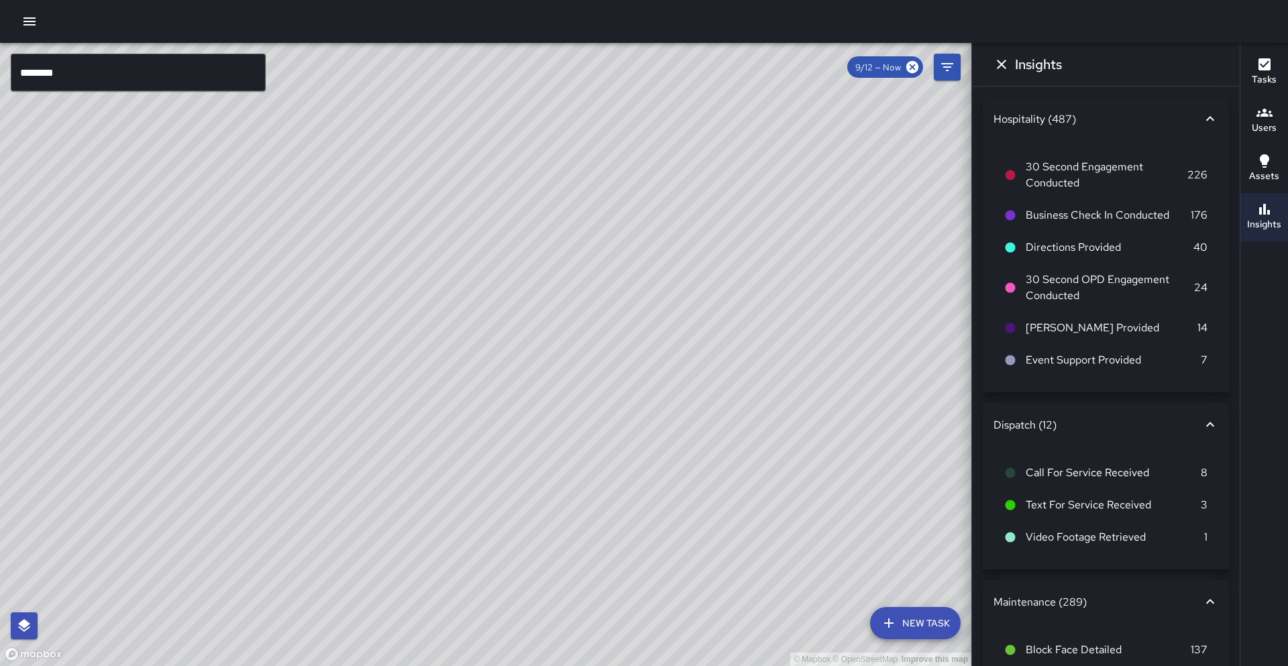
drag, startPoint x: 781, startPoint y: 341, endPoint x: 742, endPoint y: 365, distance: 45.8
click at [742, 365] on div "© Mapbox © OpenStreetMap Improve this map" at bounding box center [485, 354] width 971 height 623
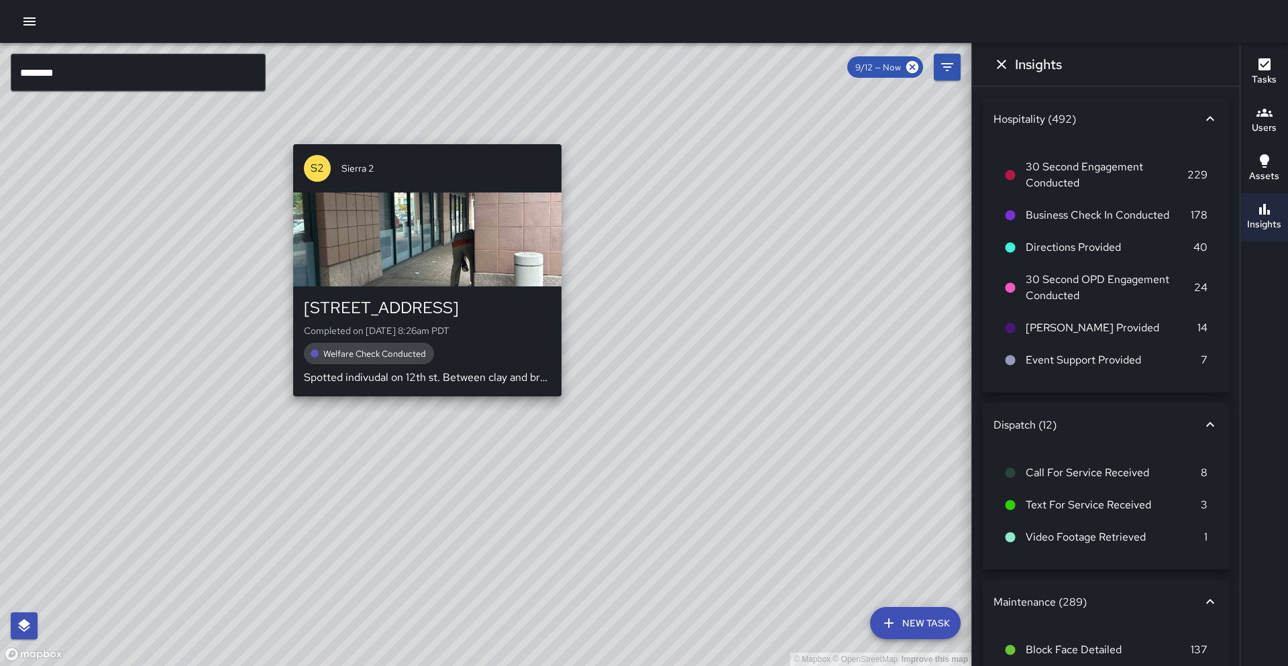
click at [421, 405] on div "© Mapbox © OpenStreetMap Improve this map S2 [GEOGRAPHIC_DATA][STREET_ADDRESS] …" at bounding box center [485, 354] width 971 height 623
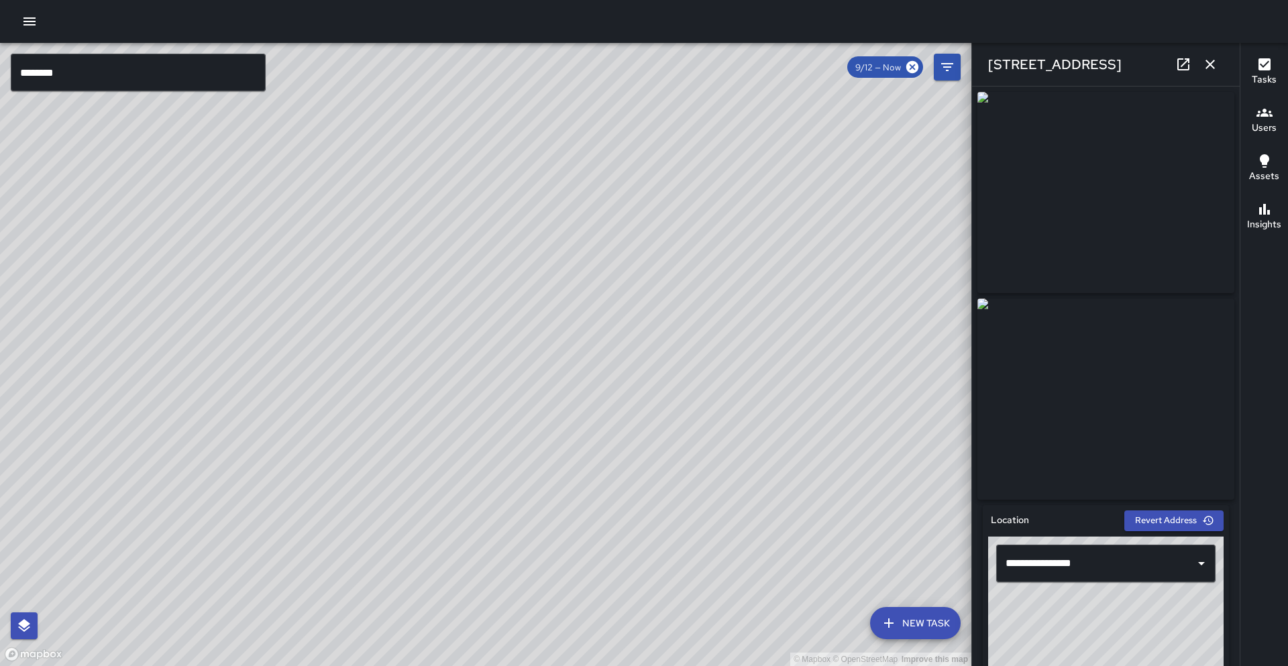
click at [1181, 58] on icon at bounding box center [1183, 64] width 12 height 12
drag, startPoint x: 478, startPoint y: 159, endPoint x: 437, endPoint y: 207, distance: 62.8
click at [437, 207] on div "© Mapbox © OpenStreetMap Improve this map" at bounding box center [485, 354] width 971 height 623
type input "**********"
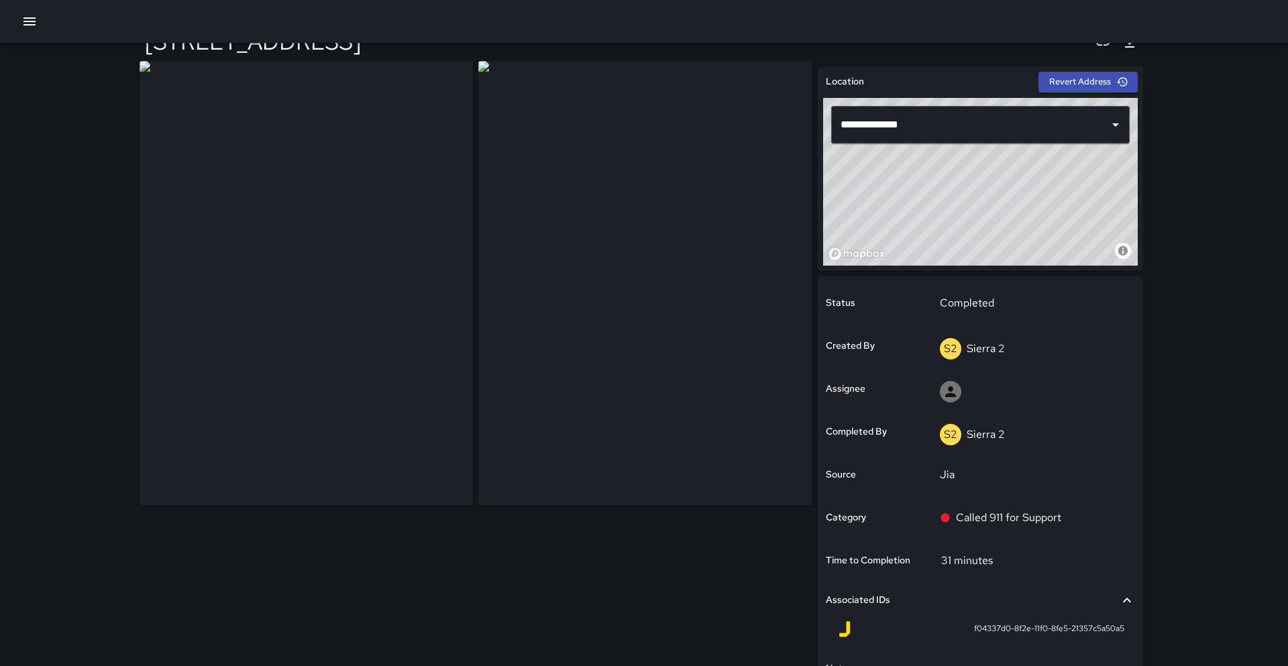
scroll to position [33, 0]
